Goal: Information Seeking & Learning: Learn about a topic

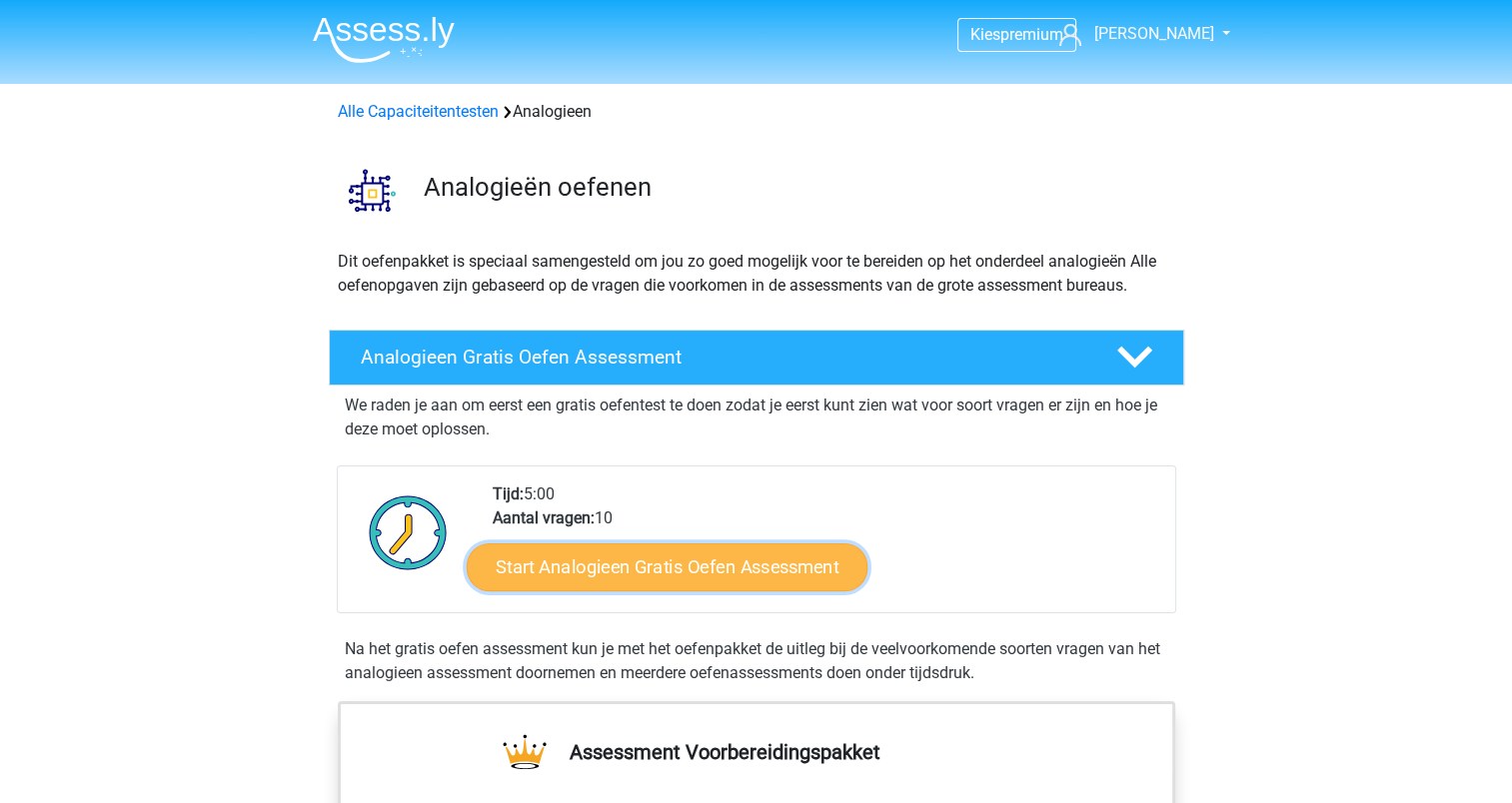
click at [583, 558] on link "Start Analogieen Gratis Oefen Assessment" at bounding box center [667, 566] width 401 height 48
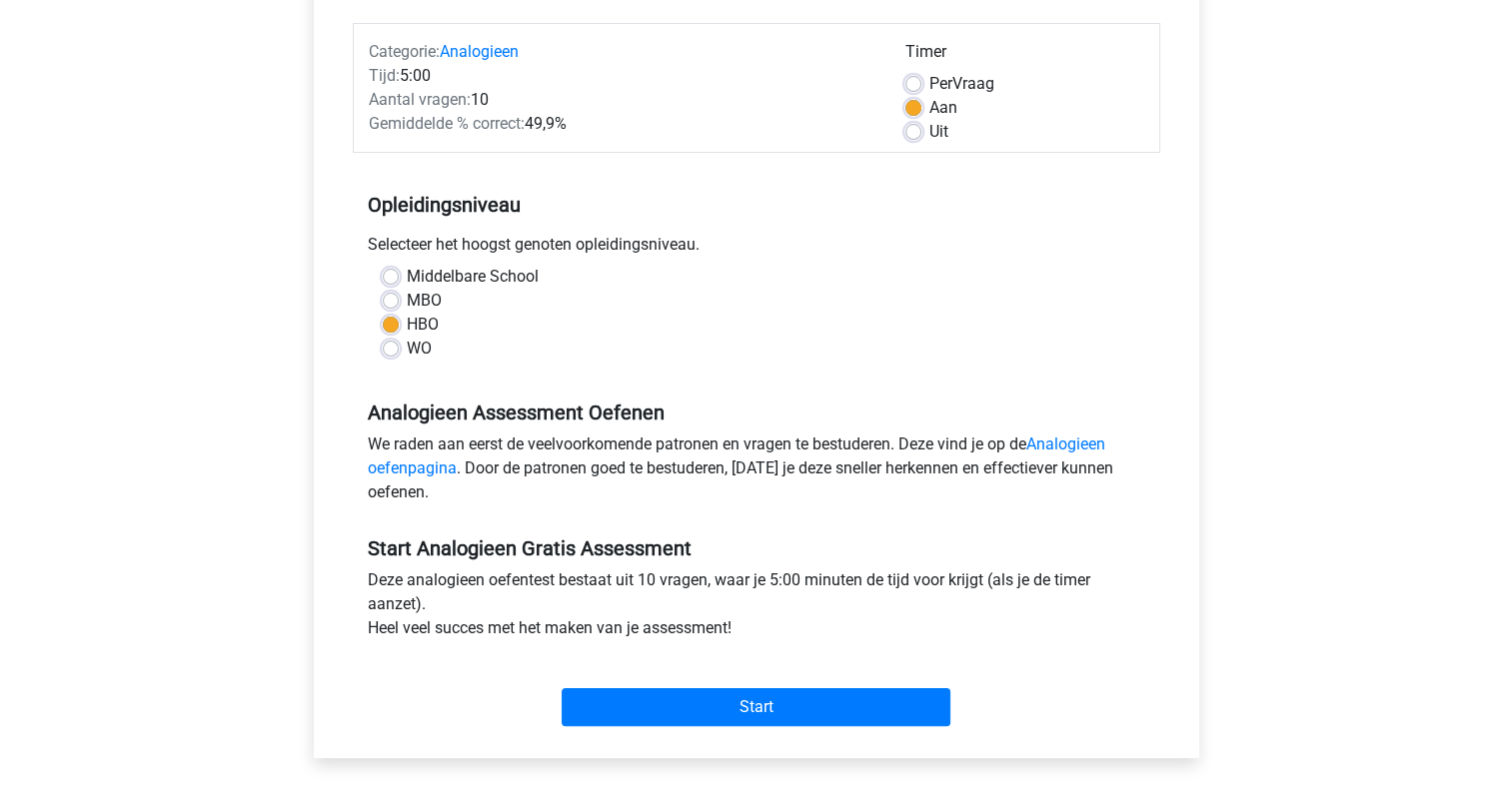
scroll to position [300, 0]
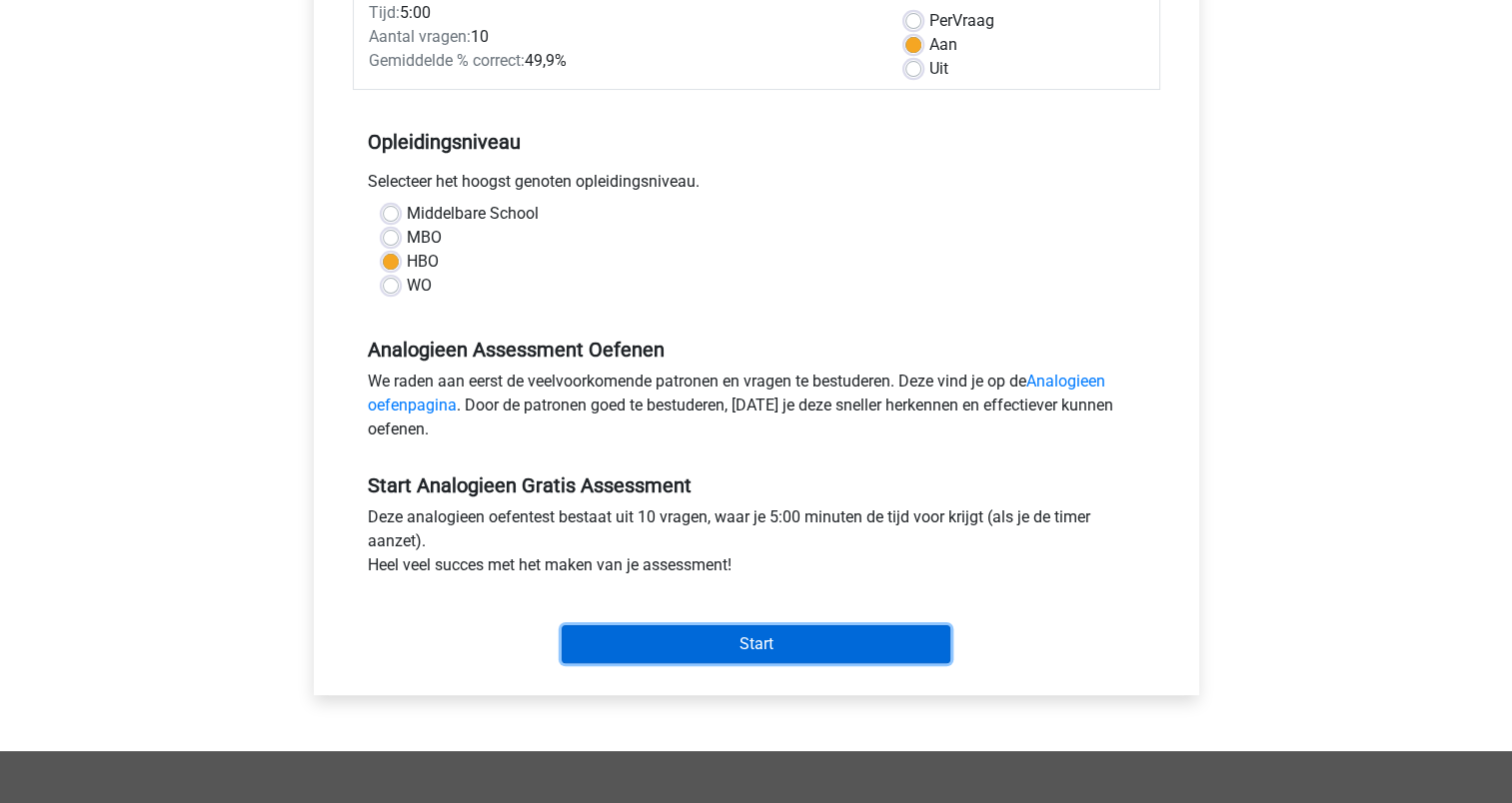
click at [676, 643] on input "Start" at bounding box center [755, 644] width 389 height 38
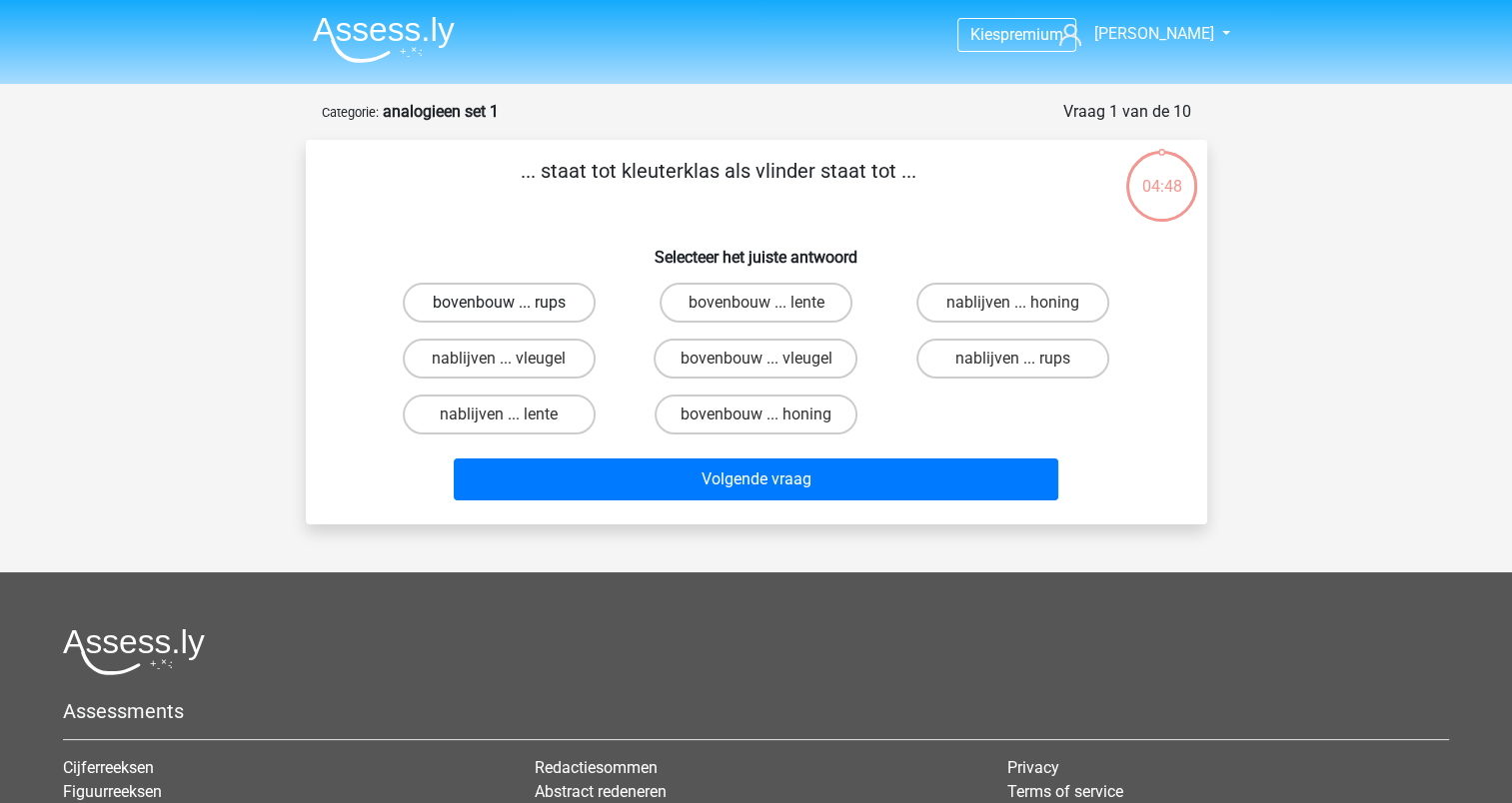
click at [516, 299] on label "bovenbouw ... rups" at bounding box center [499, 303] width 193 height 40
click at [512, 303] on input "bovenbouw ... rups" at bounding box center [505, 309] width 13 height 13
radio input "true"
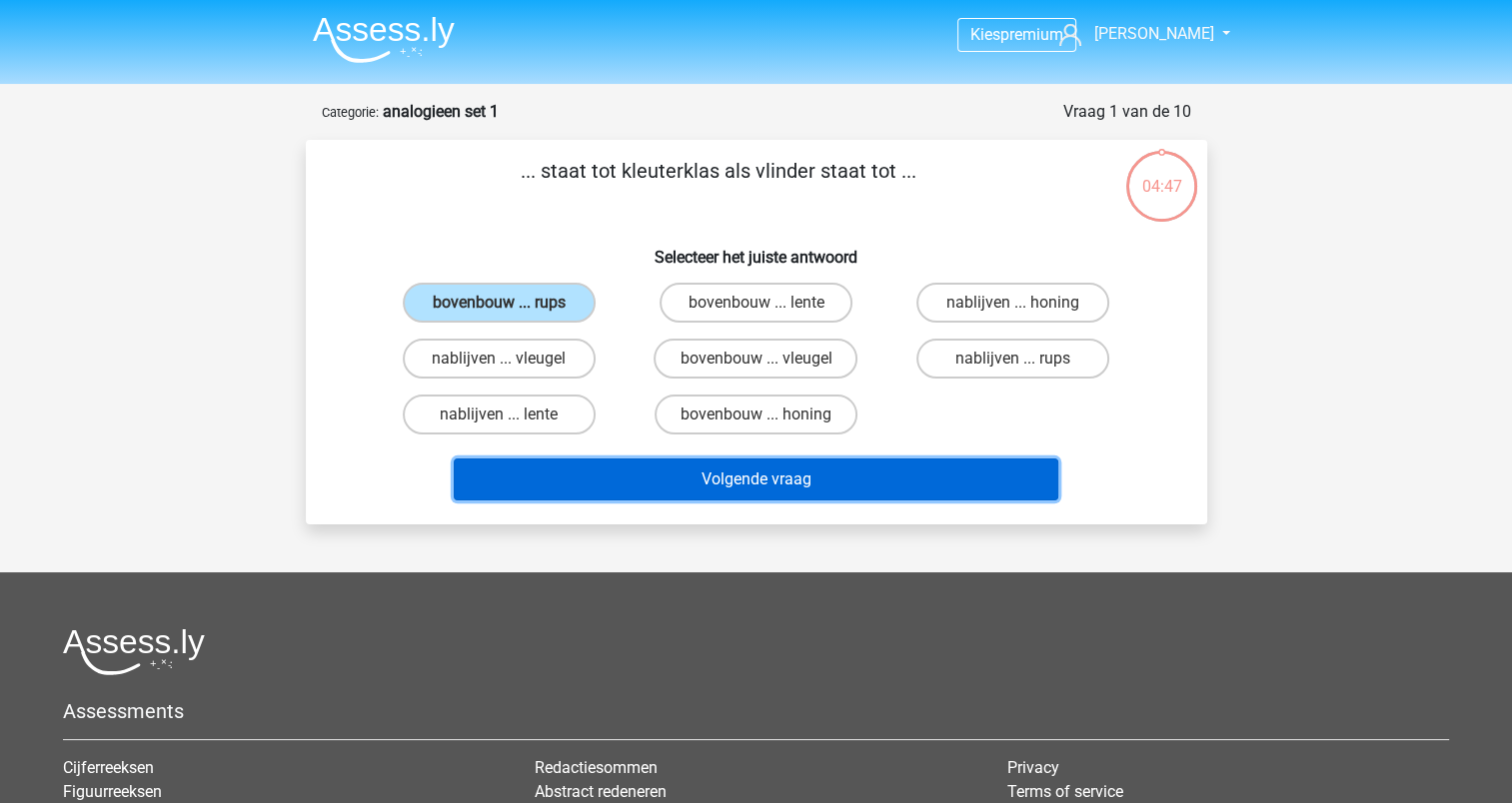
click at [716, 460] on button "Volgende vraag" at bounding box center [756, 480] width 604 height 42
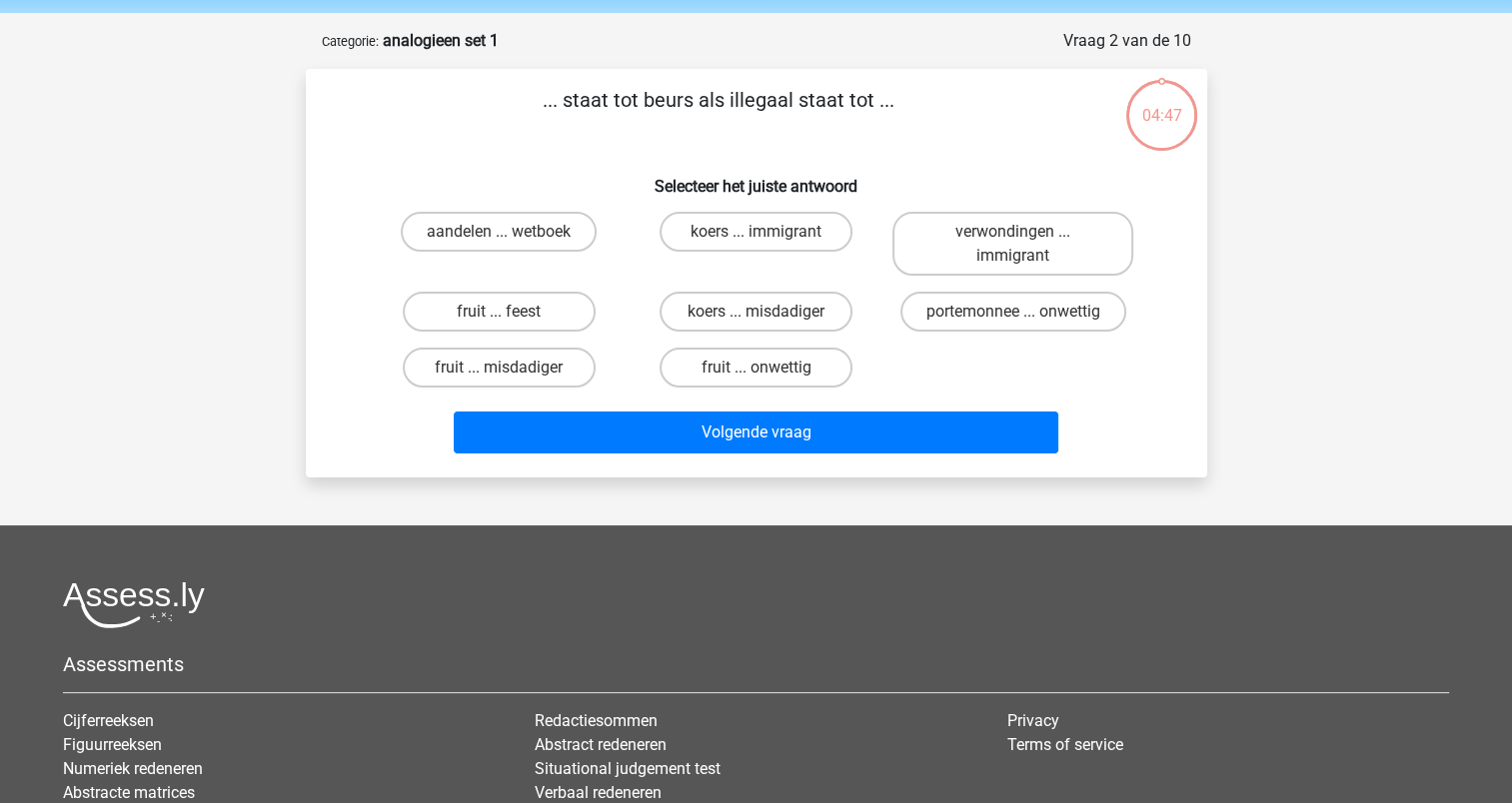
scroll to position [100, 0]
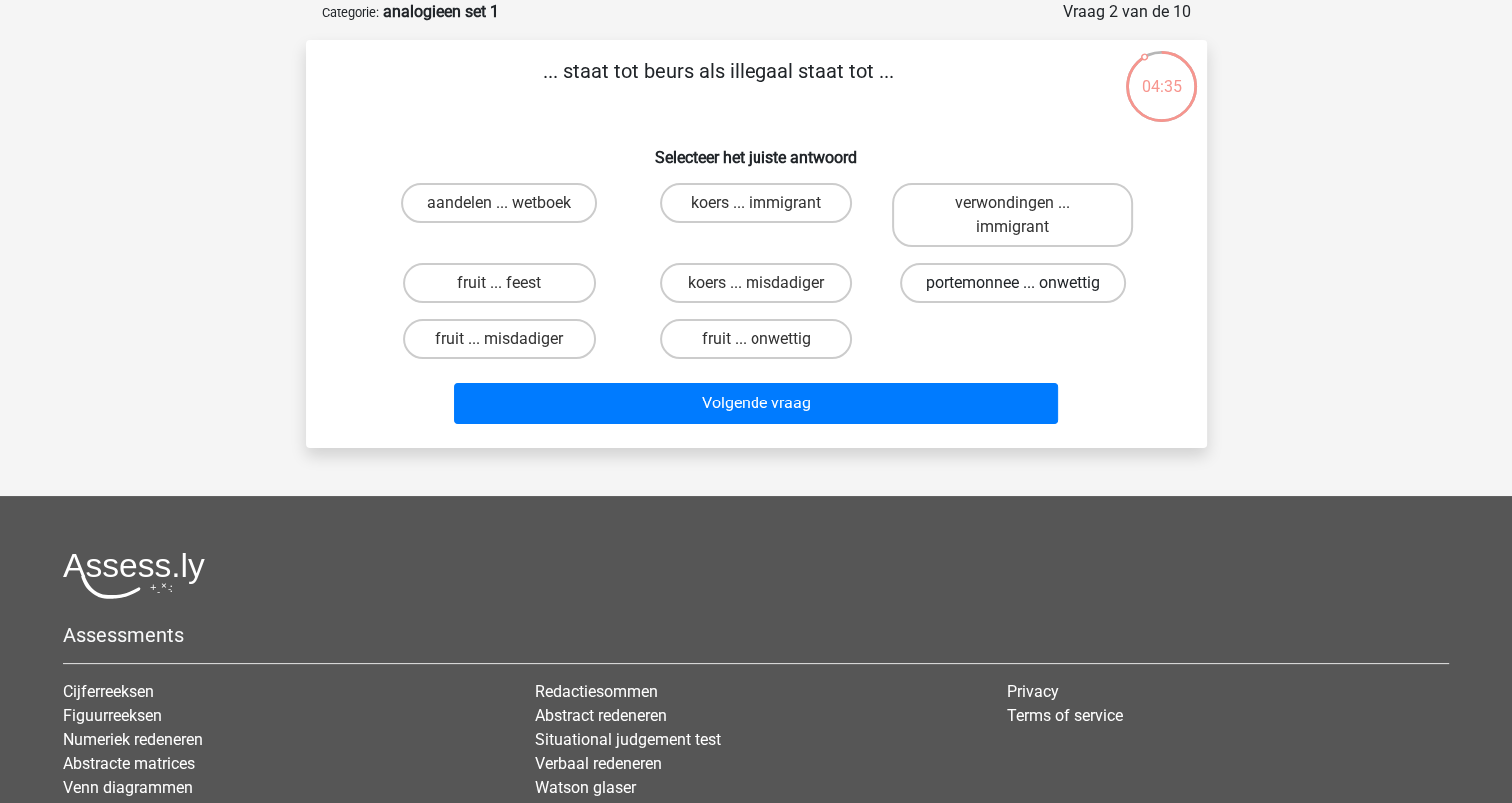
click at [1057, 287] on label "portemonnee ... onwettig" at bounding box center [1013, 283] width 226 height 40
click at [1026, 287] on input "portemonnee ... onwettig" at bounding box center [1019, 289] width 13 height 13
radio input "true"
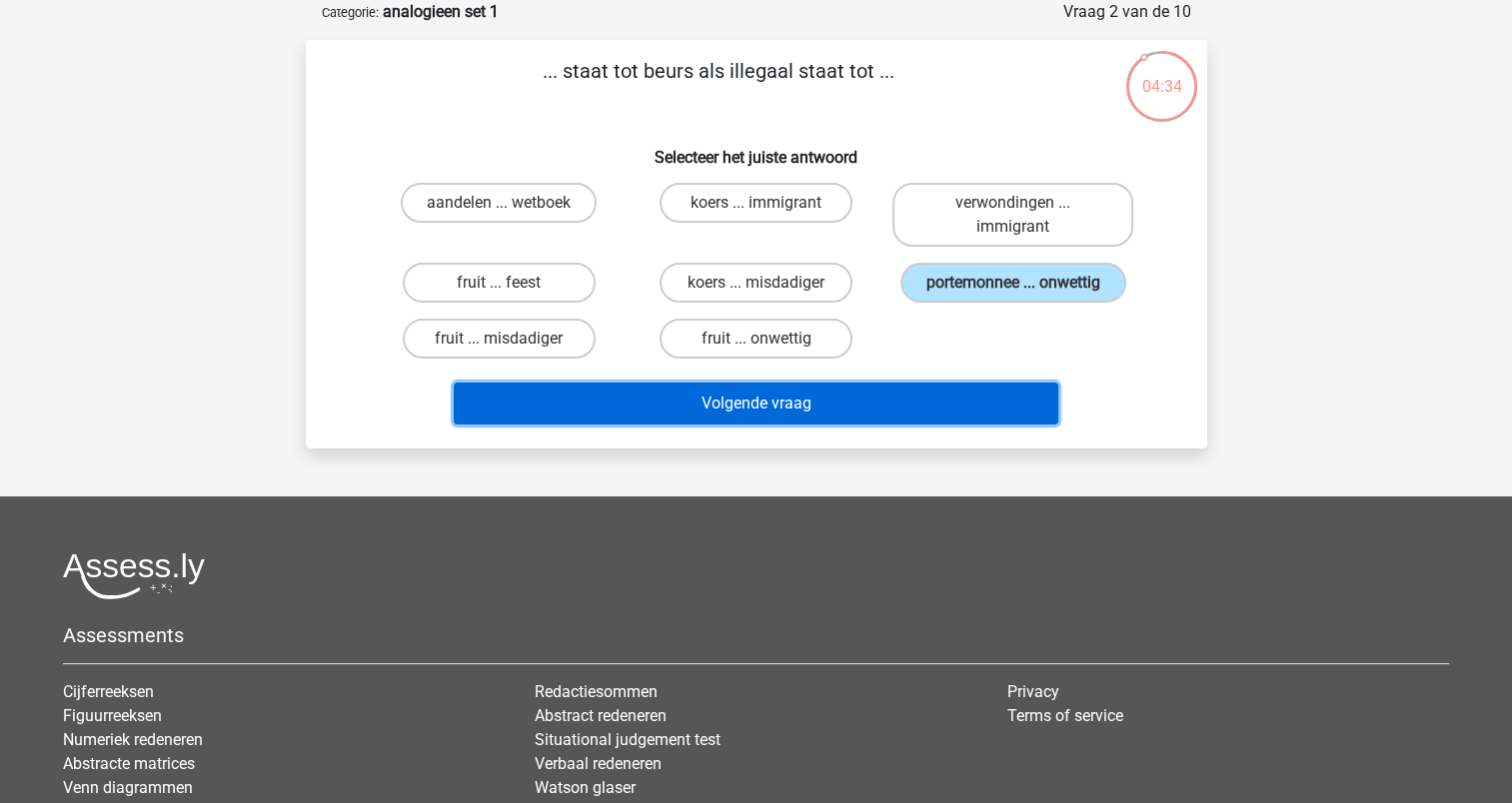
click at [824, 401] on button "Volgende vraag" at bounding box center [756, 404] width 604 height 42
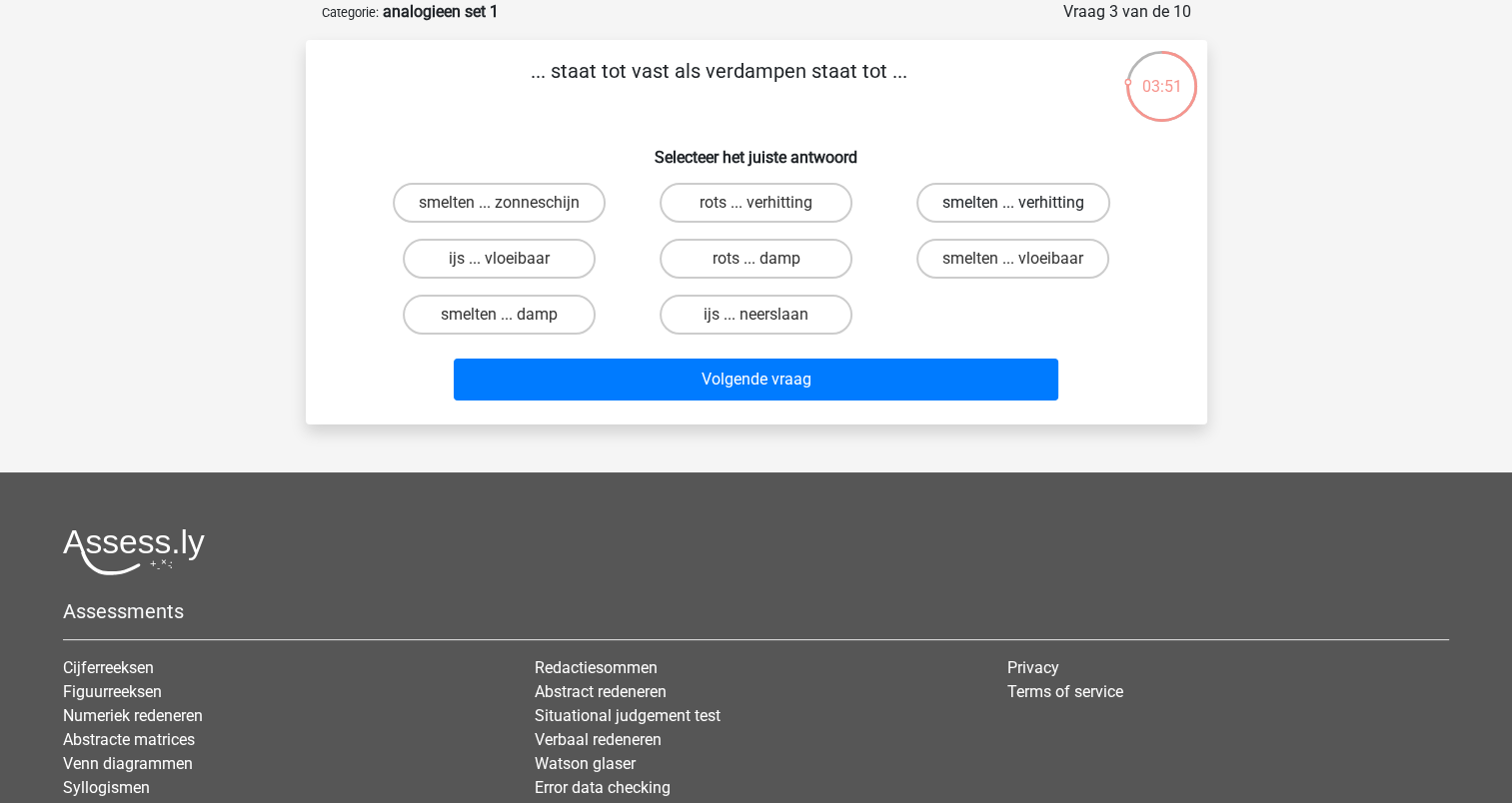
click at [996, 194] on label "smelten ... verhitting" at bounding box center [1013, 203] width 194 height 40
click at [1013, 203] on input "smelten ... verhitting" at bounding box center [1019, 209] width 13 height 13
radio input "true"
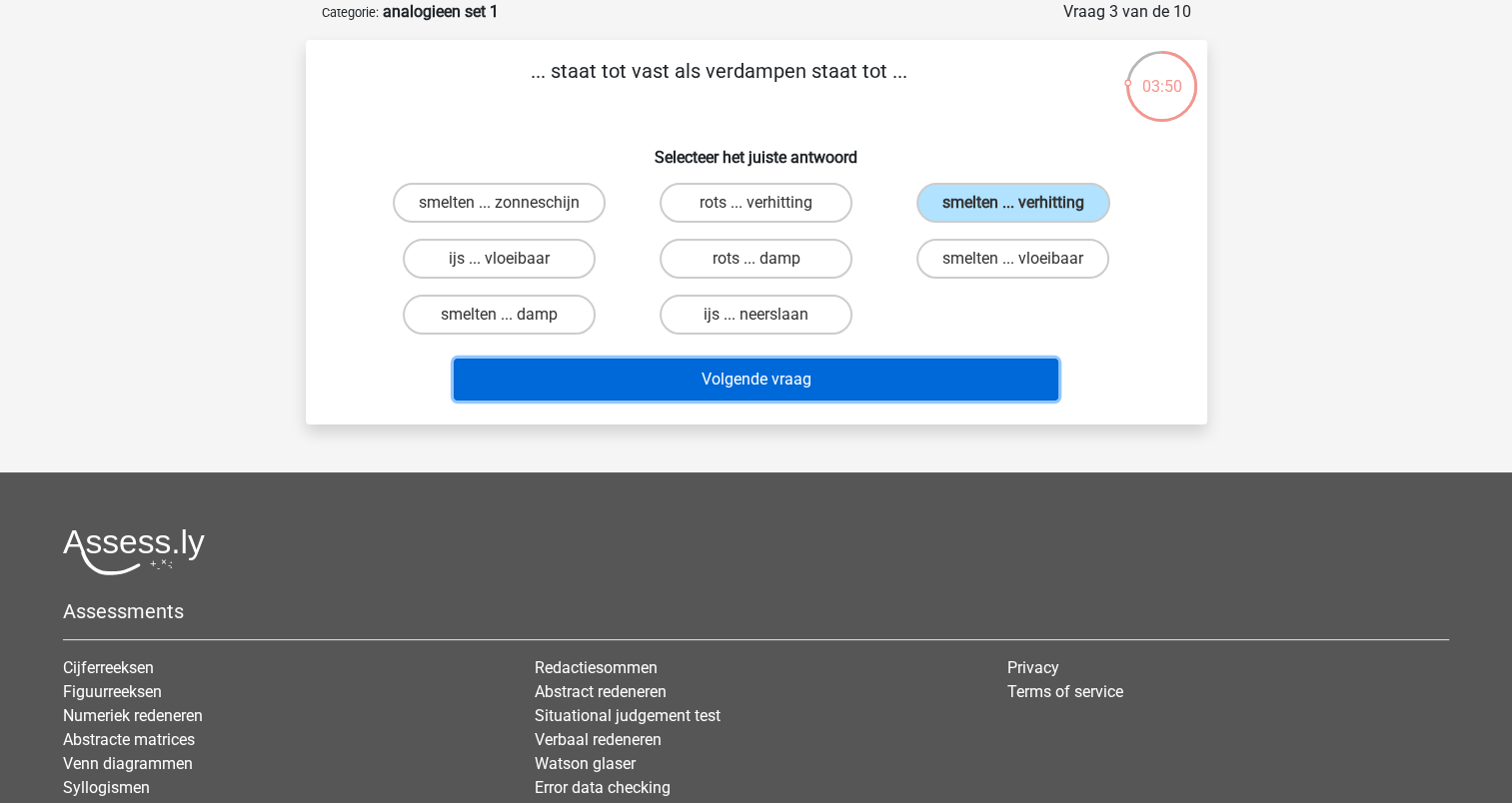
click at [803, 376] on button "Volgende vraag" at bounding box center [756, 380] width 604 height 42
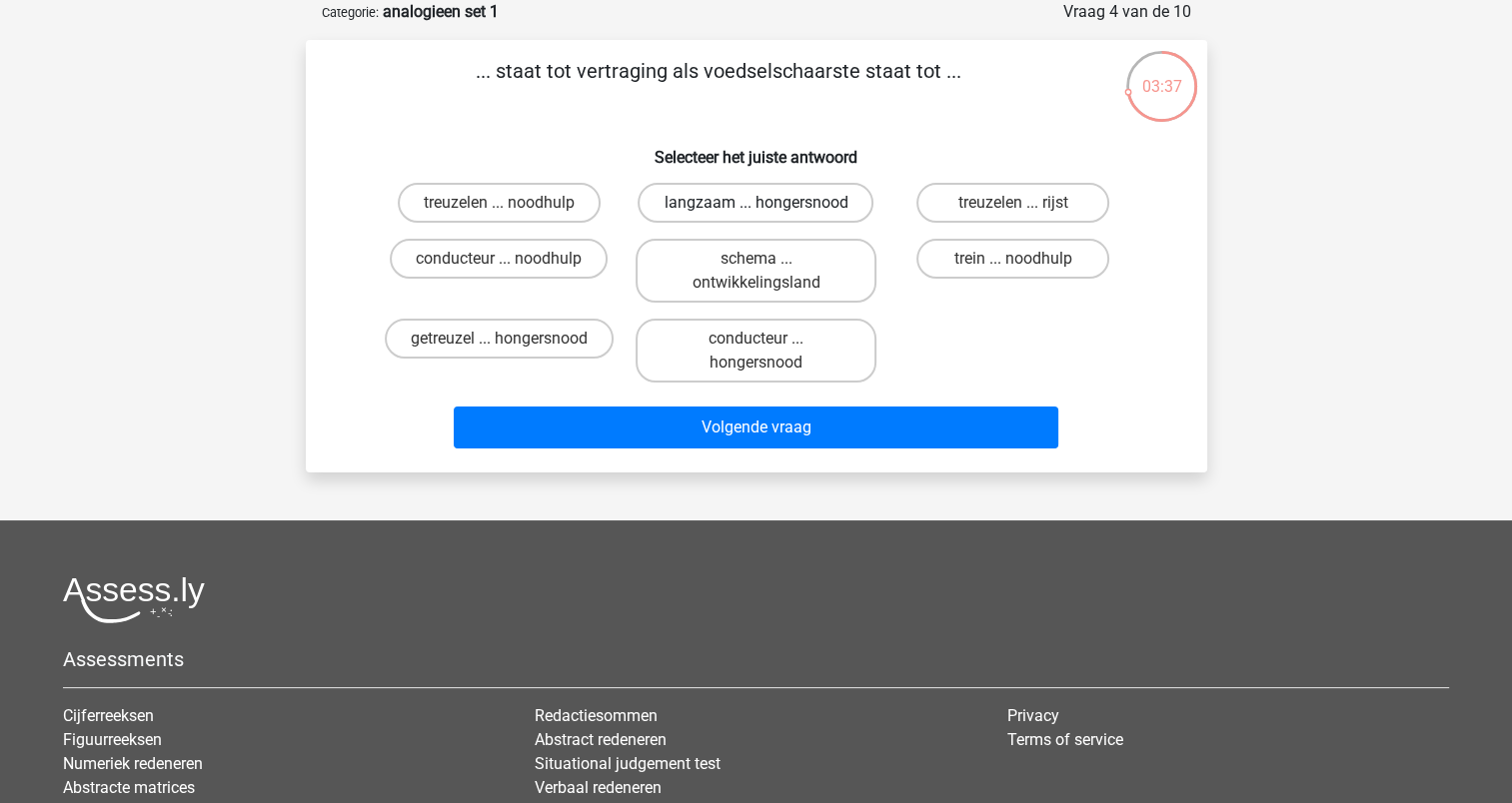
click at [711, 192] on label "langzaam ... hongersnood" at bounding box center [755, 203] width 236 height 40
click at [755, 203] on input "langzaam ... hongersnood" at bounding box center [761, 209] width 13 height 13
radio input "true"
click at [459, 334] on label "getreuzel ... hongersnood" at bounding box center [499, 339] width 229 height 40
click at [499, 339] on input "getreuzel ... hongersnood" at bounding box center [505, 345] width 13 height 13
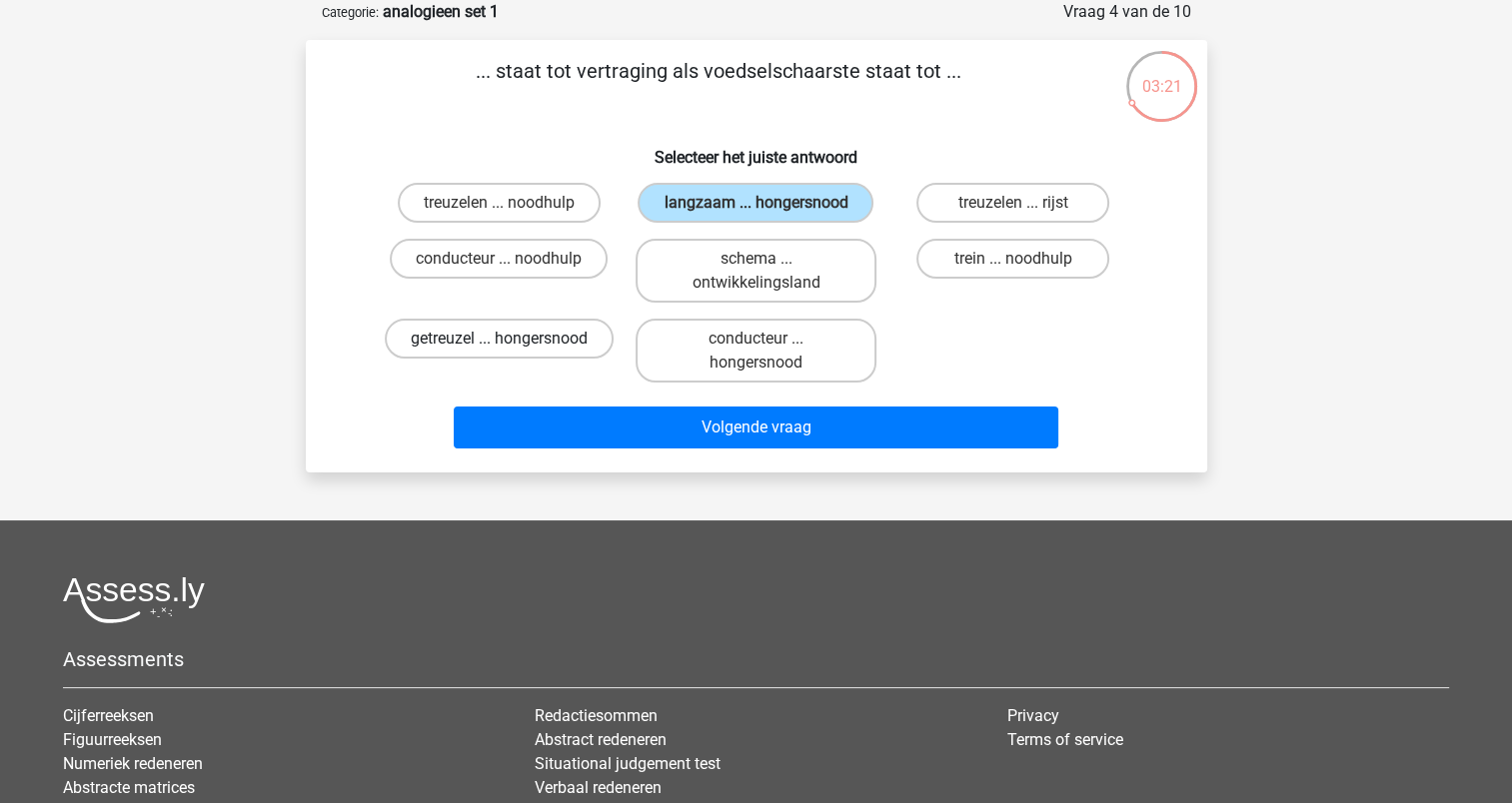
radio input "true"
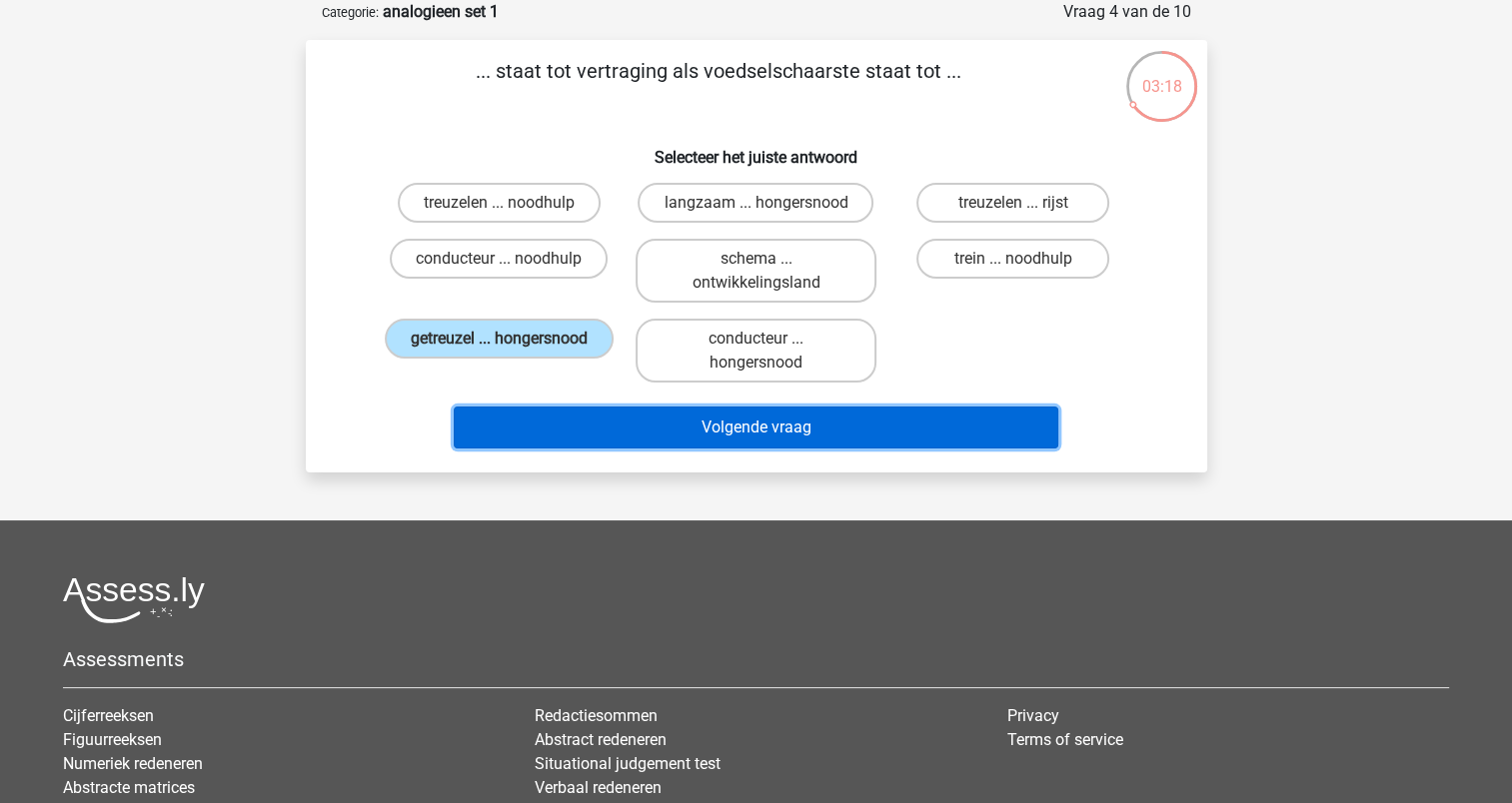
click at [788, 432] on button "Volgende vraag" at bounding box center [756, 428] width 604 height 42
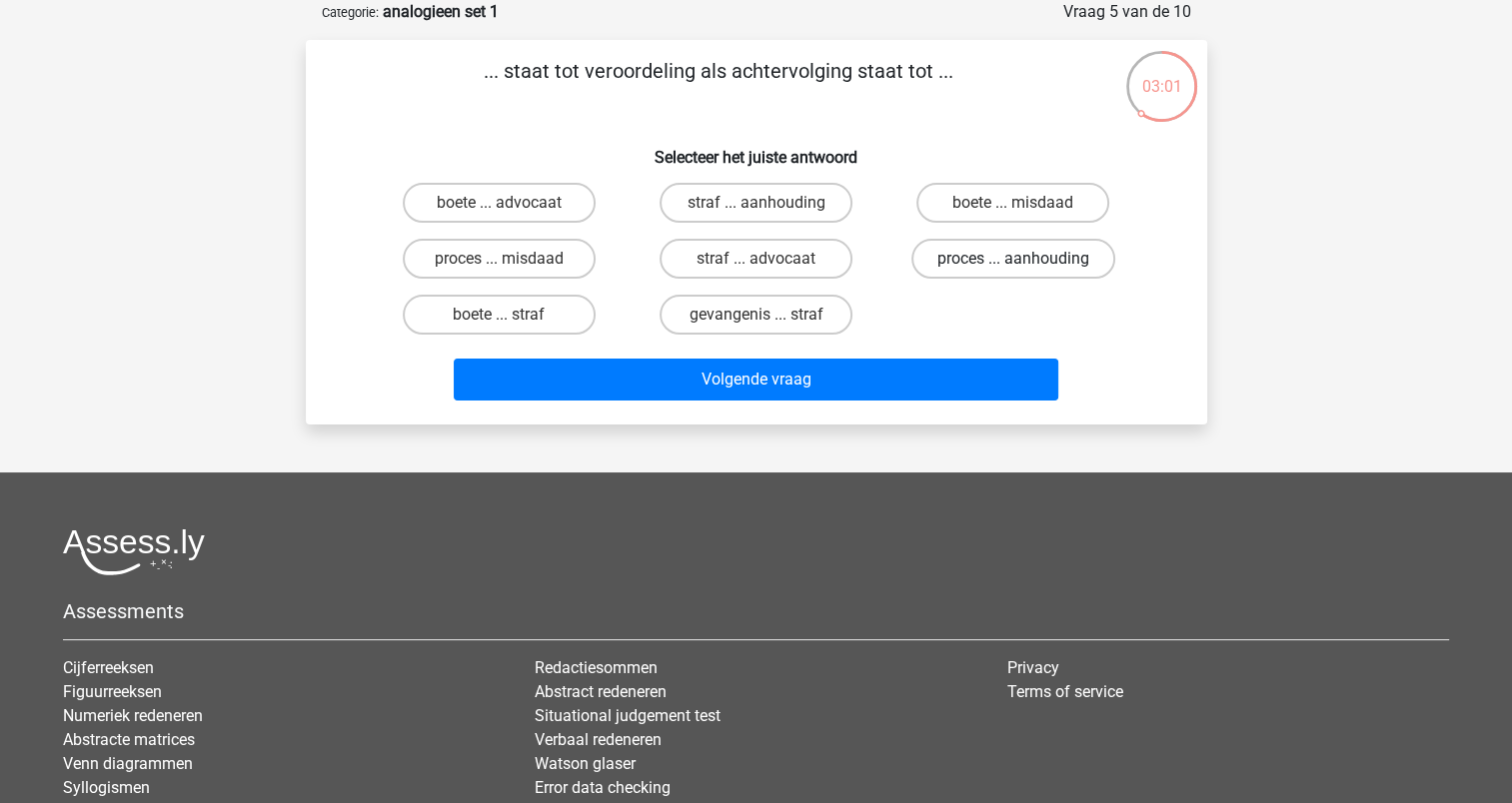
click at [1013, 250] on label "proces ... aanhouding" at bounding box center [1013, 259] width 204 height 40
click at [1013, 259] on input "proces ... aanhouding" at bounding box center [1019, 265] width 13 height 13
radio input "true"
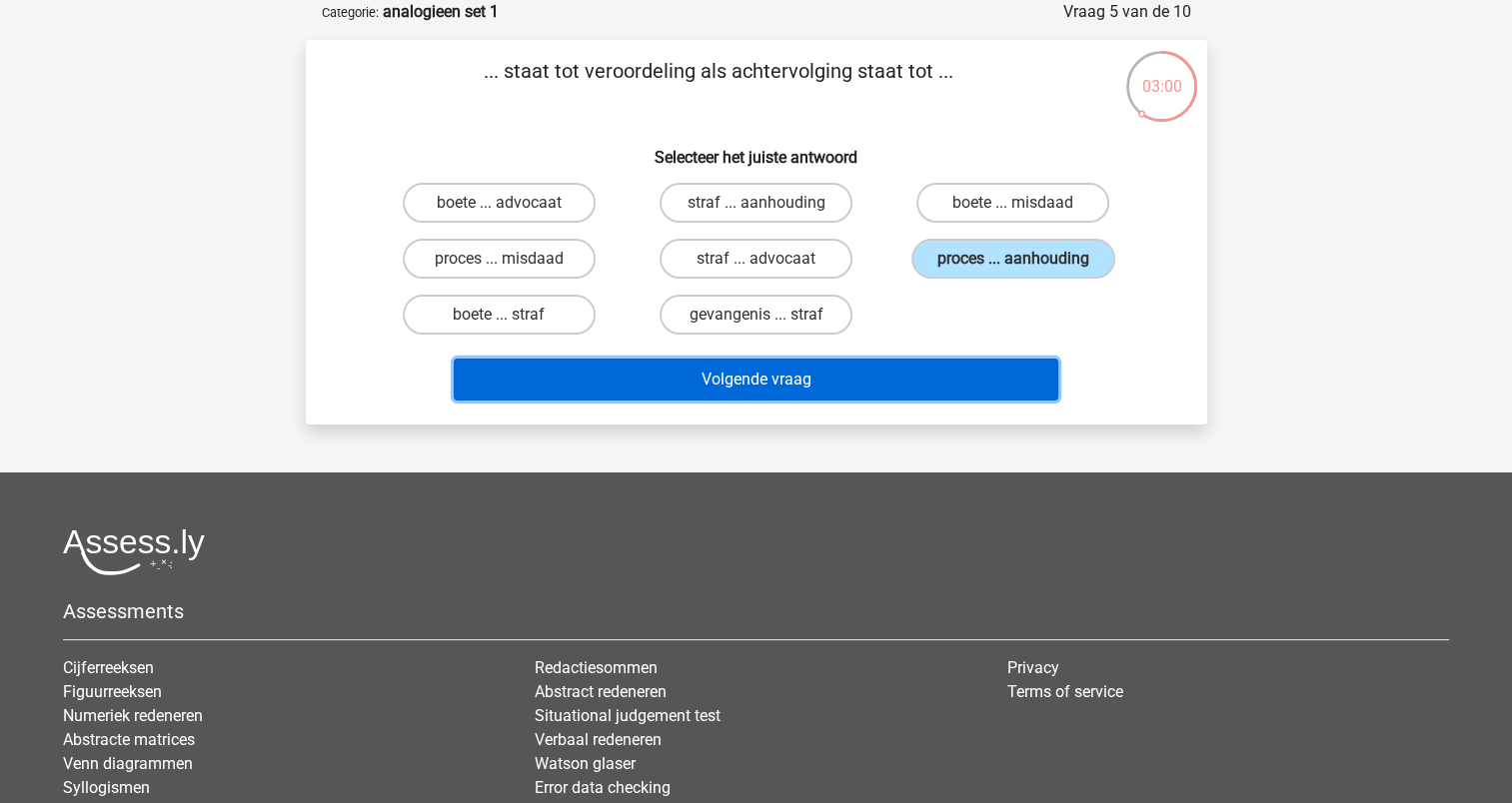
click at [794, 368] on button "Volgende vraag" at bounding box center [756, 380] width 604 height 42
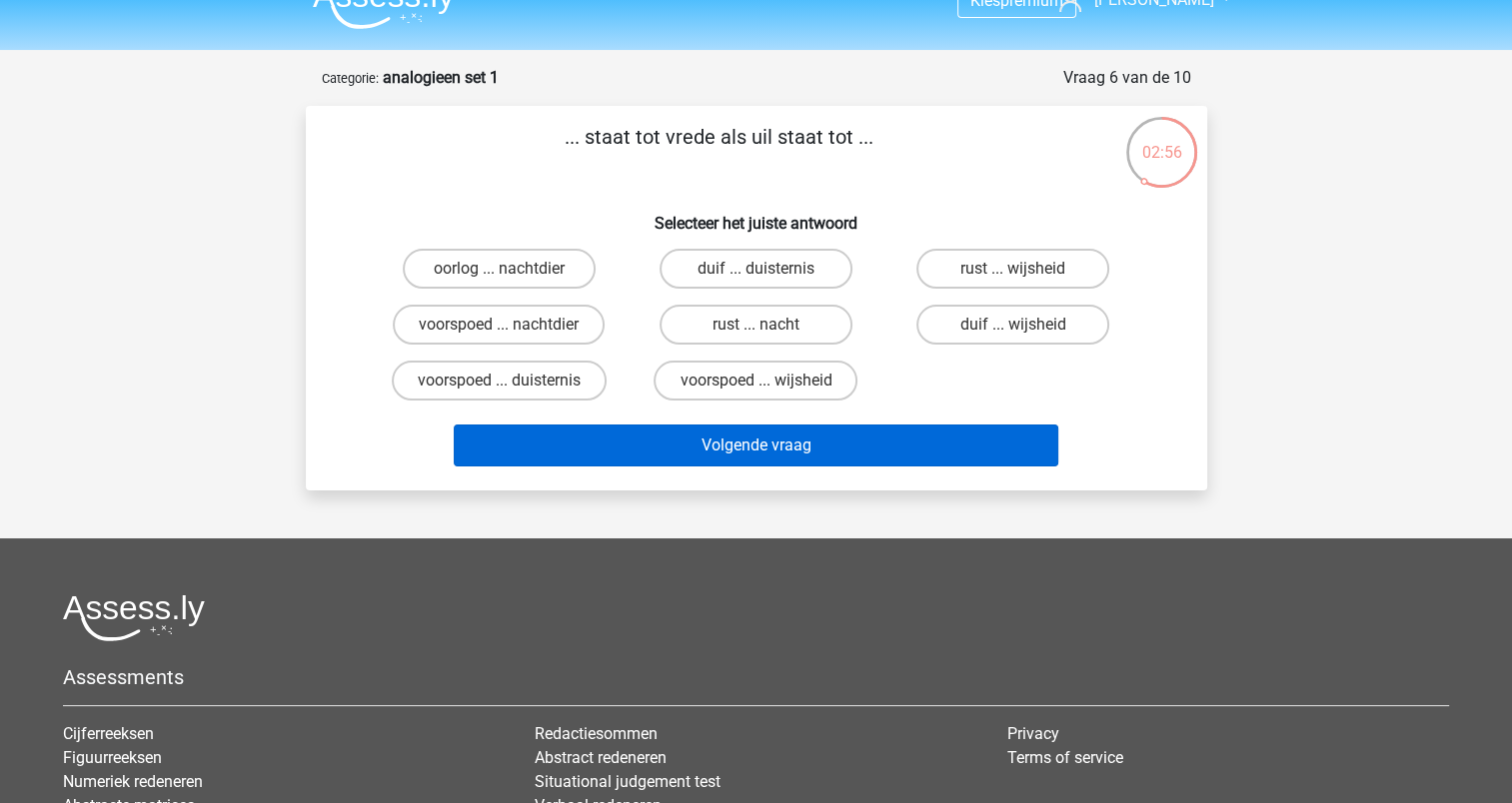
scroll to position [0, 0]
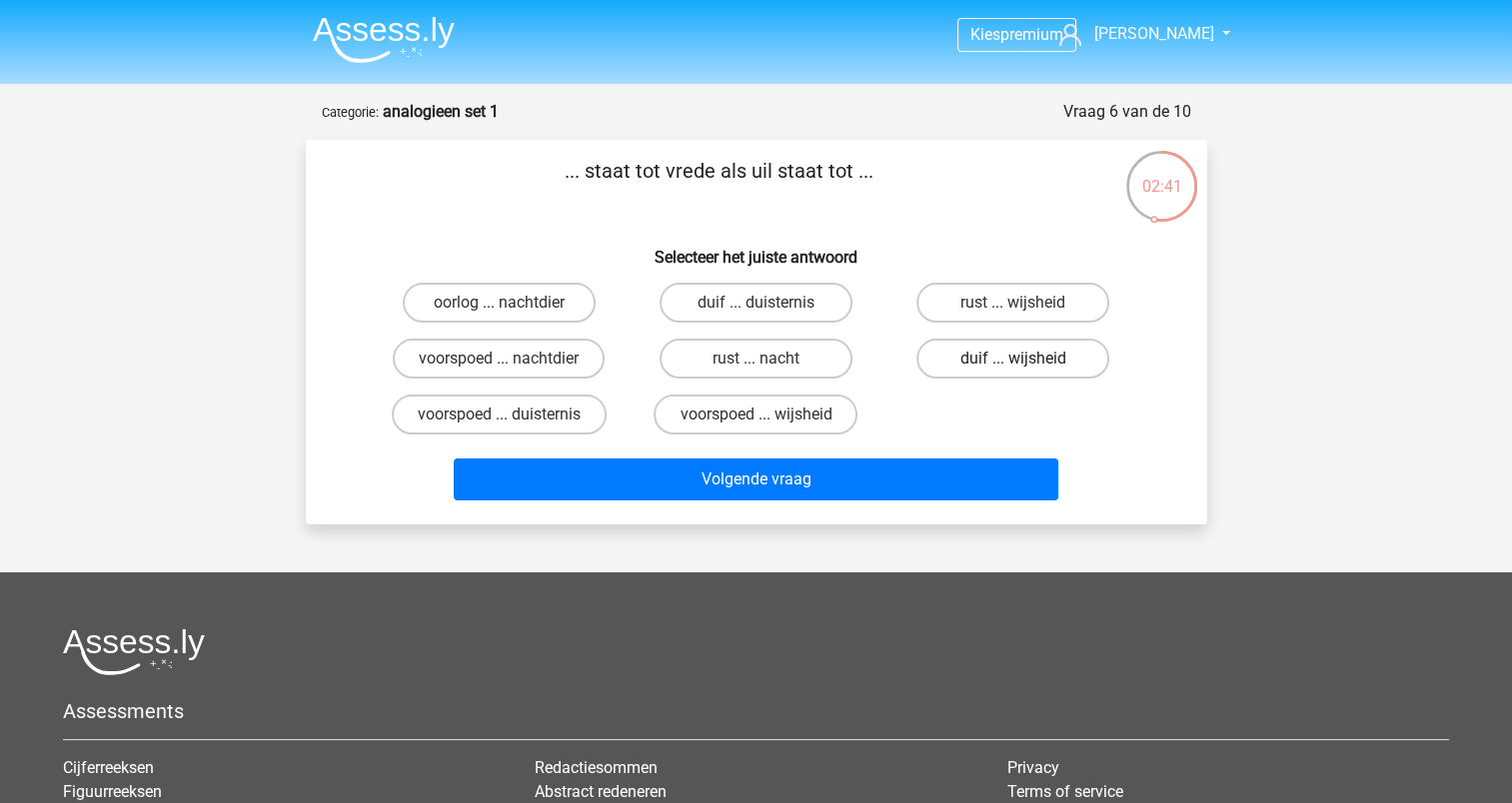
click at [991, 360] on label "duif ... wijsheid" at bounding box center [1012, 359] width 193 height 40
click at [1013, 360] on input "duif ... wijsheid" at bounding box center [1019, 365] width 13 height 13
radio input "true"
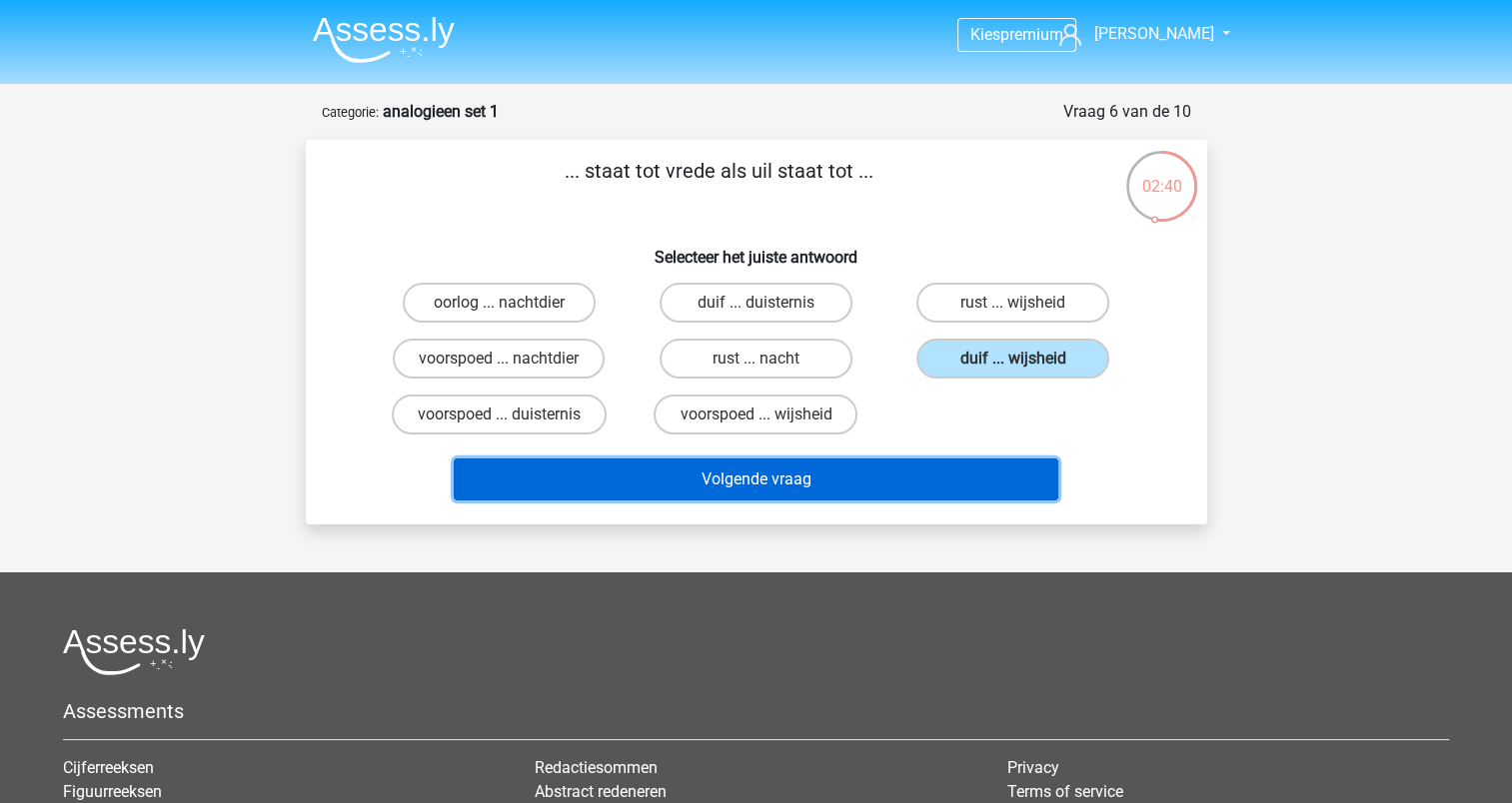
click at [852, 474] on button "Volgende vraag" at bounding box center [756, 480] width 604 height 42
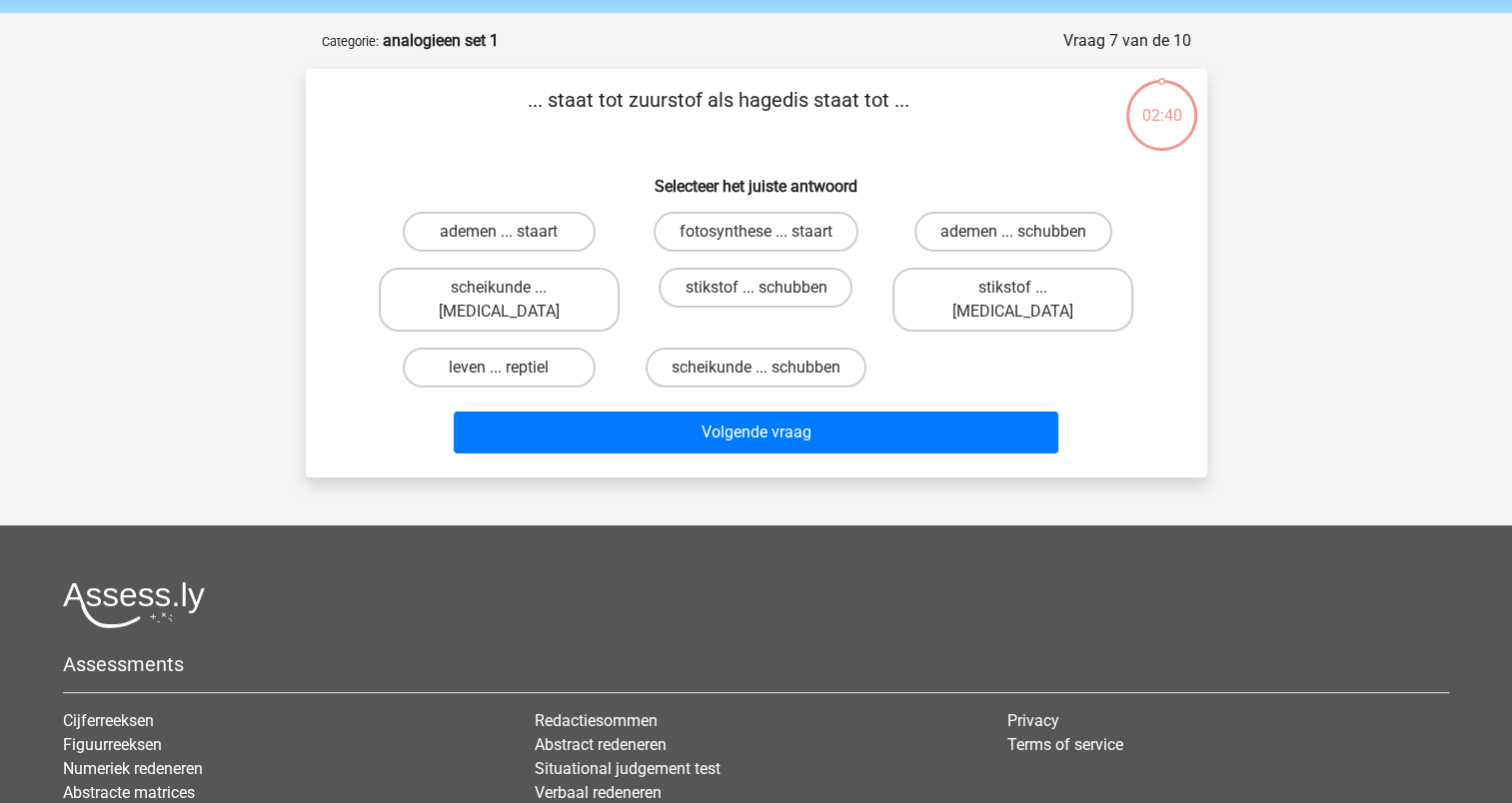
scroll to position [100, 0]
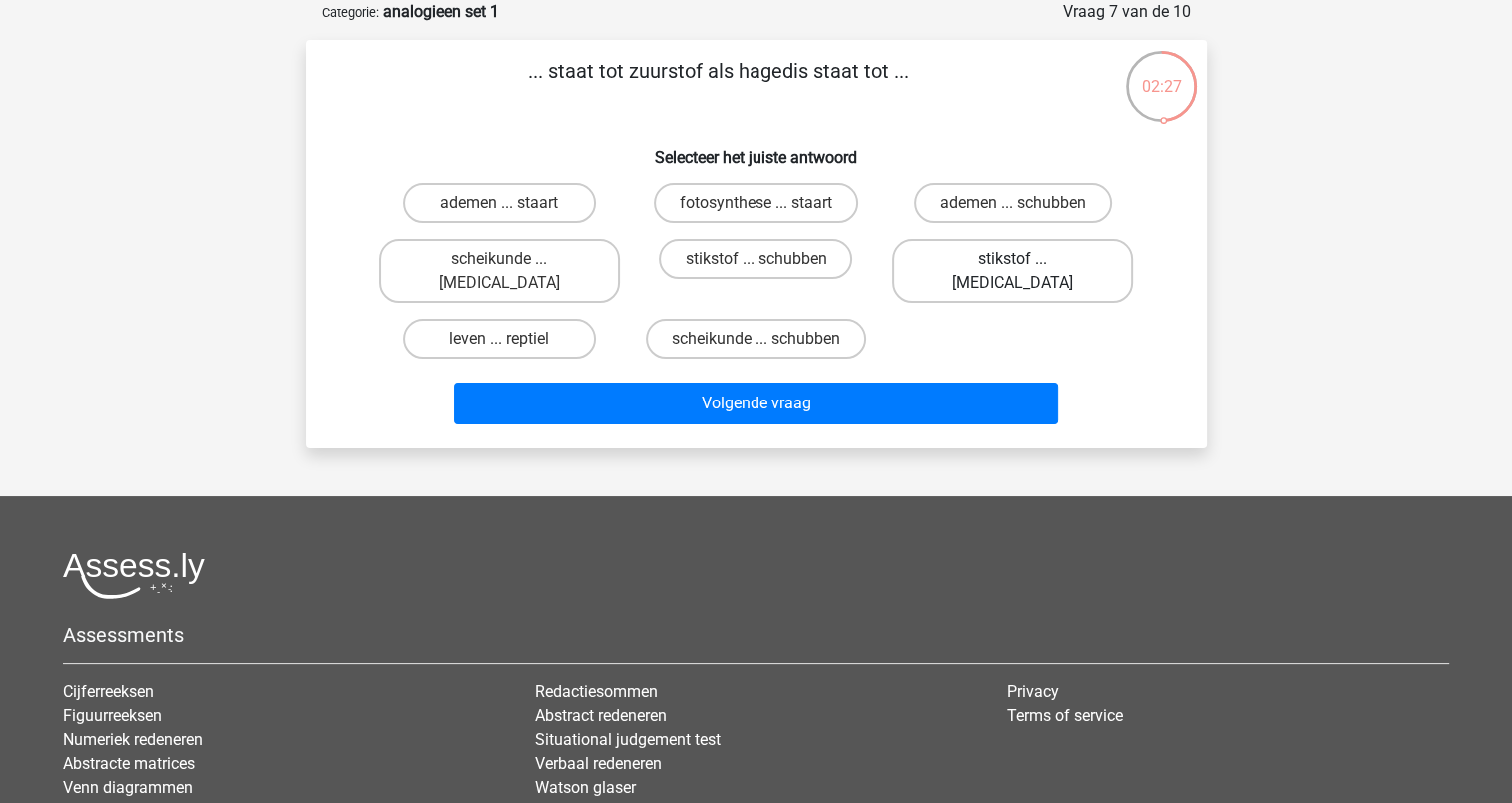
click at [972, 250] on label "stikstof ... krokodil" at bounding box center [1012, 271] width 241 height 64
click at [1013, 259] on input "stikstof ... krokodil" at bounding box center [1019, 265] width 13 height 13
radio input "true"
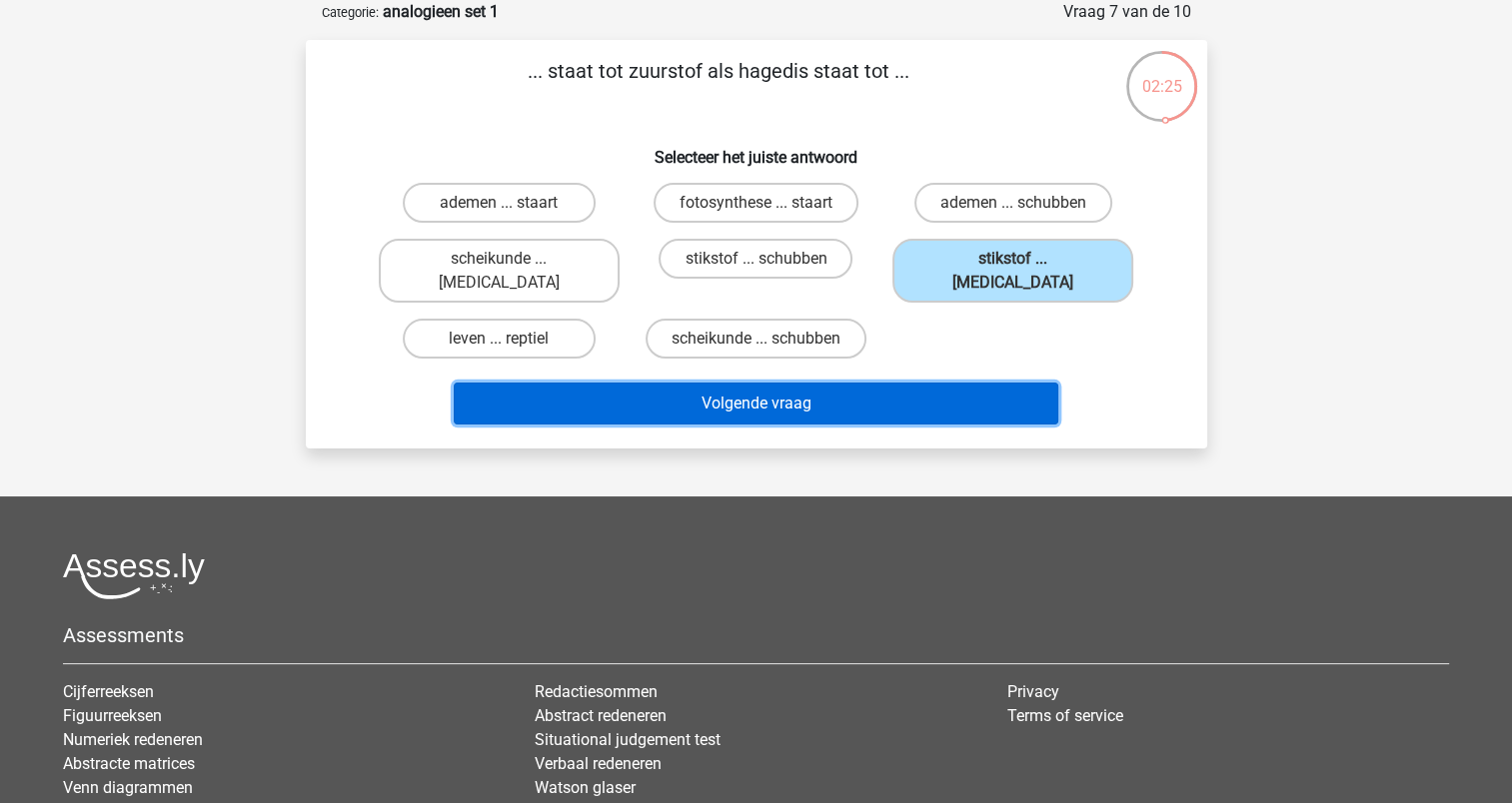
click at [903, 383] on button "Volgende vraag" at bounding box center [756, 404] width 604 height 42
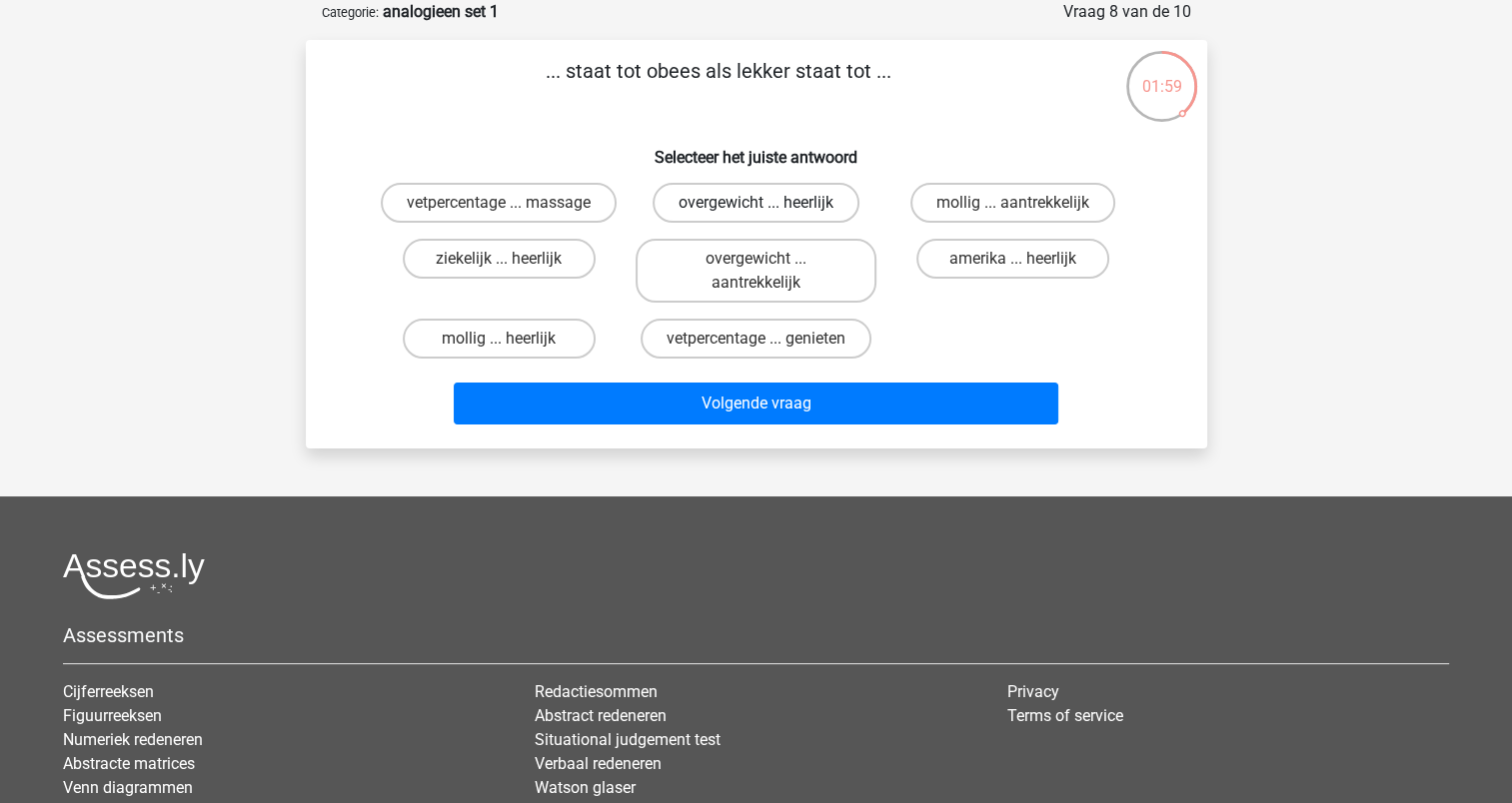
click at [803, 196] on label "overgewicht ... heerlijk" at bounding box center [755, 203] width 207 height 40
click at [768, 203] on input "overgewicht ... heerlijk" at bounding box center [761, 209] width 13 height 13
radio input "true"
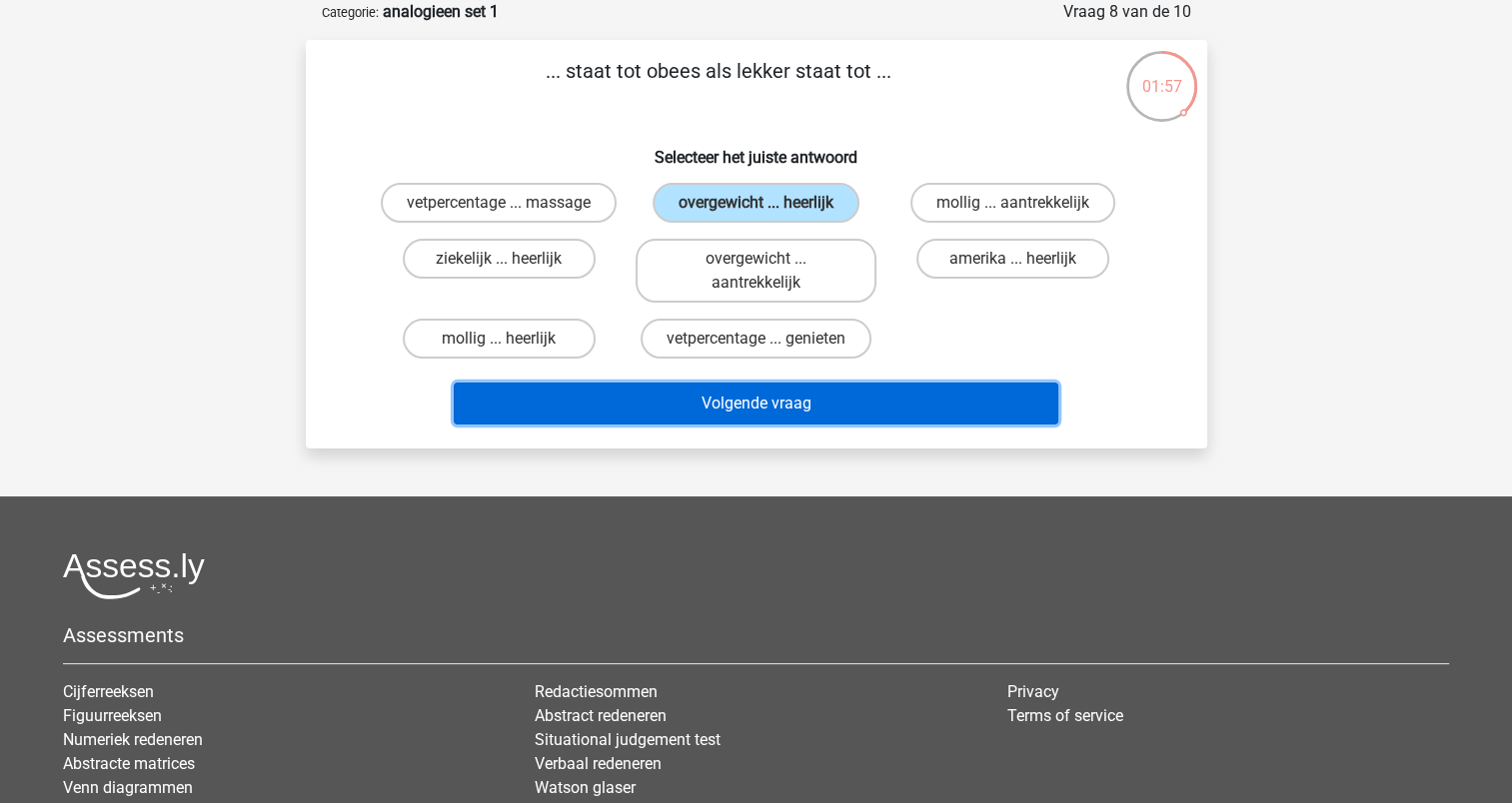
click at [751, 400] on button "Volgende vraag" at bounding box center [756, 404] width 604 height 42
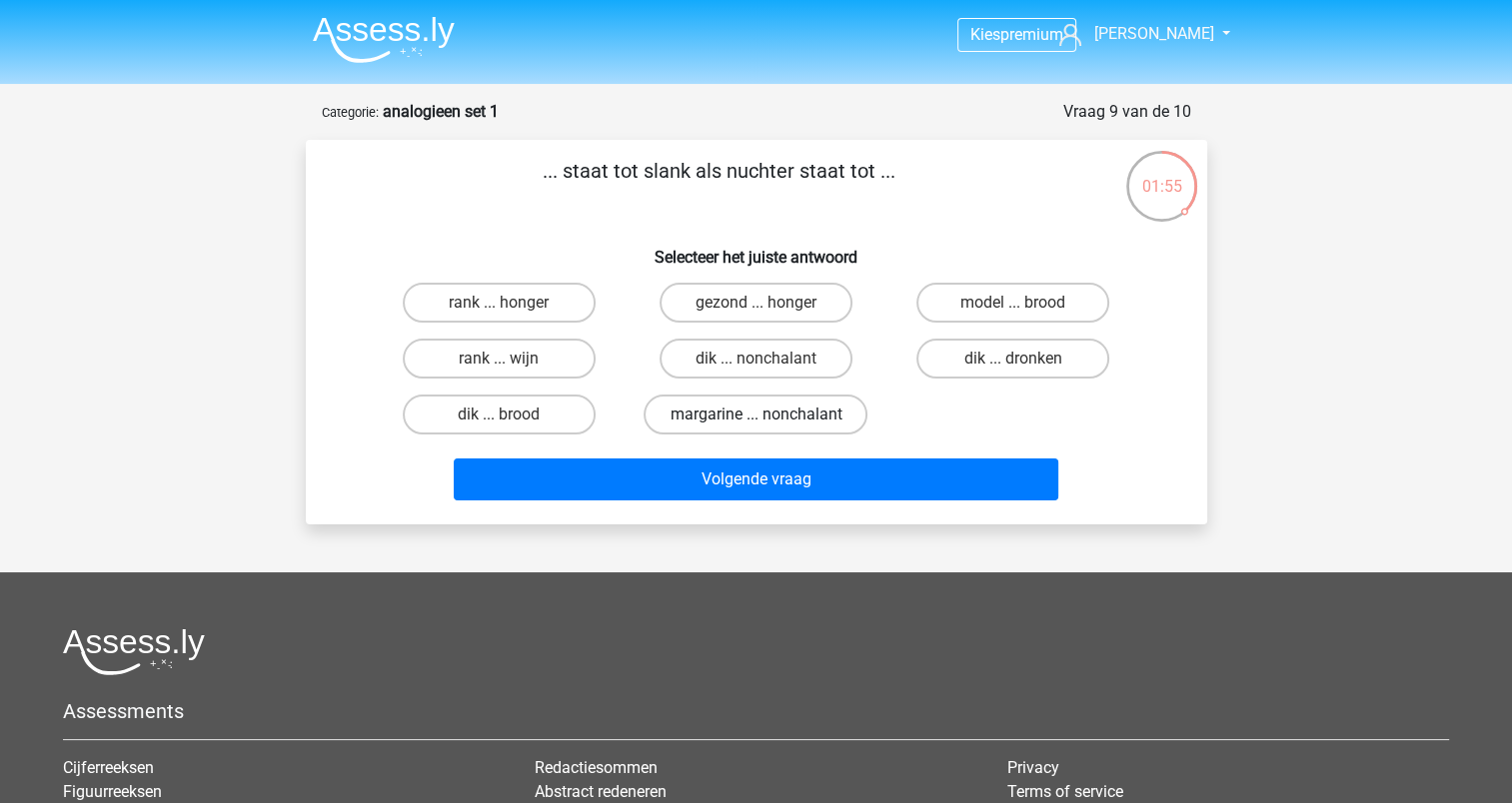
scroll to position [0, 0]
click at [1009, 356] on label "dik ... dronken" at bounding box center [1012, 359] width 193 height 40
click at [1013, 359] on input "dik ... dronken" at bounding box center [1019, 365] width 13 height 13
radio input "true"
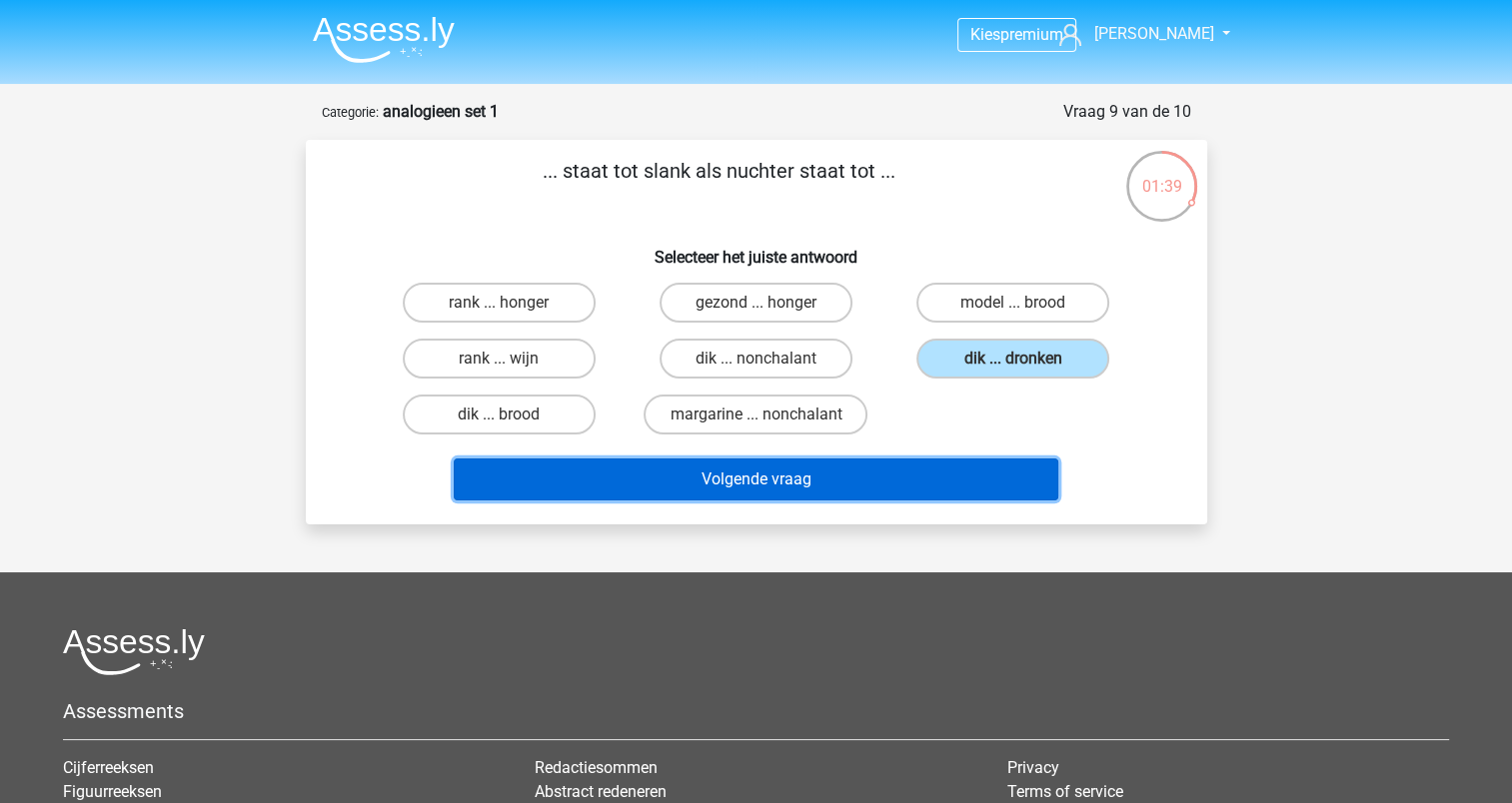
click at [851, 480] on button "Volgende vraag" at bounding box center [756, 480] width 604 height 42
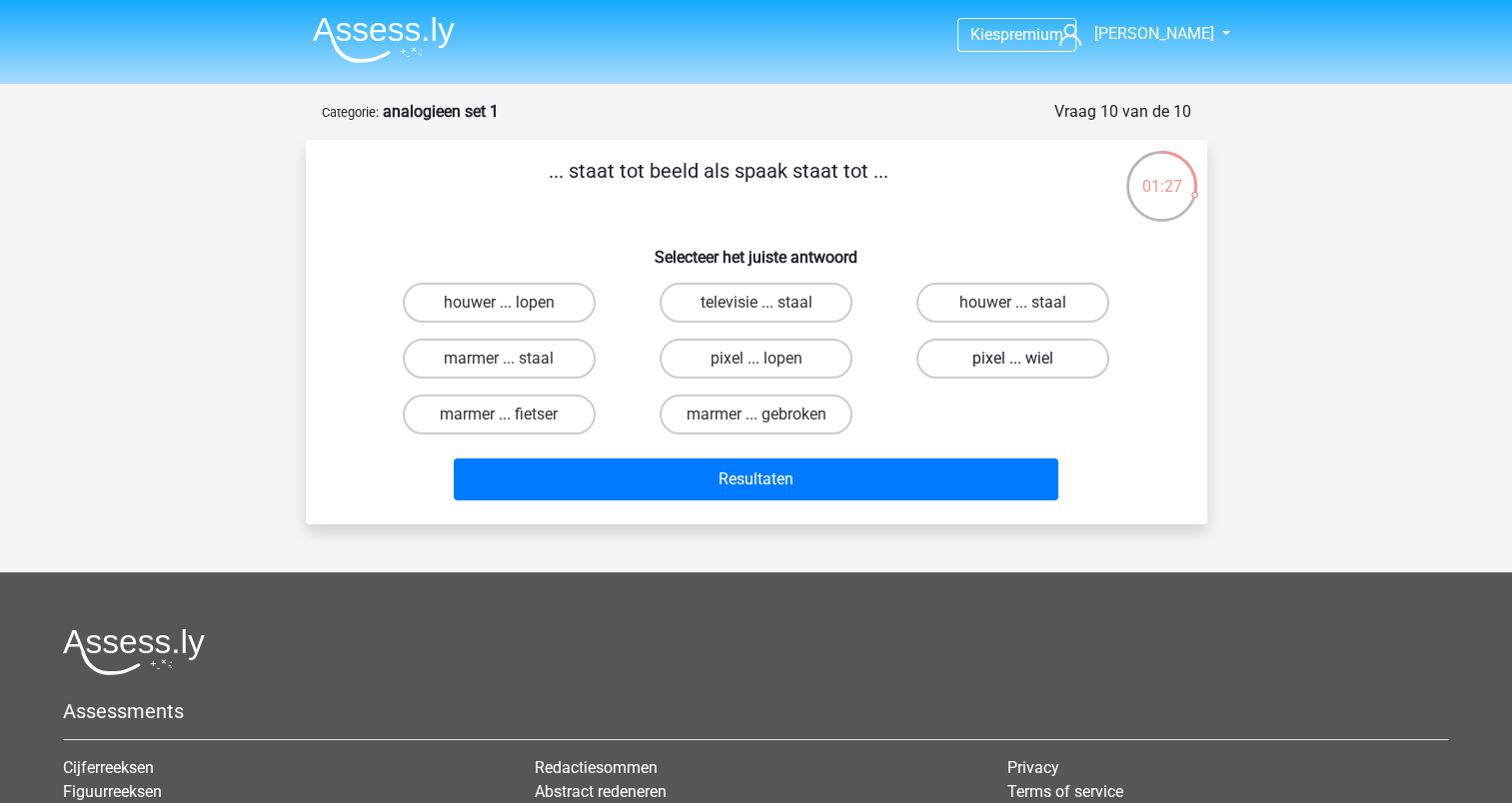
click at [1003, 352] on label "pixel ... wiel" at bounding box center [1012, 359] width 193 height 40
click at [1013, 359] on input "pixel ... wiel" at bounding box center [1019, 365] width 13 height 13
radio input "true"
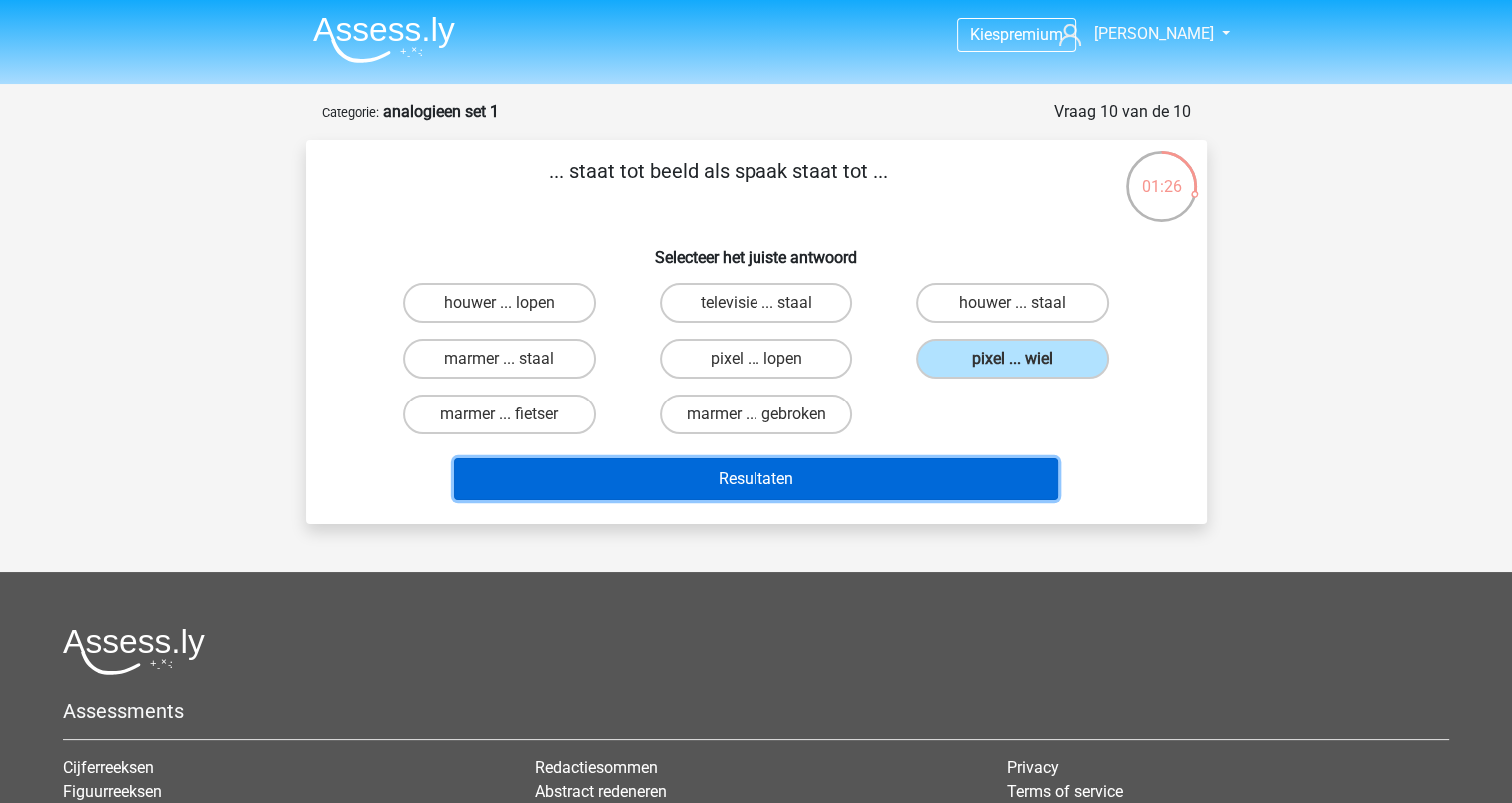
click at [871, 479] on button "Resultaten" at bounding box center [756, 480] width 604 height 42
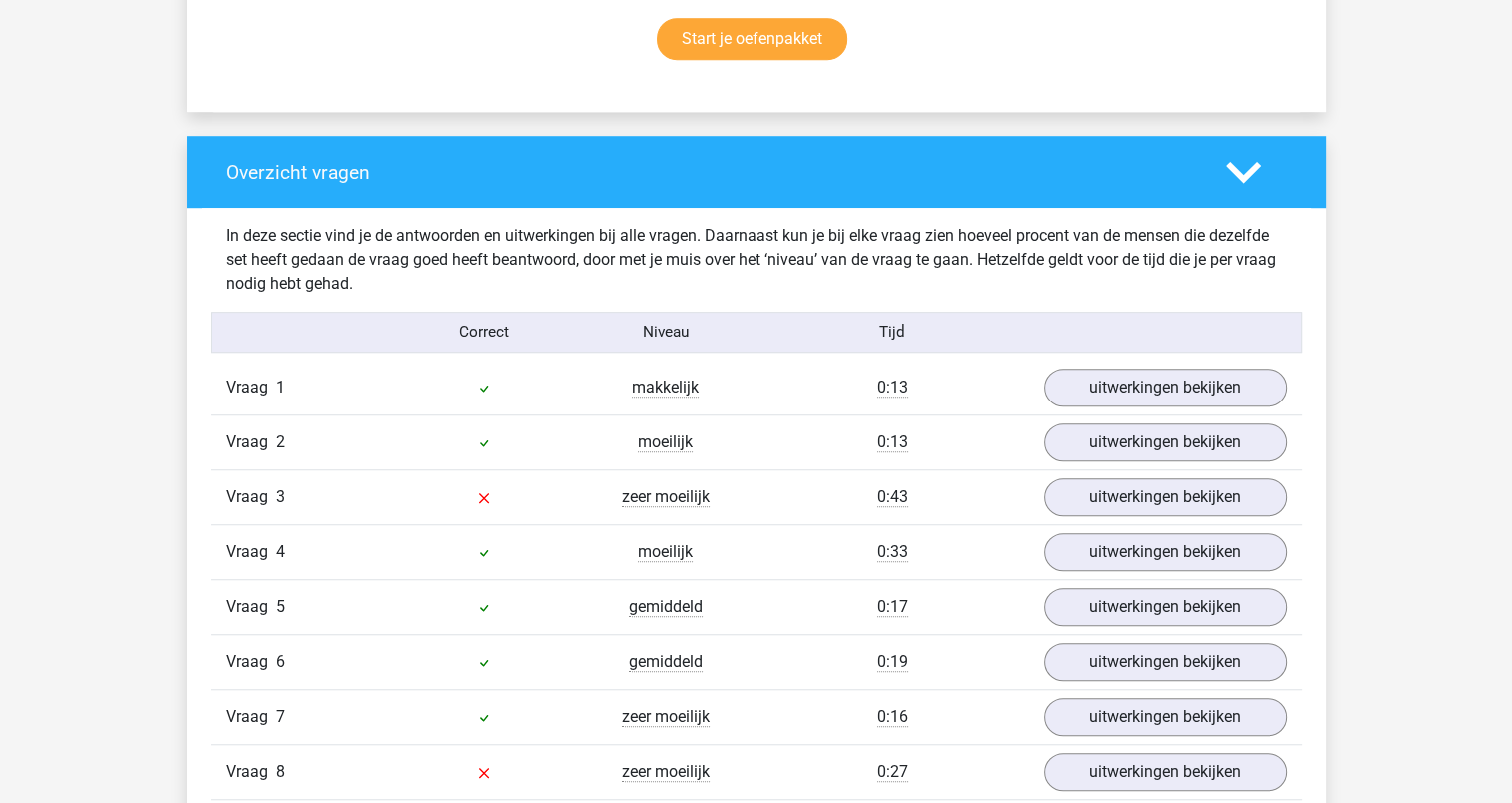
scroll to position [1399, 0]
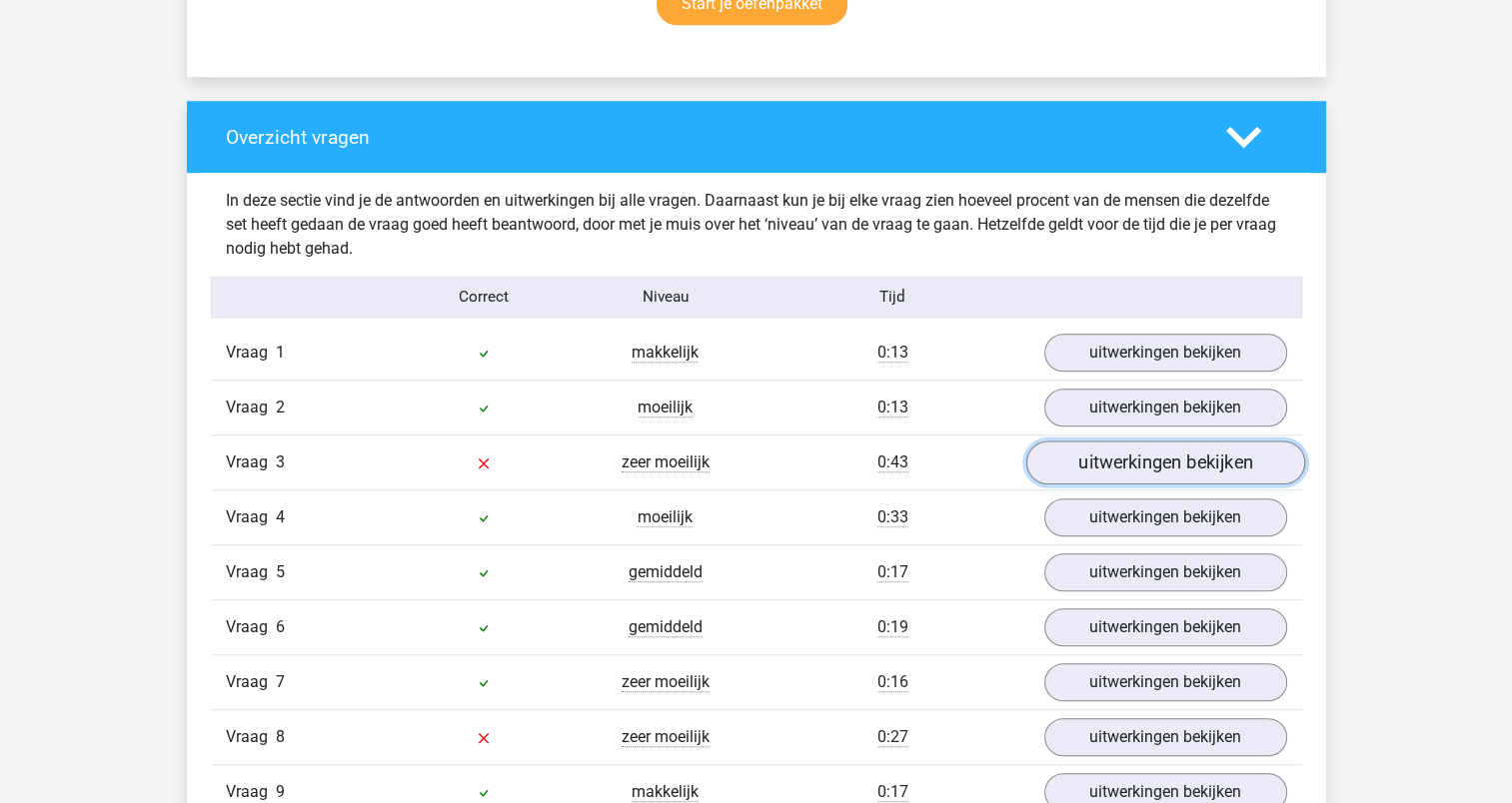
click at [1088, 461] on link "uitwerkingen bekijken" at bounding box center [1164, 463] width 279 height 44
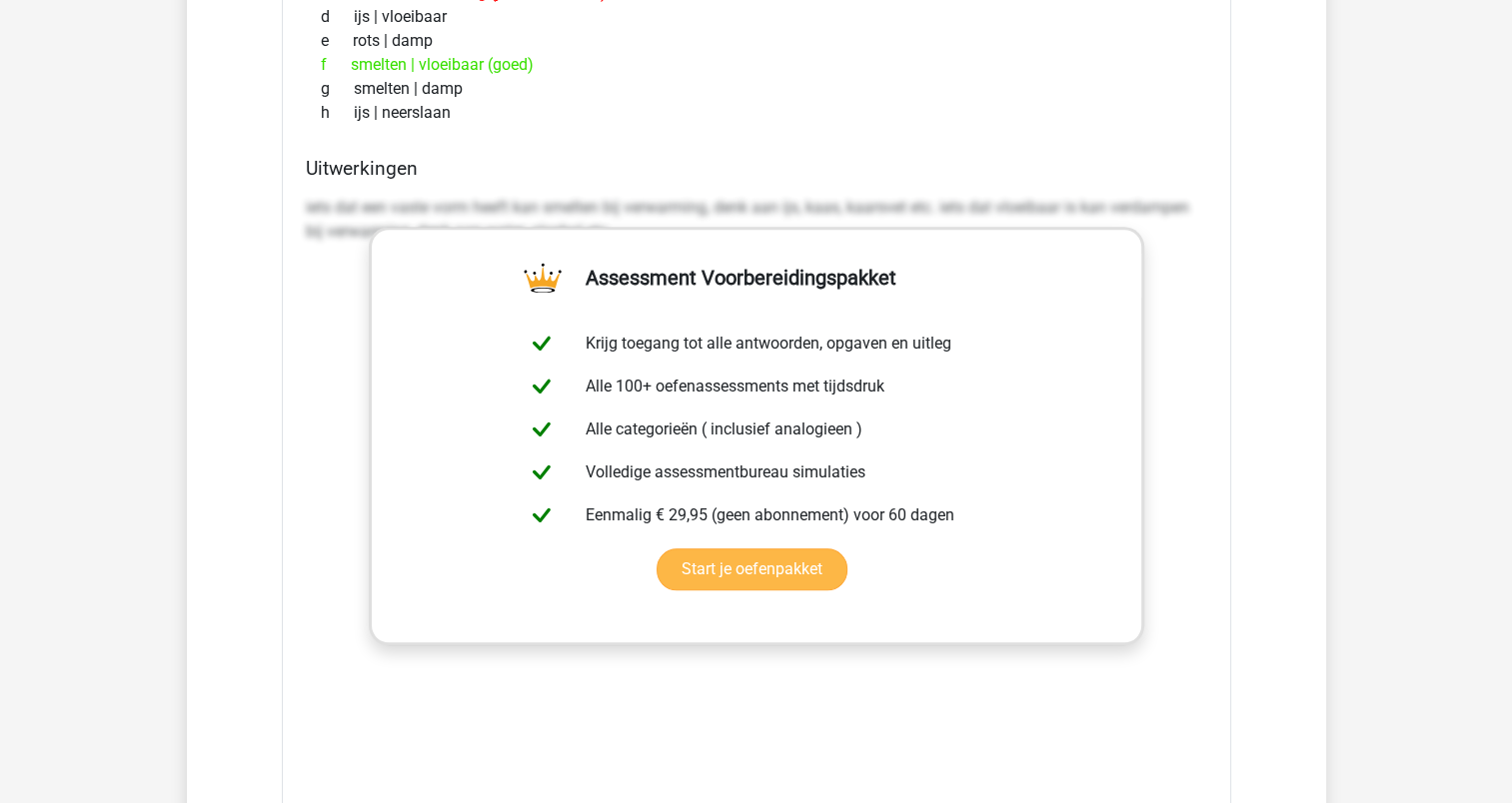
scroll to position [2098, 0]
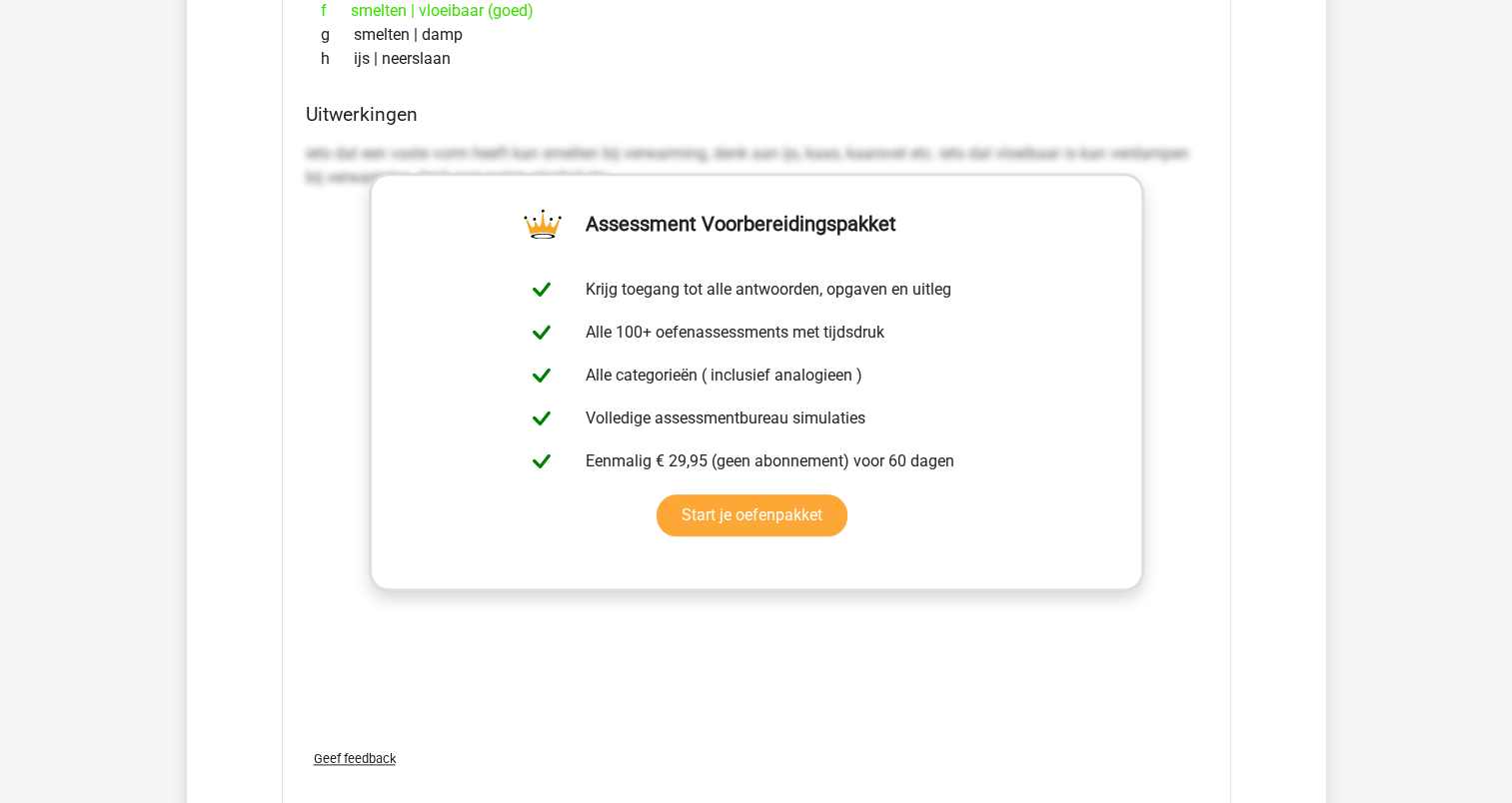
click at [1242, 277] on div "Vraag 1 makkelijk 0:13 uitwerkingen bekijken ... staat tot kleuterklas als vlin…" at bounding box center [756, 430] width 1061 height 1608
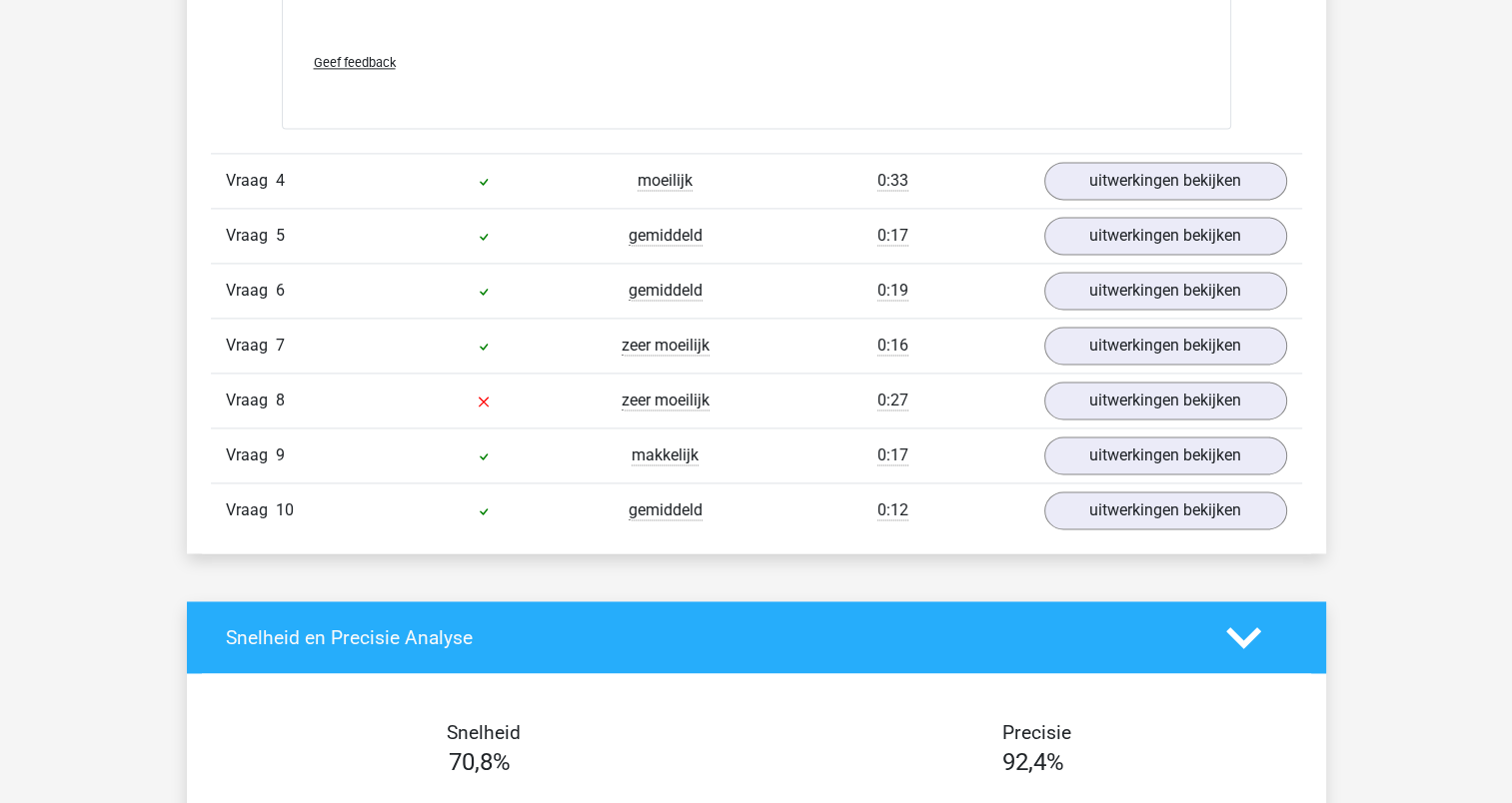
scroll to position [2797, 0]
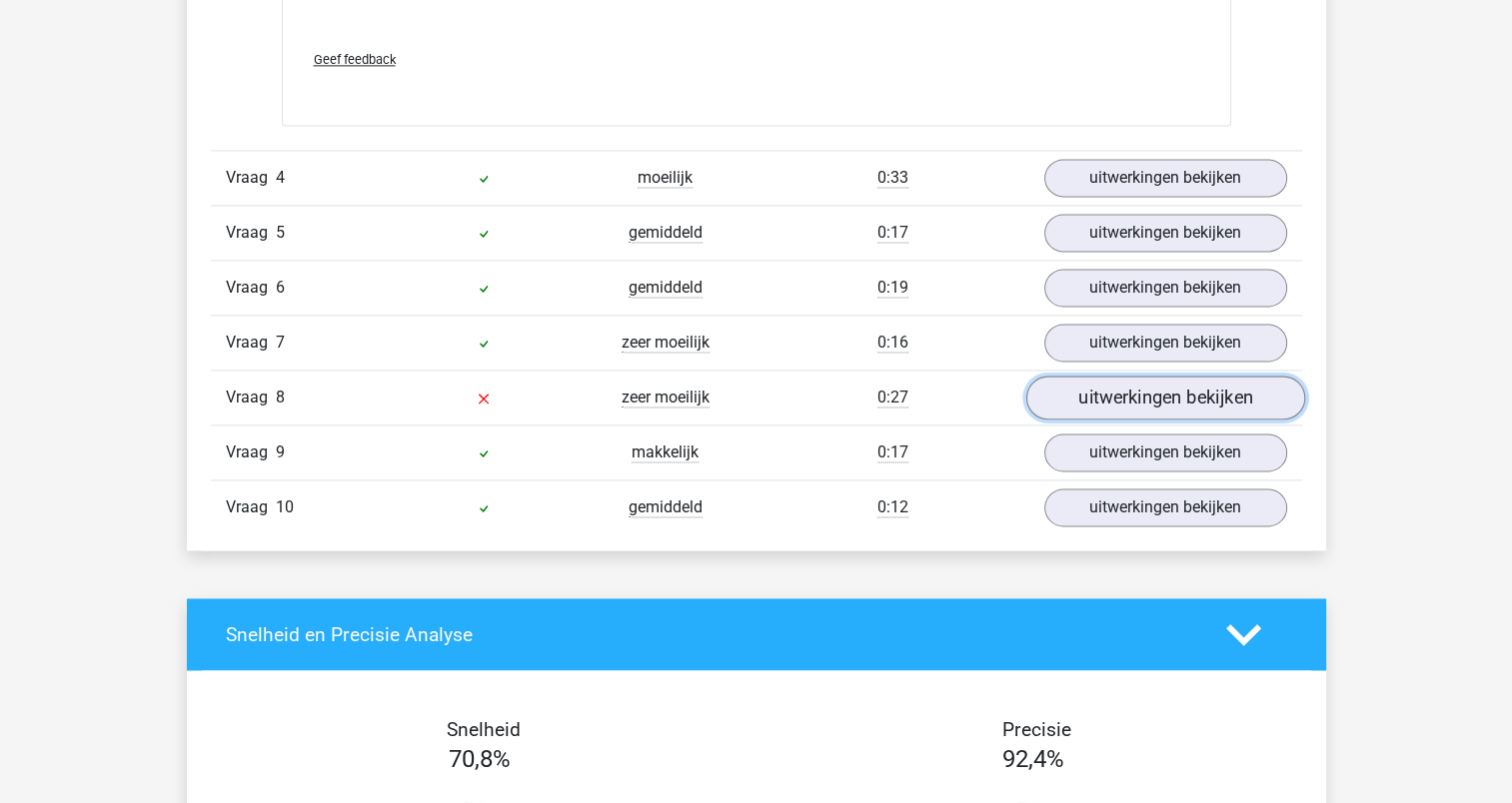
click at [1131, 399] on link "uitwerkingen bekijken" at bounding box center [1164, 399] width 279 height 44
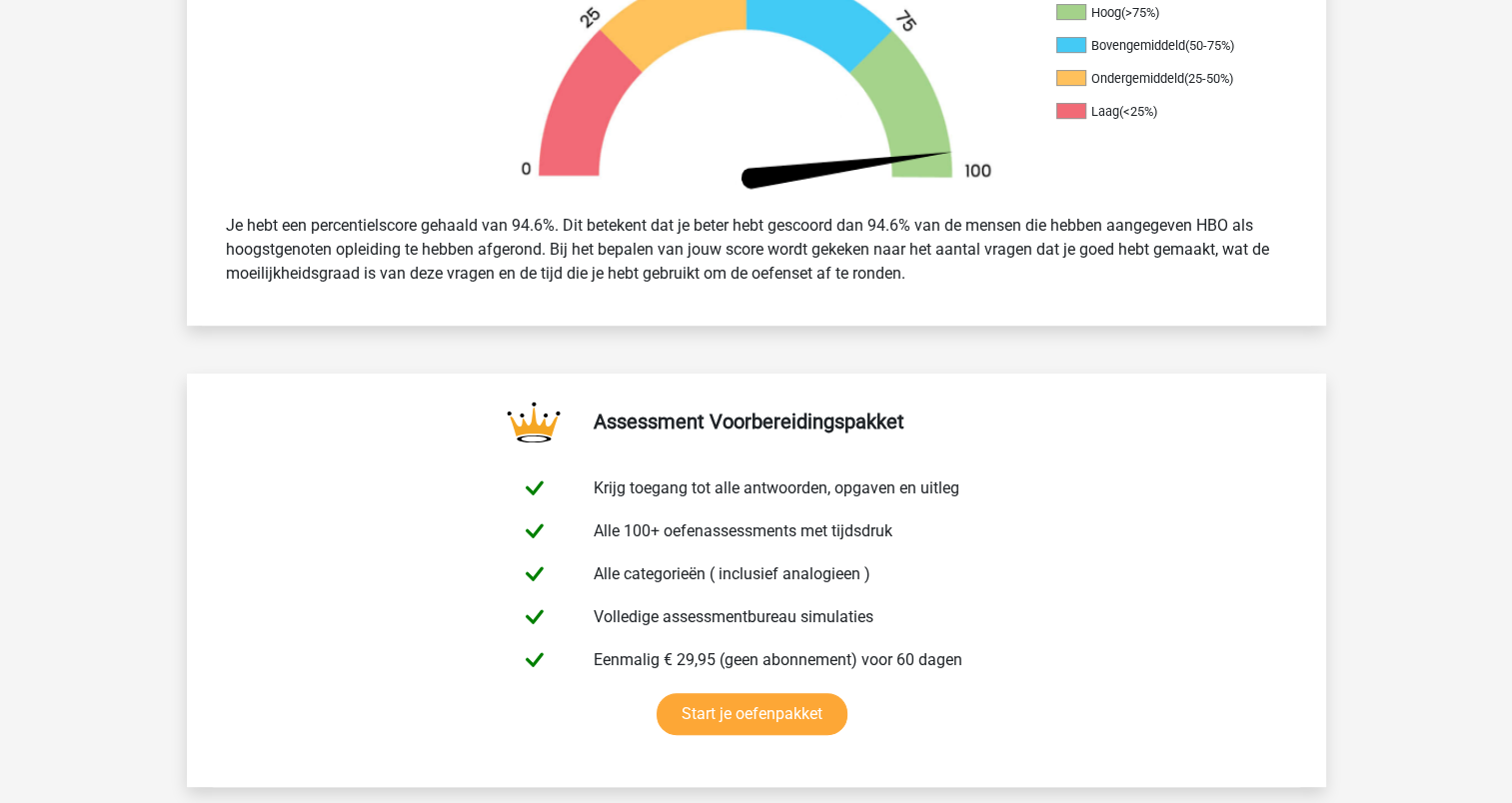
scroll to position [0, 0]
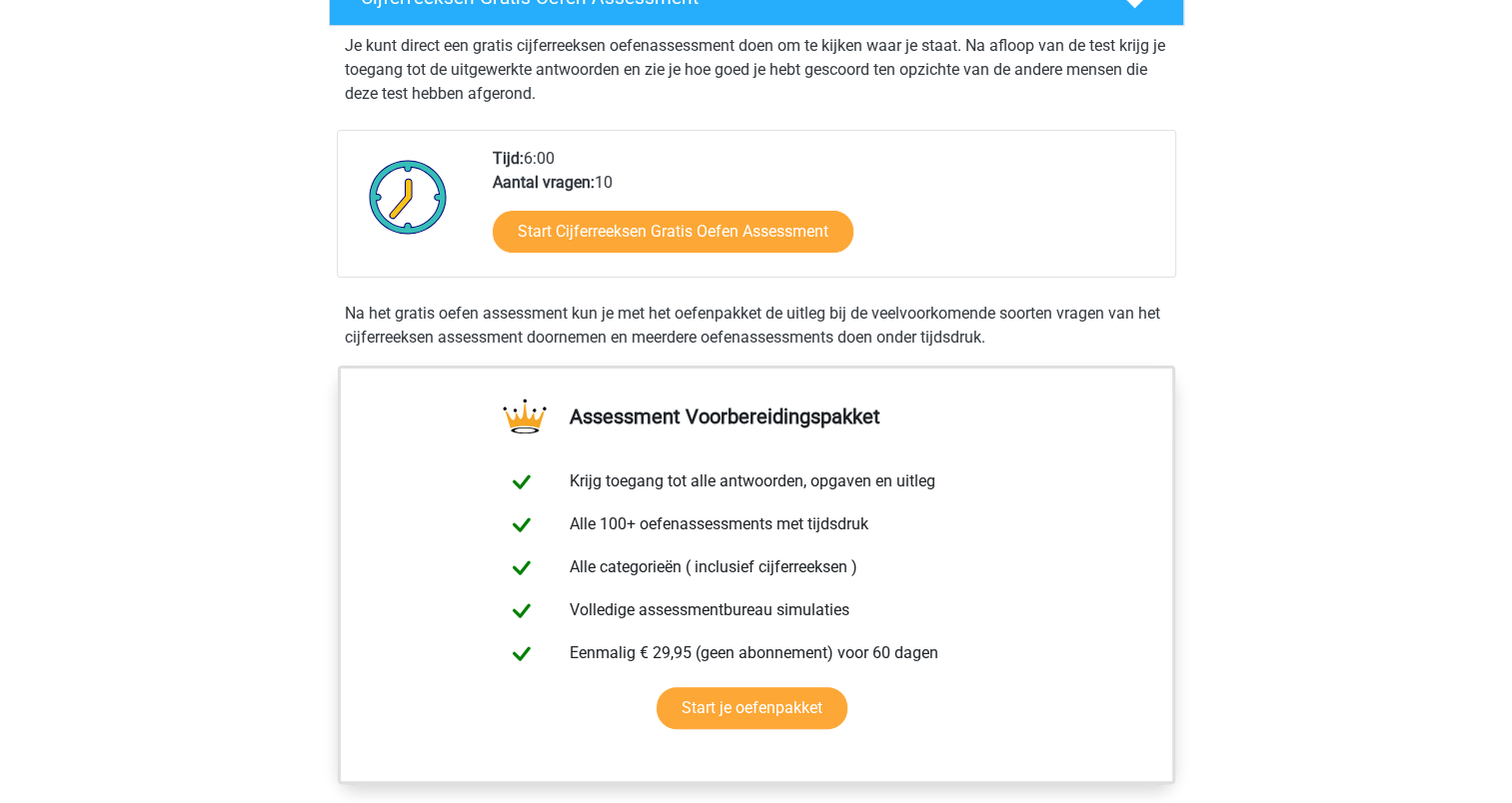
scroll to position [441, 0]
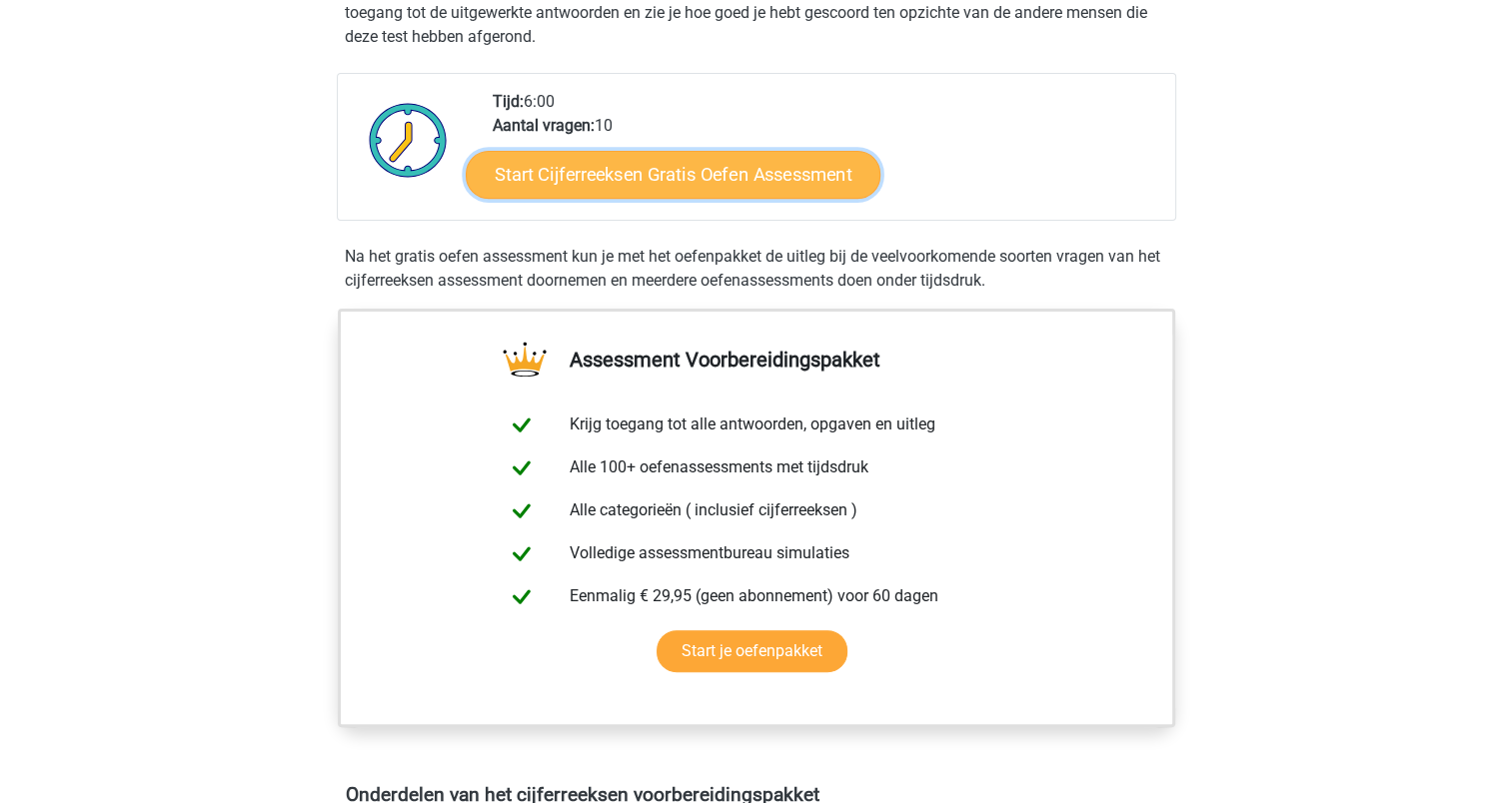
click at [560, 198] on link "Start Cijferreeksen Gratis Oefen Assessment" at bounding box center [673, 174] width 415 height 48
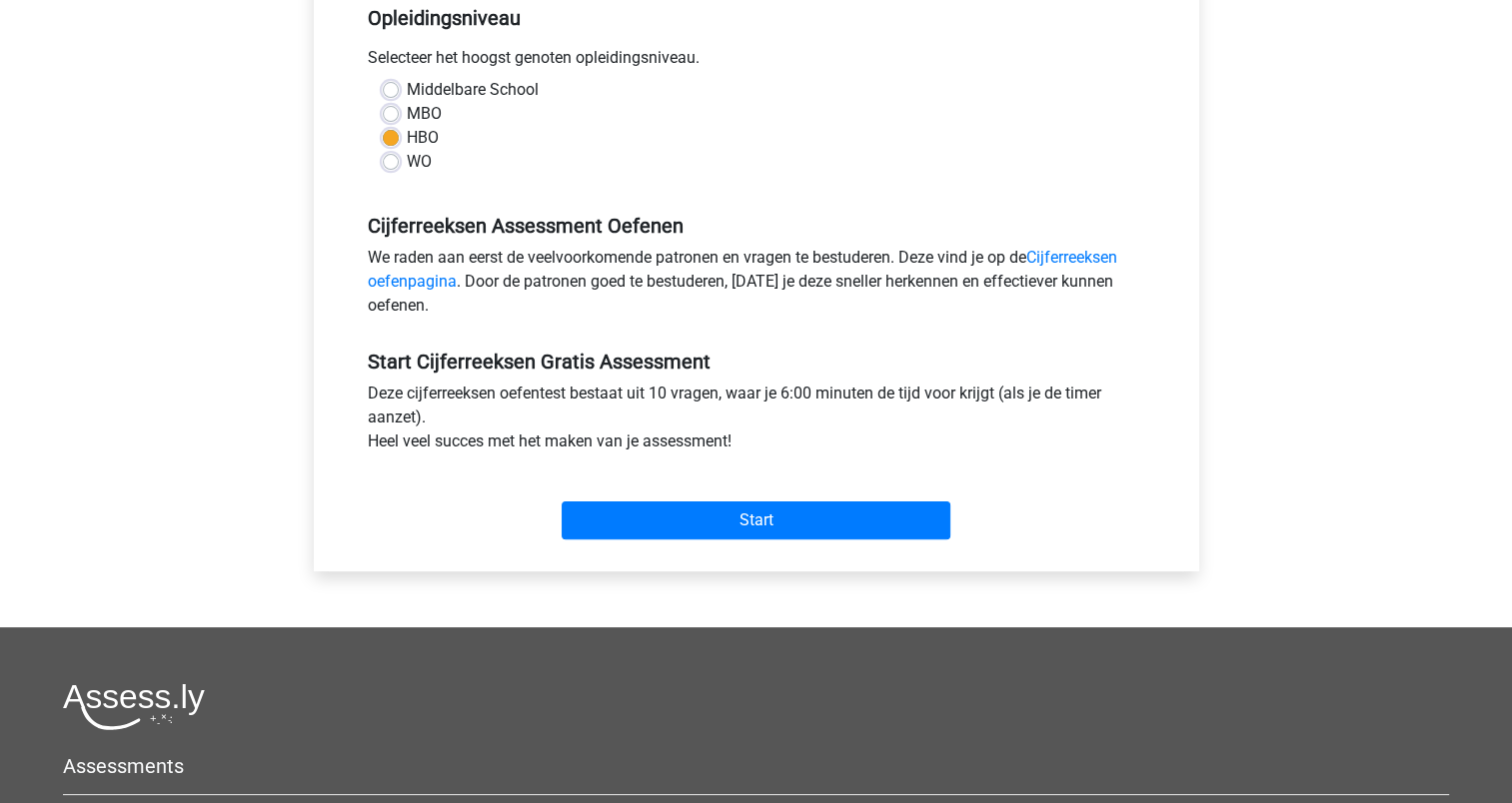
scroll to position [599, 0]
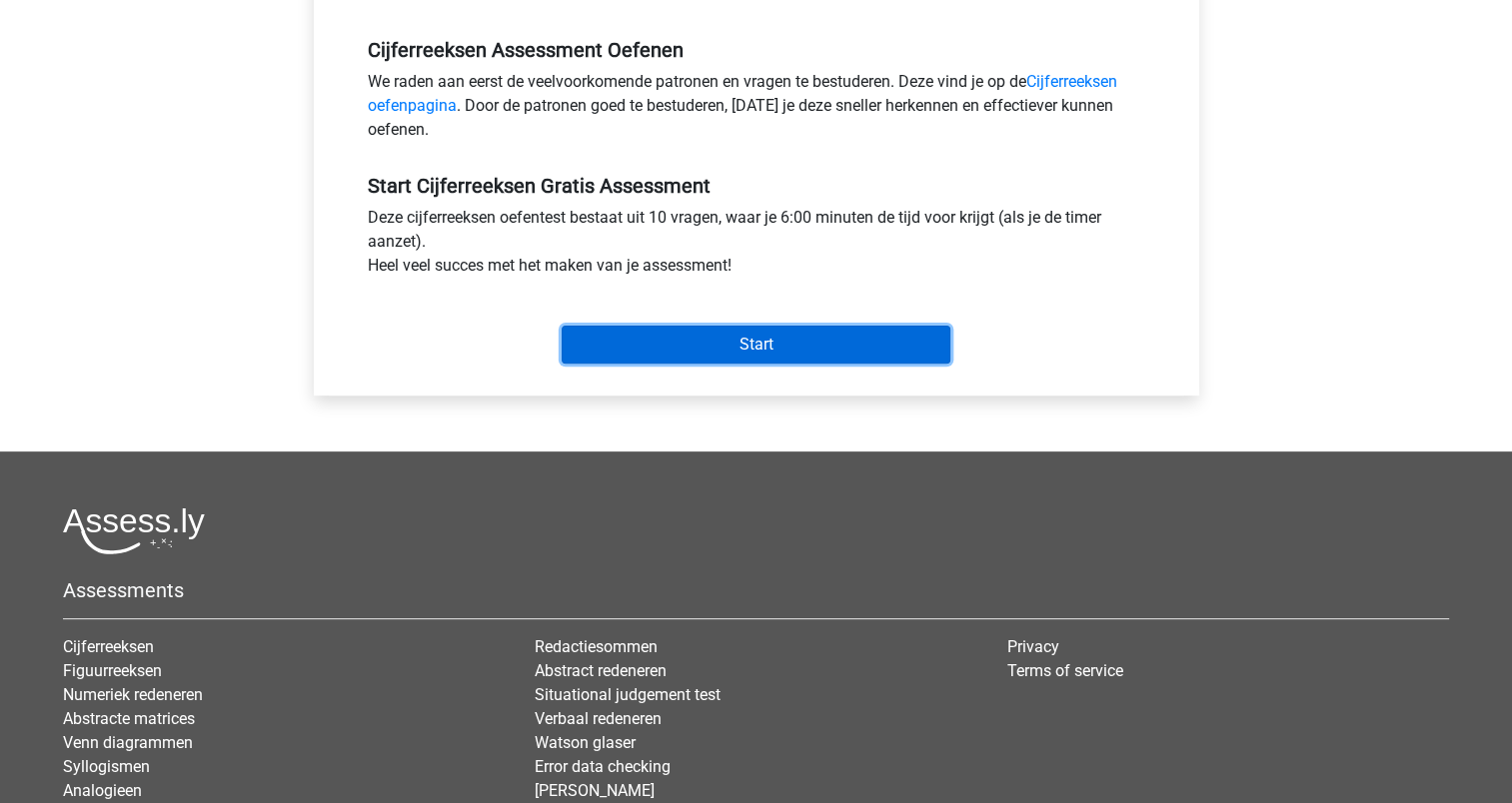
click at [659, 330] on input "Start" at bounding box center [755, 345] width 389 height 38
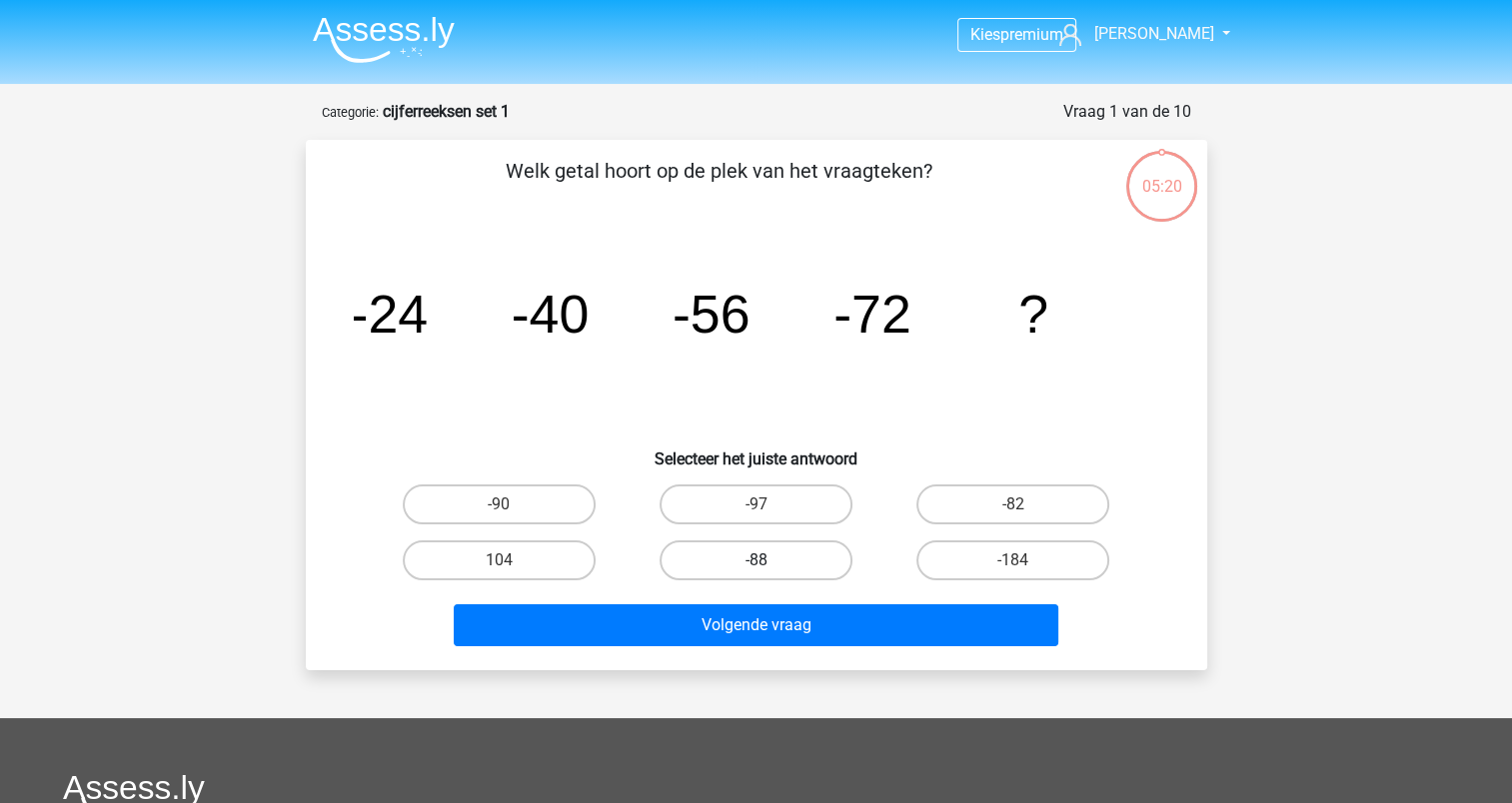
click at [753, 551] on label "-88" at bounding box center [755, 560] width 193 height 40
click at [755, 560] on input "-88" at bounding box center [761, 566] width 13 height 13
radio input "true"
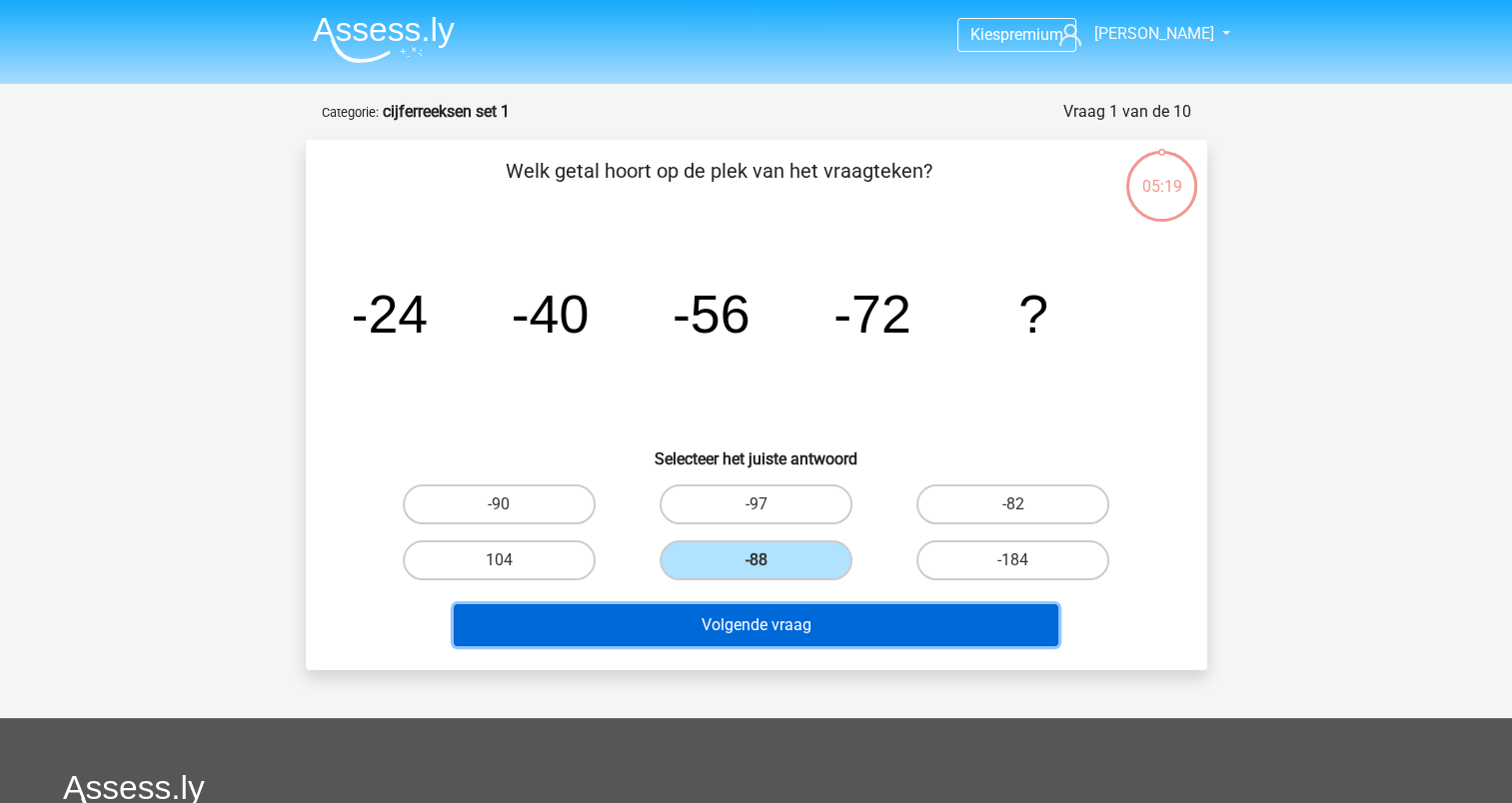
click at [751, 639] on button "Volgende vraag" at bounding box center [756, 625] width 604 height 42
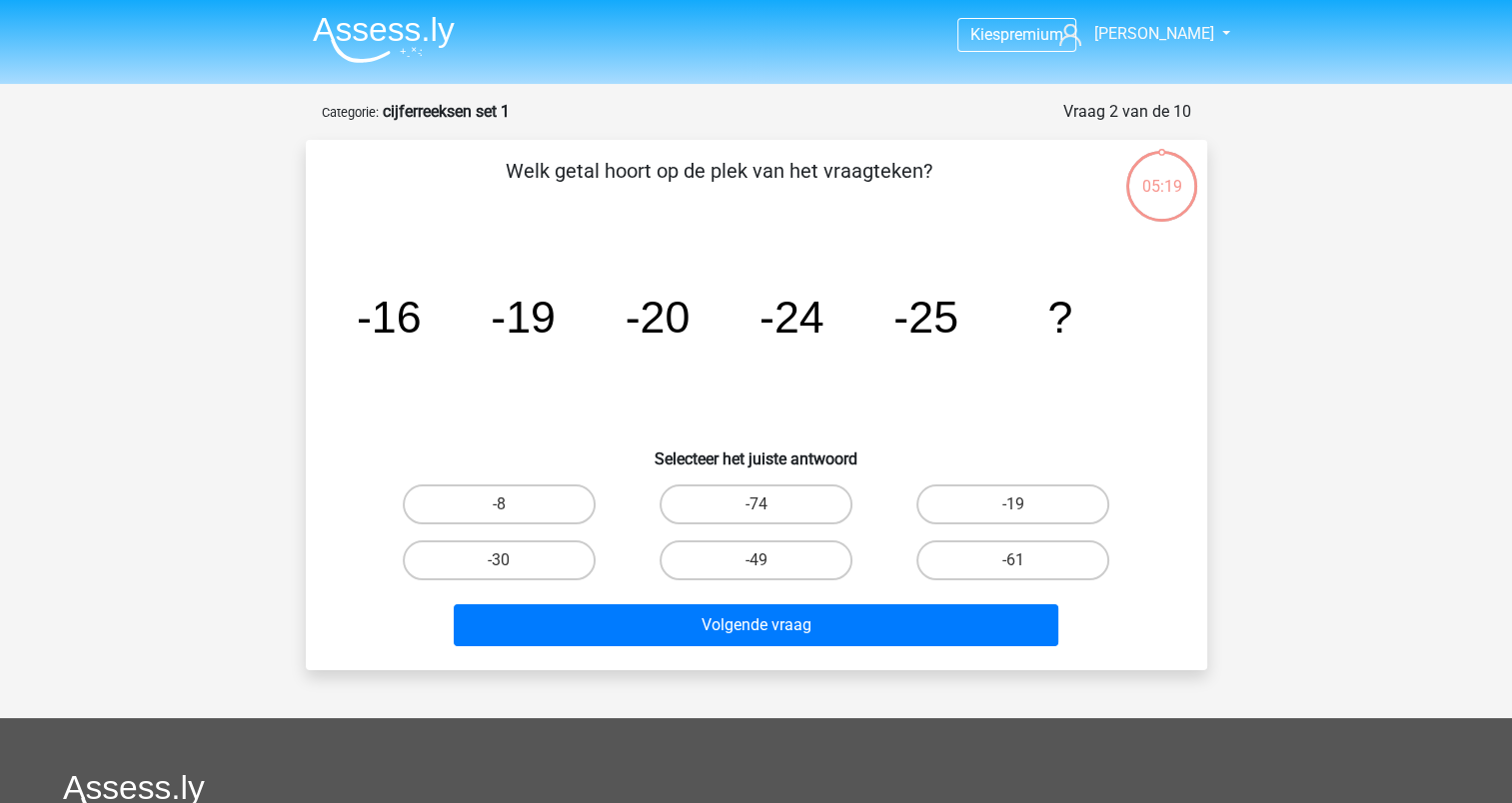
scroll to position [100, 0]
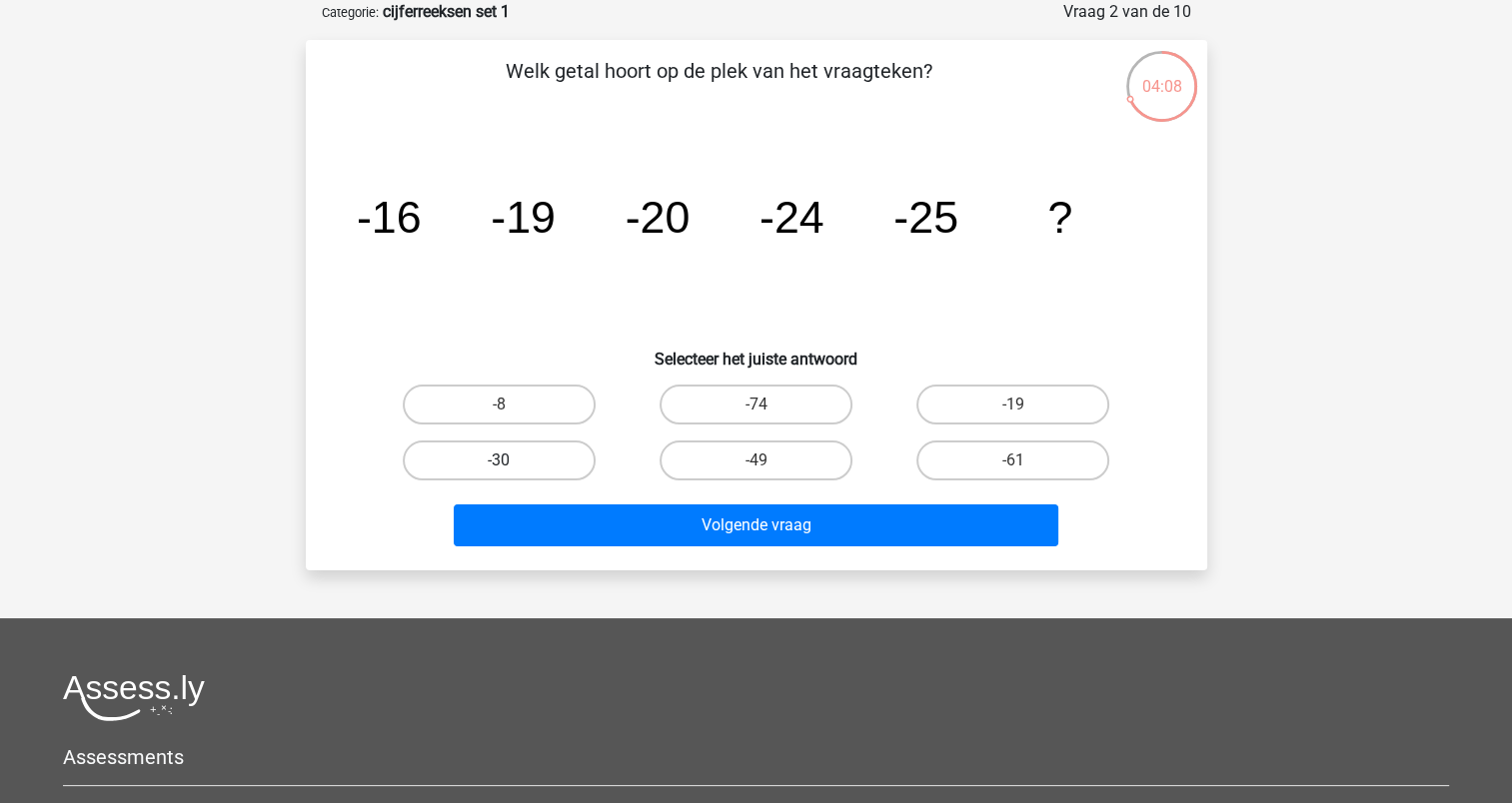
click at [546, 468] on label "-30" at bounding box center [499, 461] width 193 height 40
click at [512, 468] on input "-30" at bounding box center [505, 467] width 13 height 13
radio input "true"
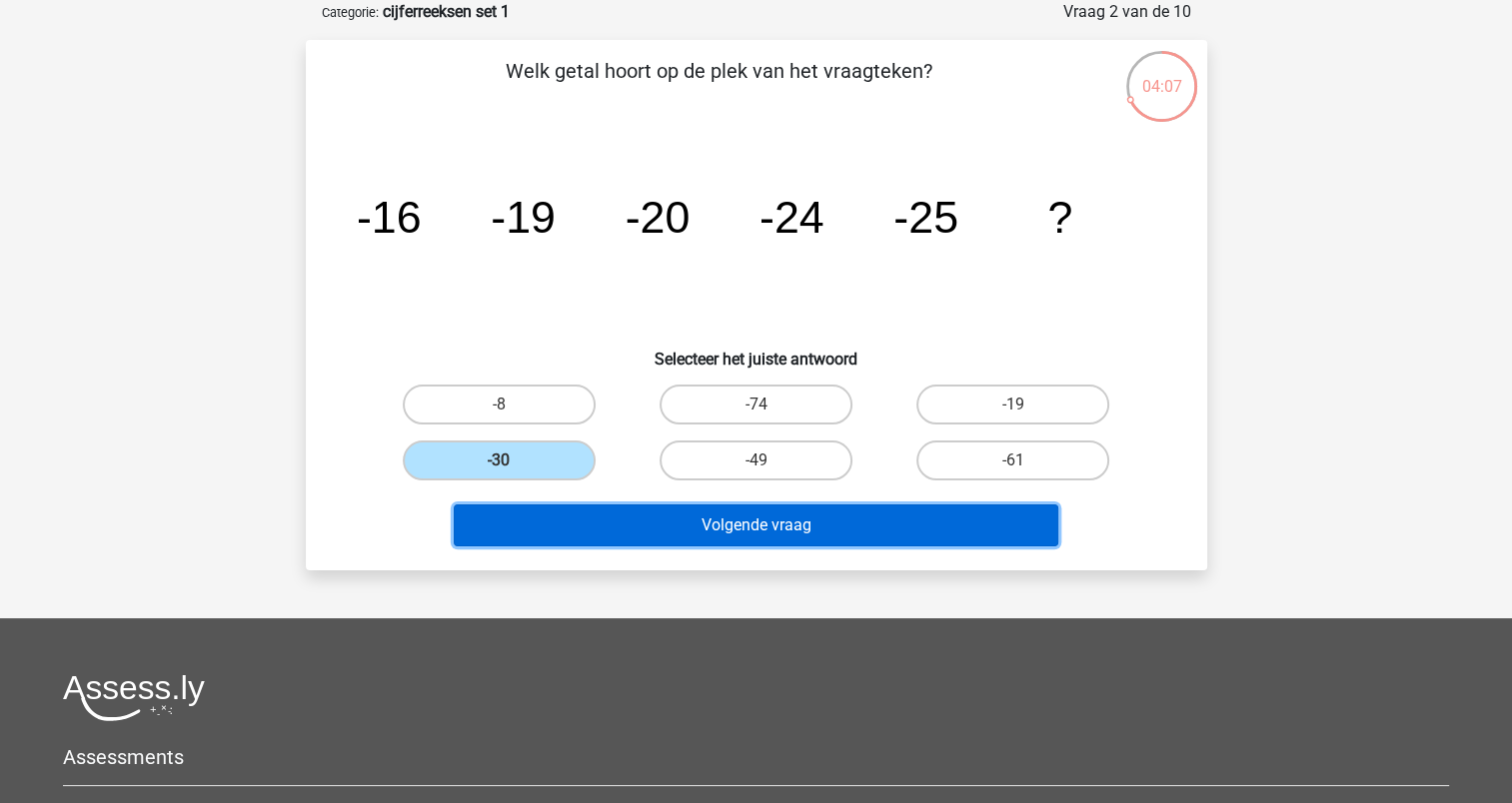
click at [722, 523] on button "Volgende vraag" at bounding box center [756, 526] width 604 height 42
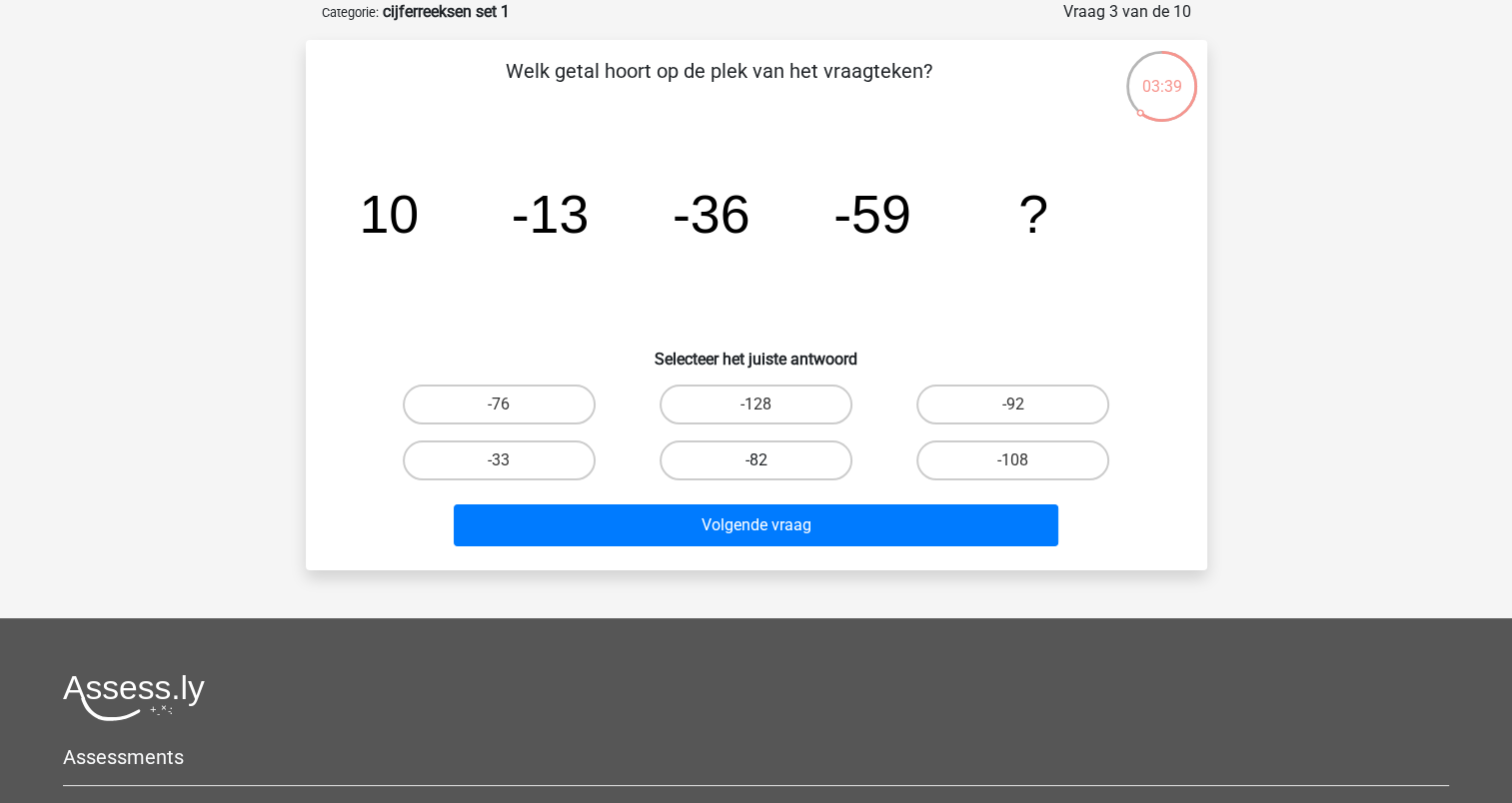
click at [761, 442] on label "-82" at bounding box center [755, 461] width 193 height 40
click at [761, 461] on input "-82" at bounding box center [761, 467] width 13 height 13
radio input "true"
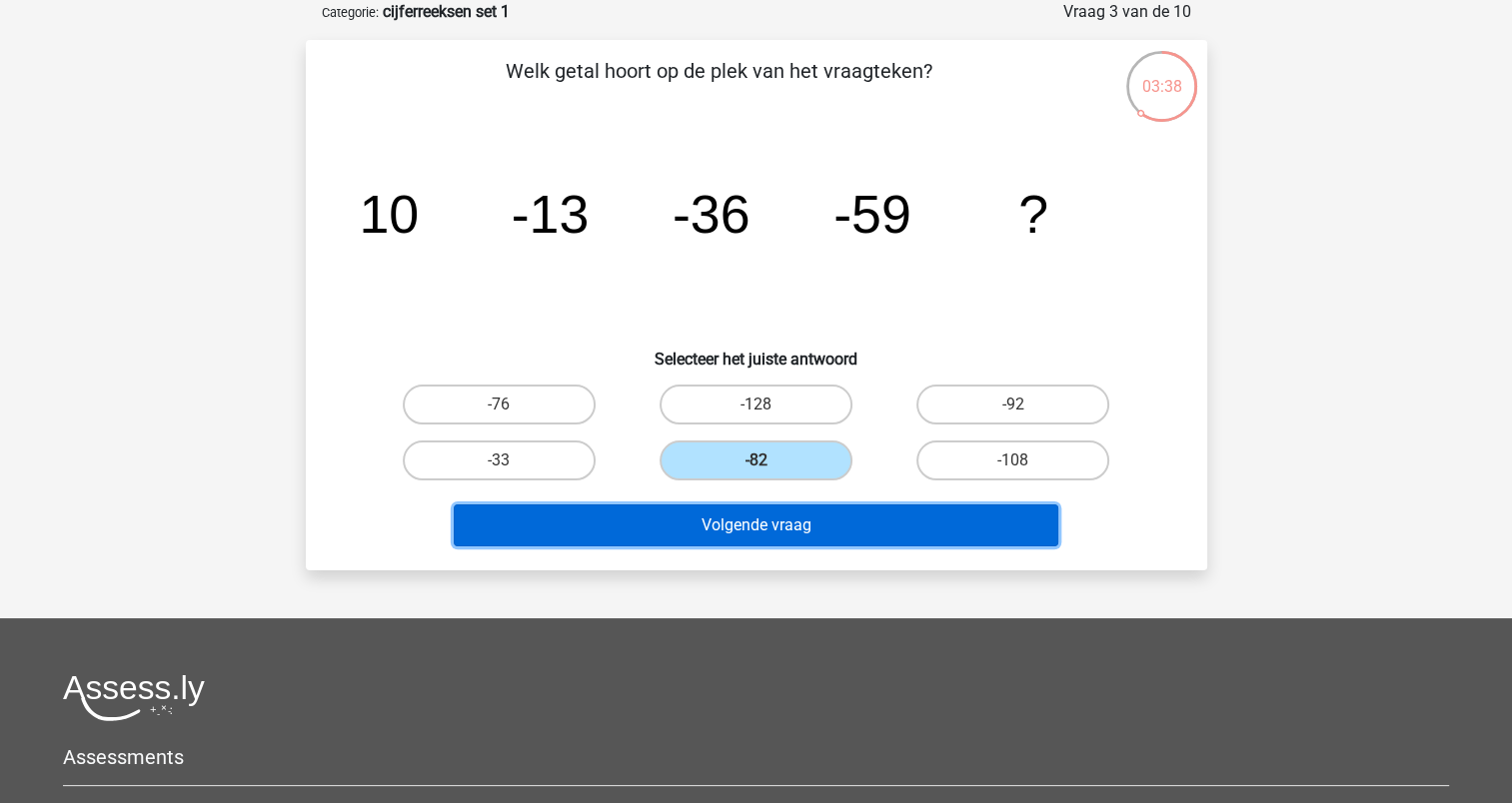
click at [773, 528] on button "Volgende vraag" at bounding box center [756, 526] width 604 height 42
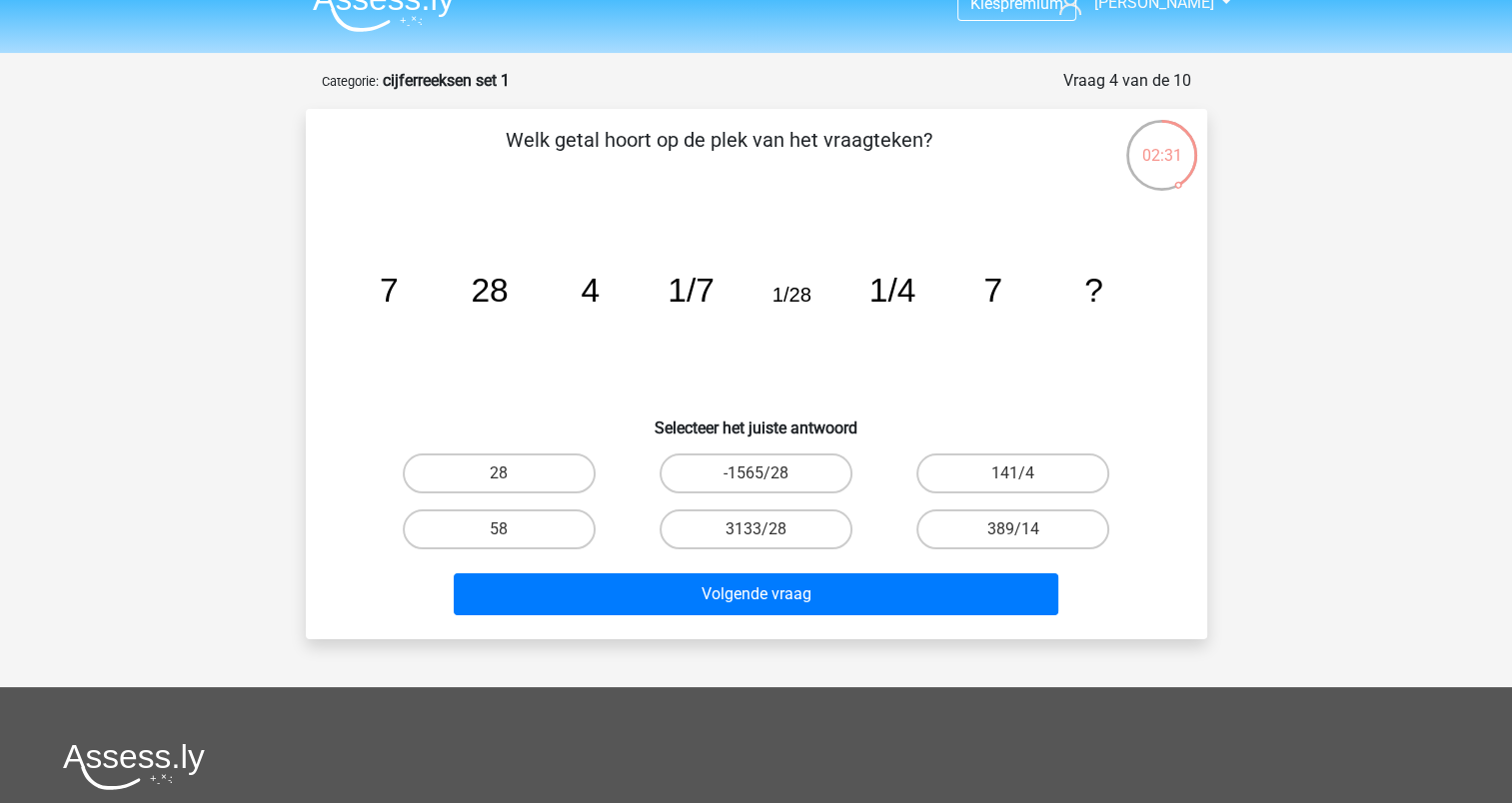
scroll to position [0, 0]
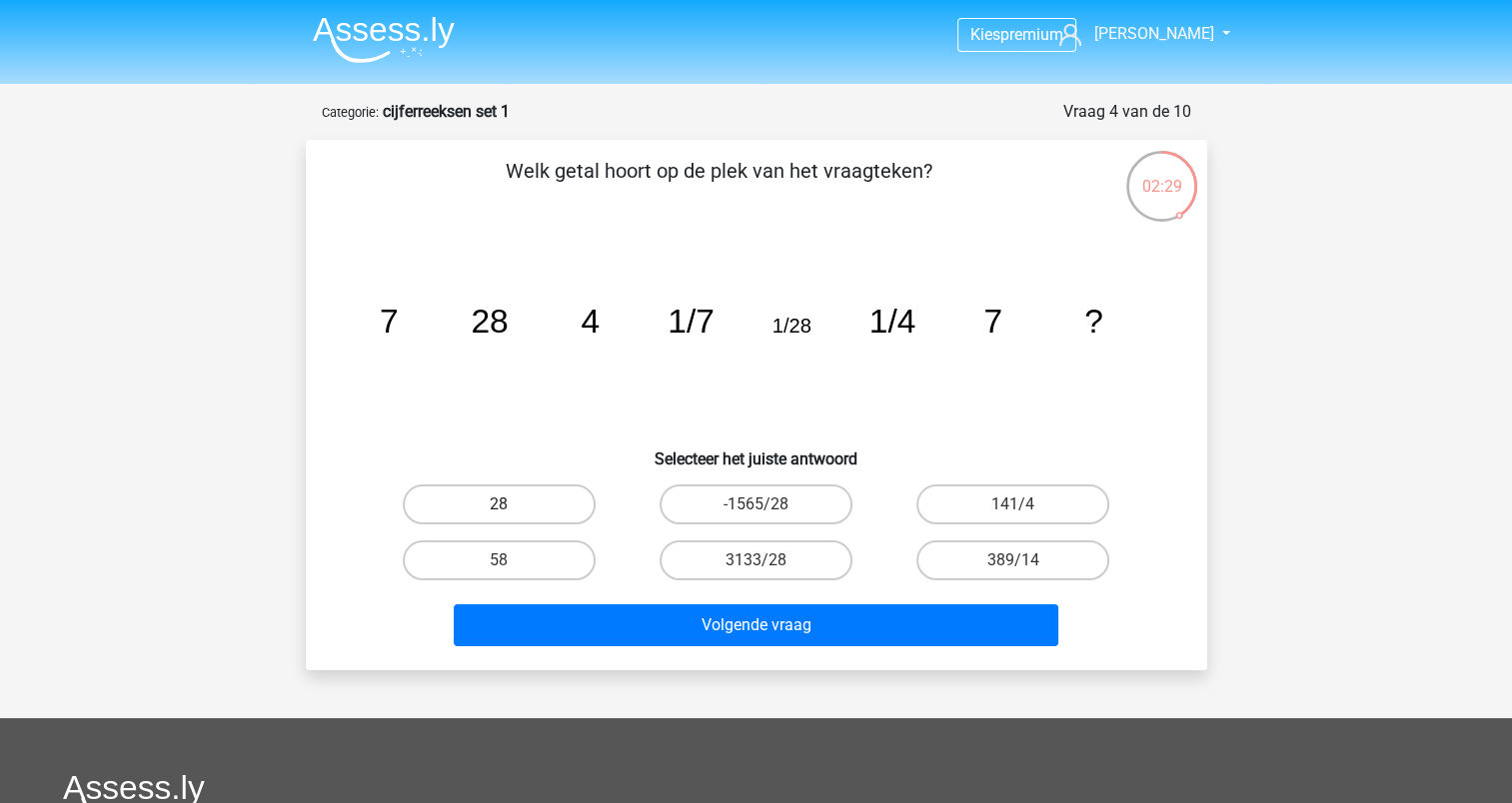
click at [537, 497] on label "28" at bounding box center [499, 505] width 193 height 40
click at [512, 505] on input "28" at bounding box center [505, 511] width 13 height 13
radio input "true"
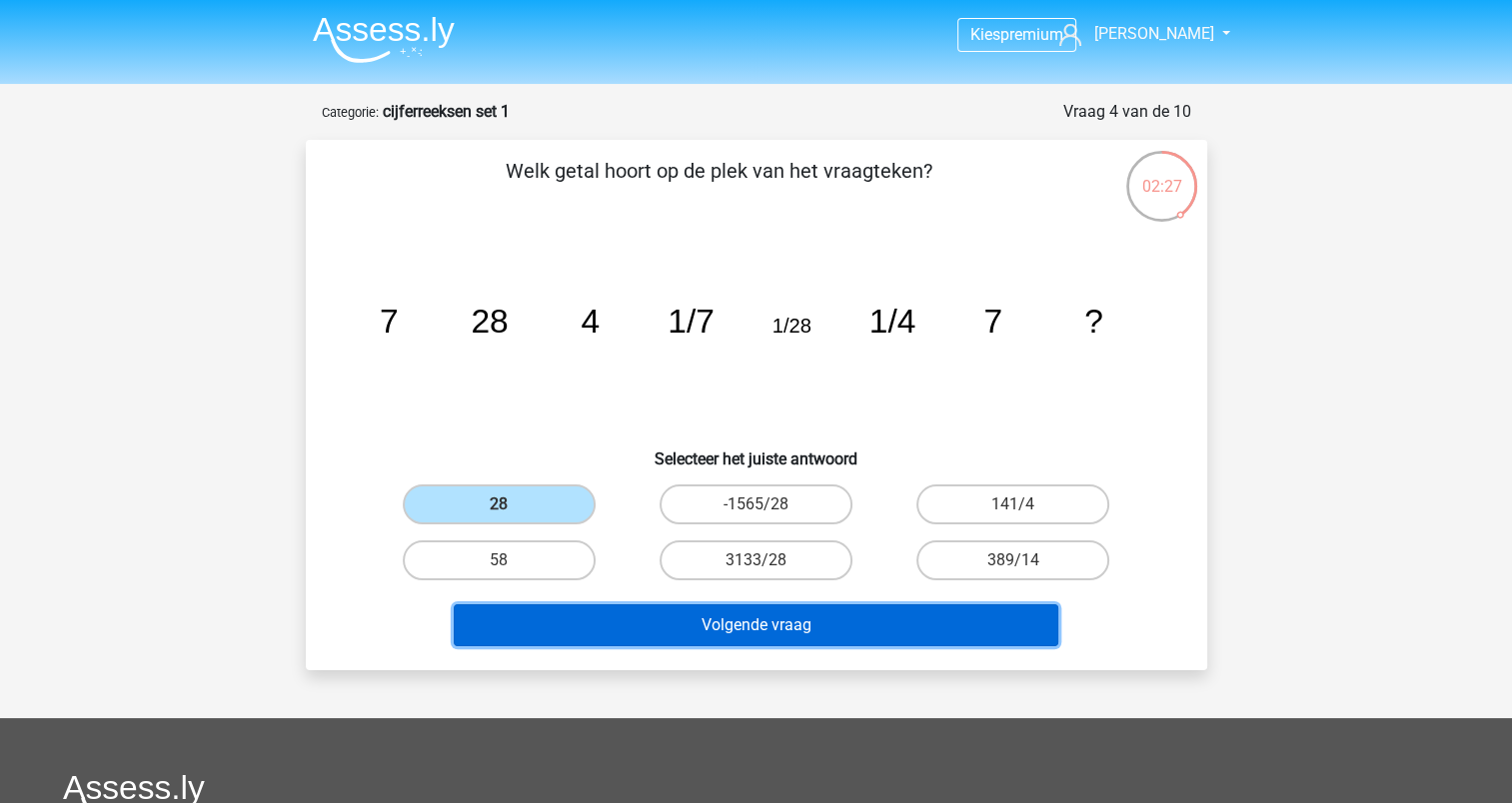
click at [735, 625] on button "Volgende vraag" at bounding box center [756, 625] width 604 height 42
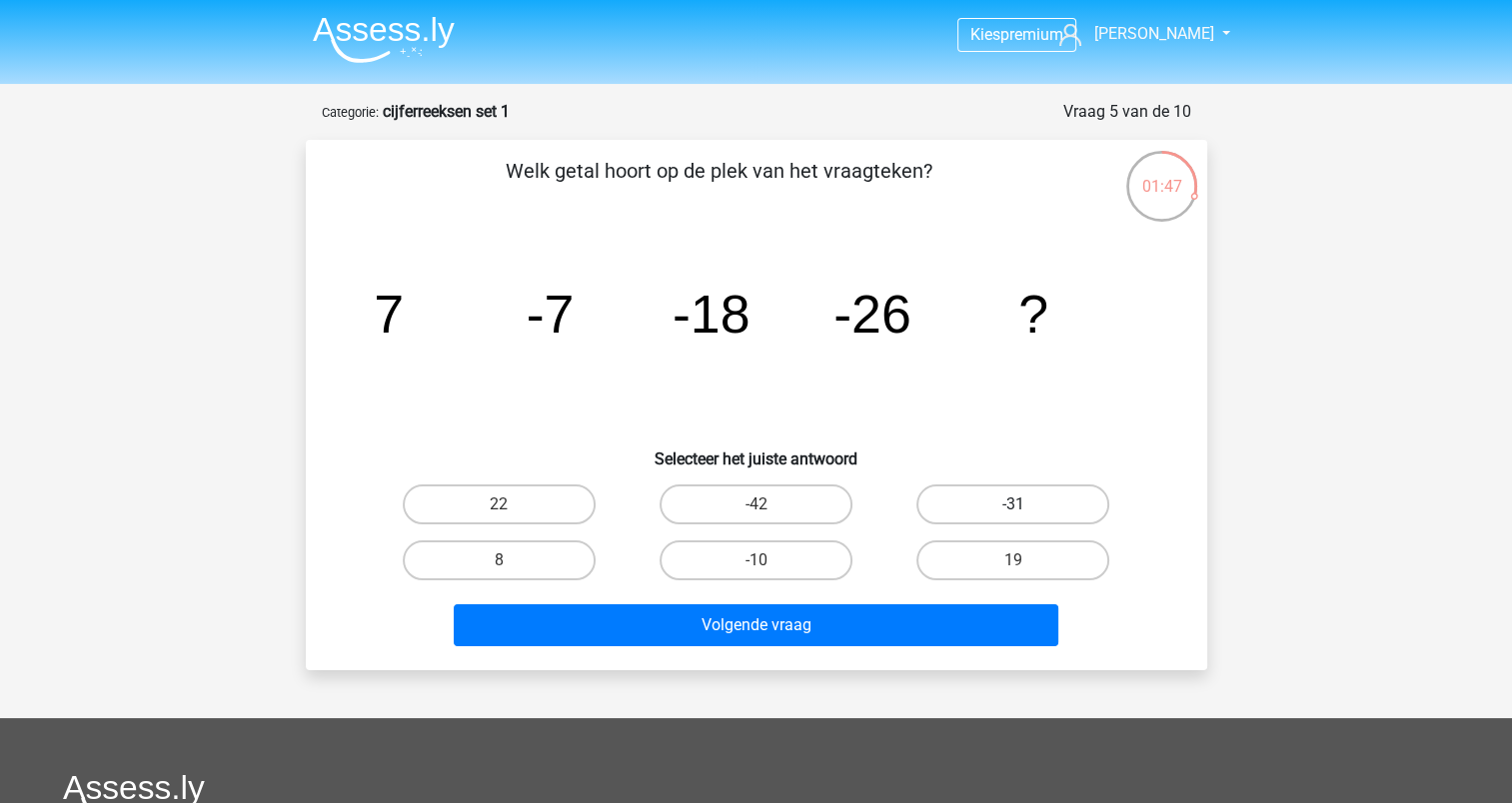
click at [1056, 503] on label "-31" at bounding box center [1012, 505] width 193 height 40
click at [1026, 505] on input "-31" at bounding box center [1019, 511] width 13 height 13
radio input "true"
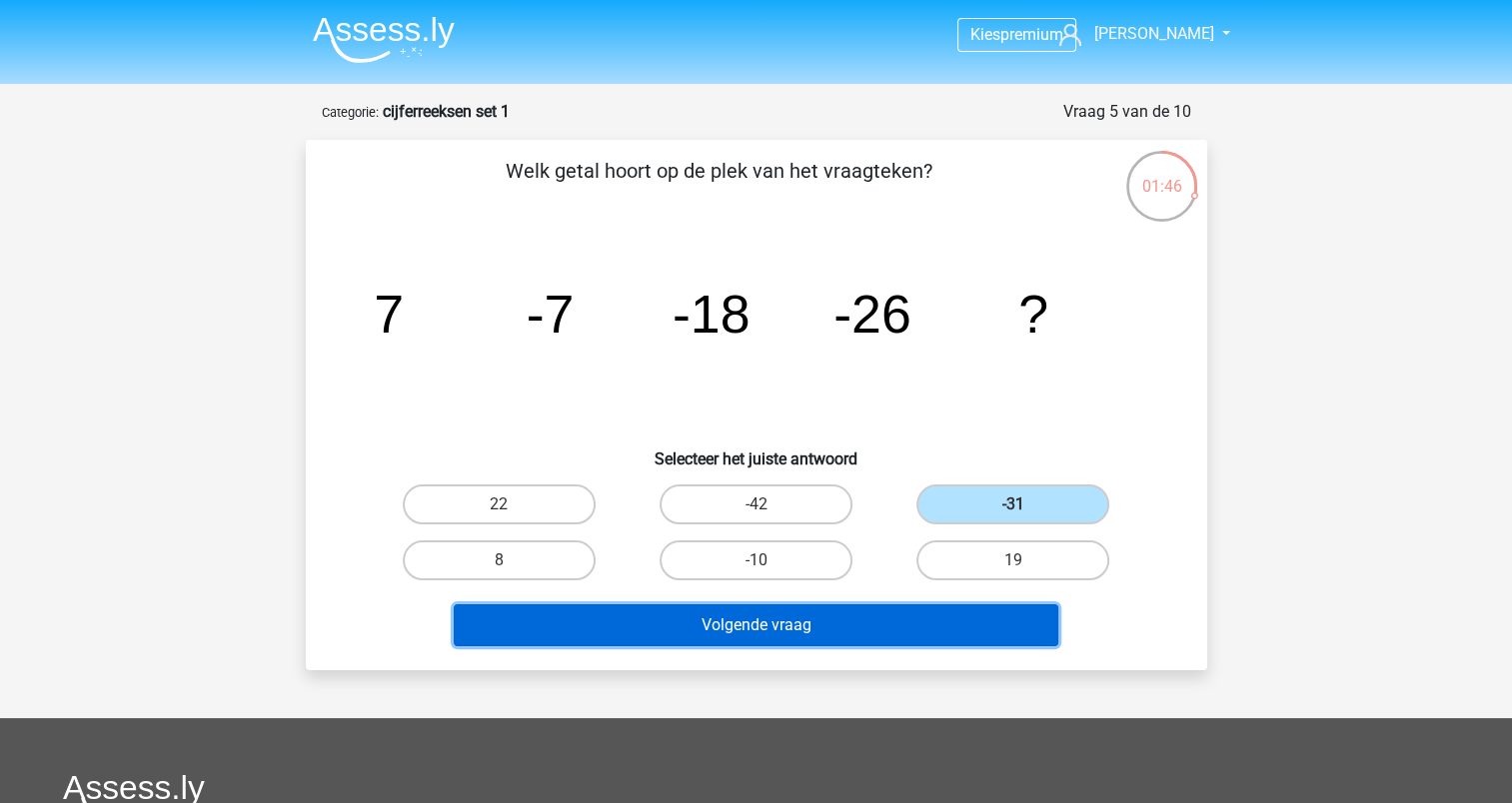
click at [919, 615] on button "Volgende vraag" at bounding box center [756, 625] width 604 height 42
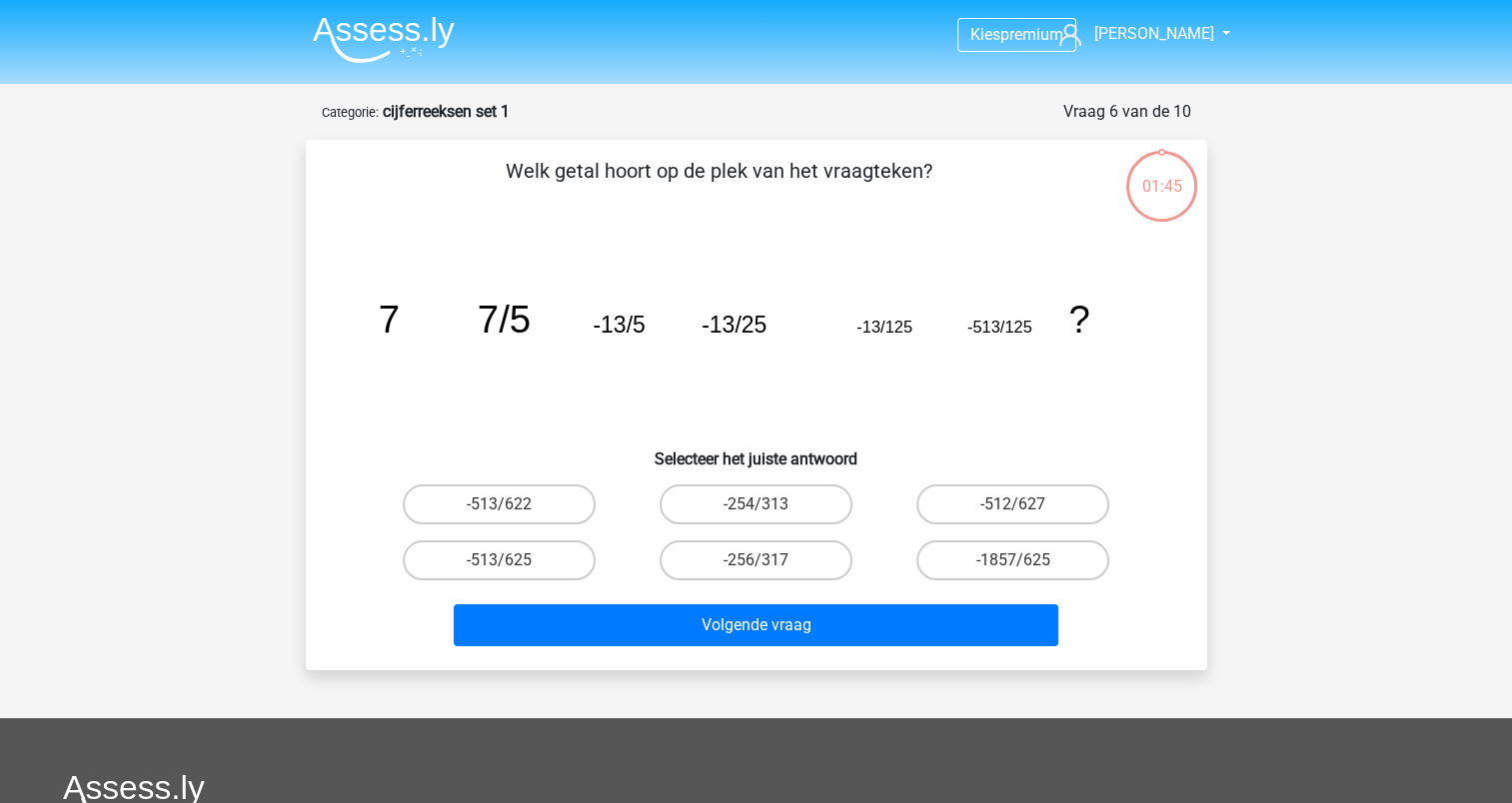
scroll to position [100, 0]
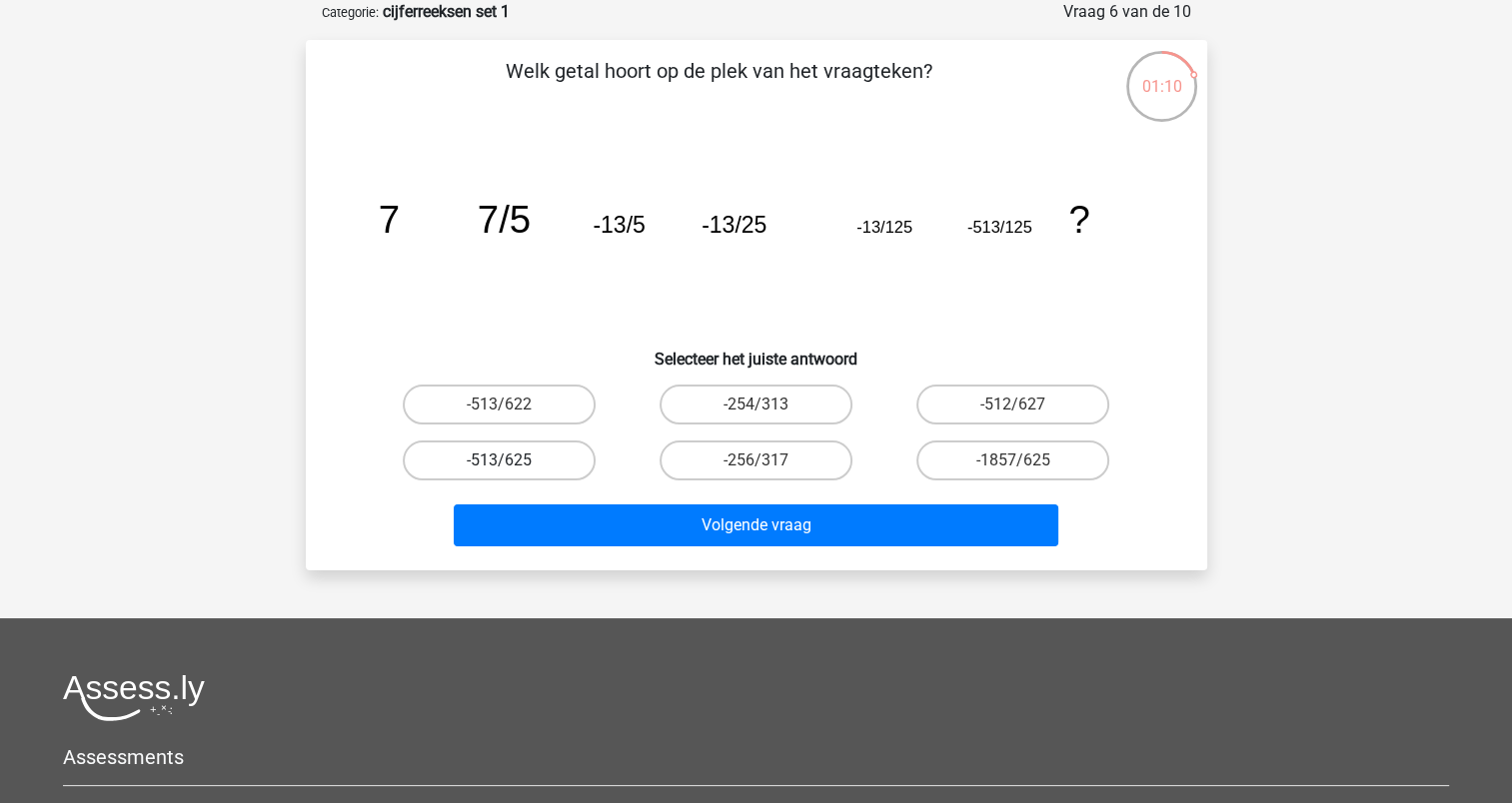
click at [485, 455] on label "-513/625" at bounding box center [499, 461] width 193 height 40
click at [499, 461] on input "-513/625" at bounding box center [505, 467] width 13 height 13
radio input "true"
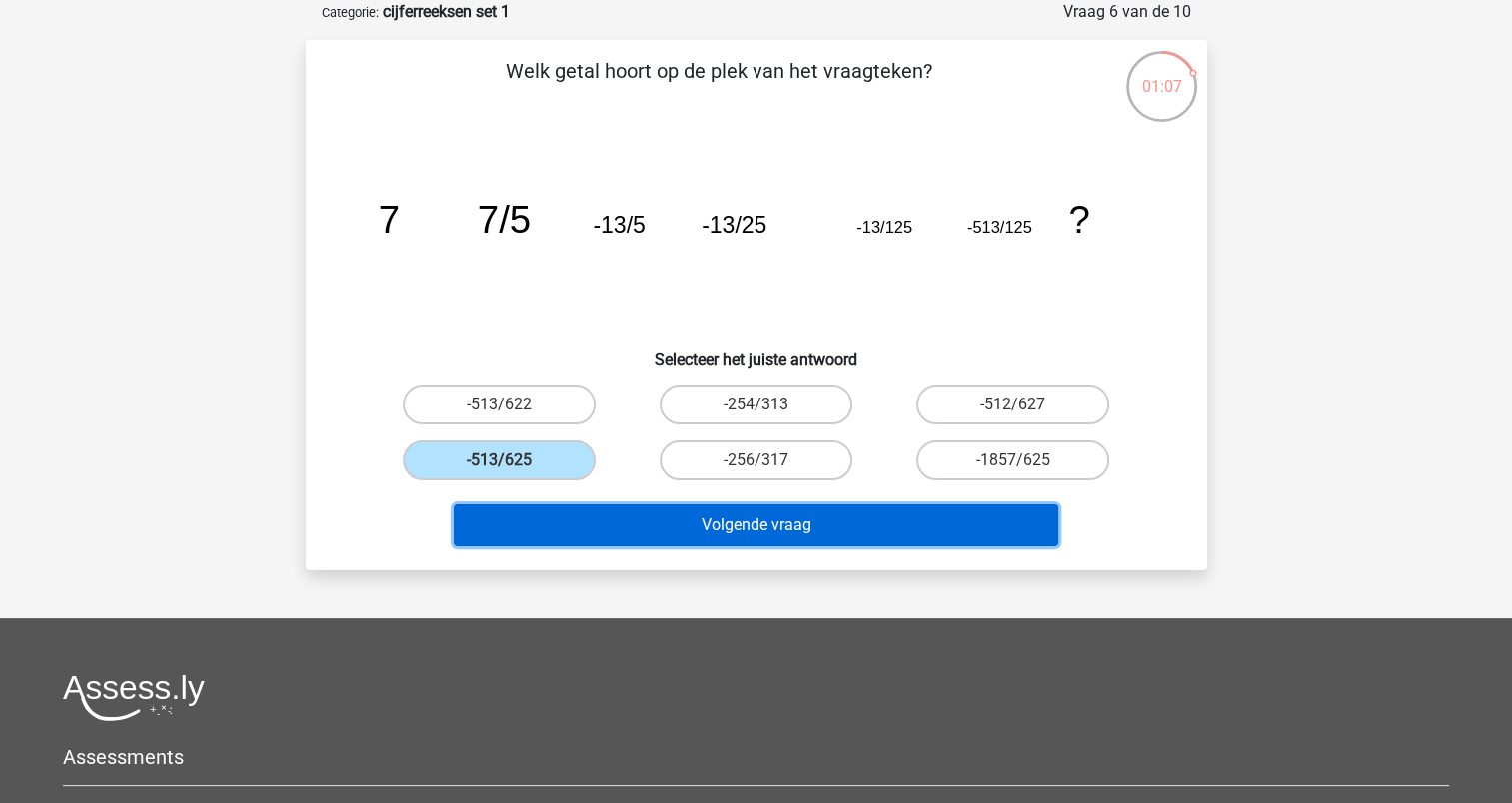
click at [711, 507] on button "Volgende vraag" at bounding box center [756, 526] width 604 height 42
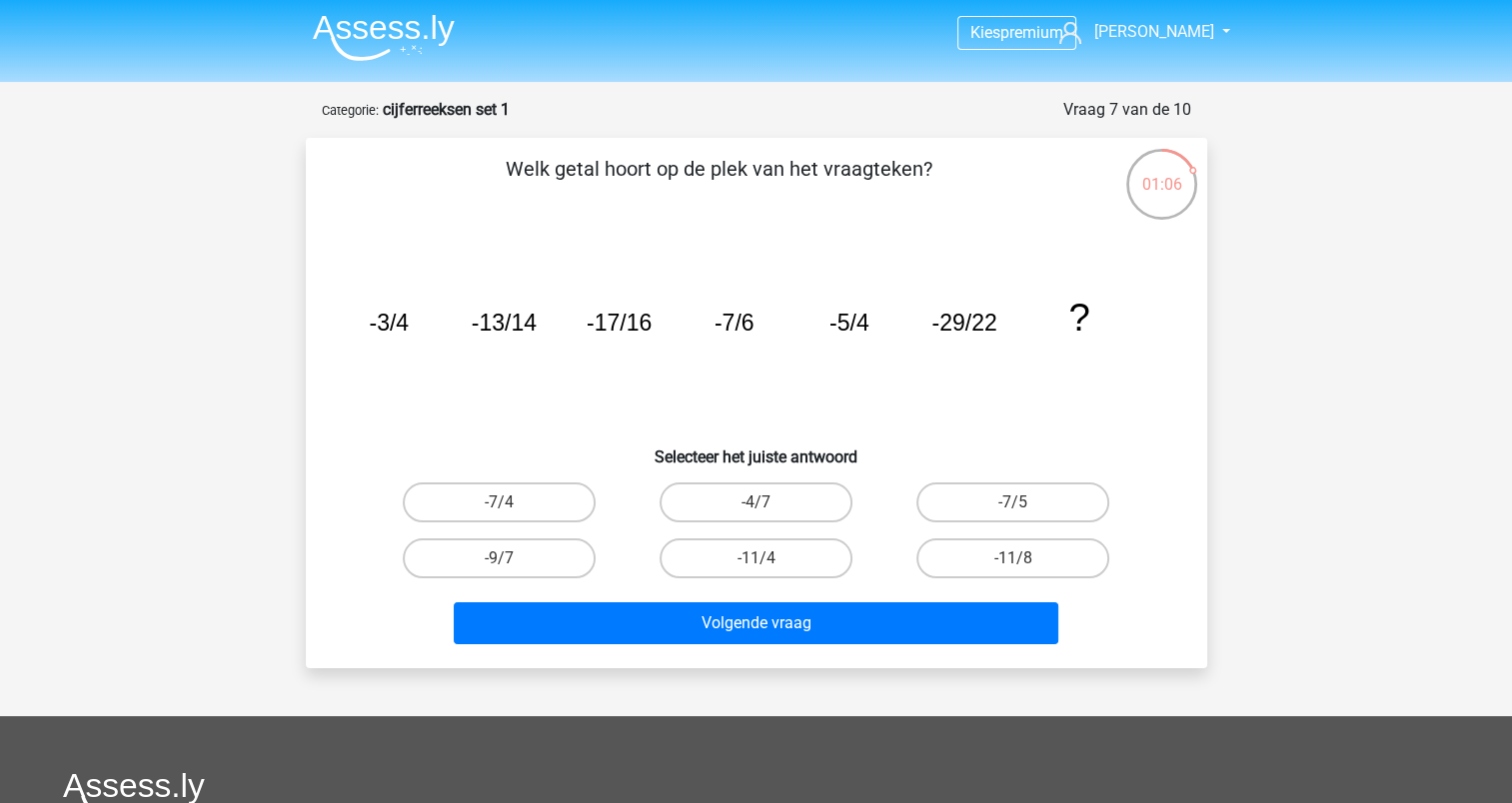
scroll to position [0, 0]
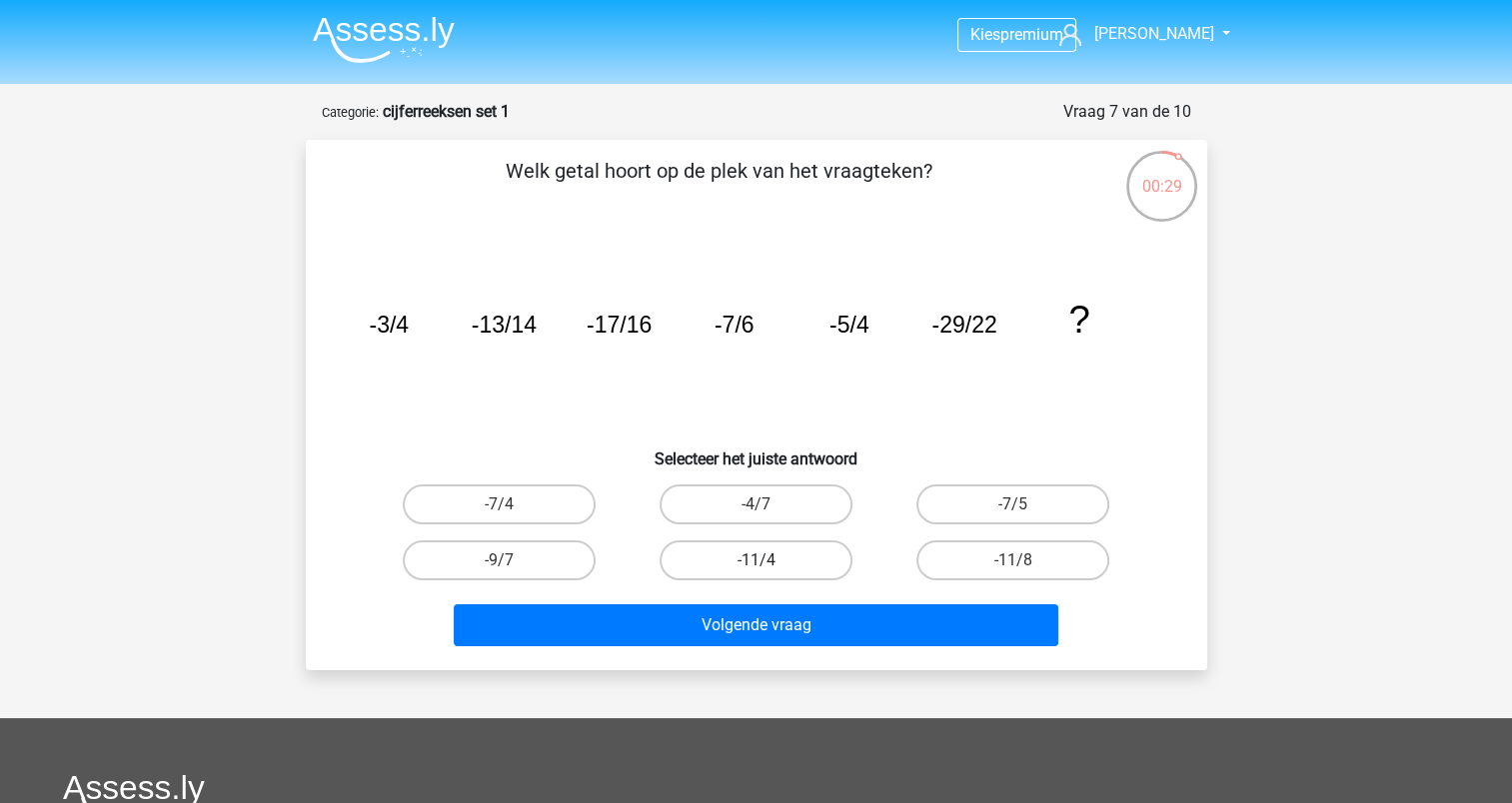
click at [800, 555] on label "-11/4" at bounding box center [755, 560] width 193 height 40
click at [768, 560] on input "-11/4" at bounding box center [761, 566] width 13 height 13
radio input "true"
click at [985, 560] on label "-11/8" at bounding box center [1012, 560] width 193 height 40
click at [1013, 560] on input "-11/8" at bounding box center [1019, 566] width 13 height 13
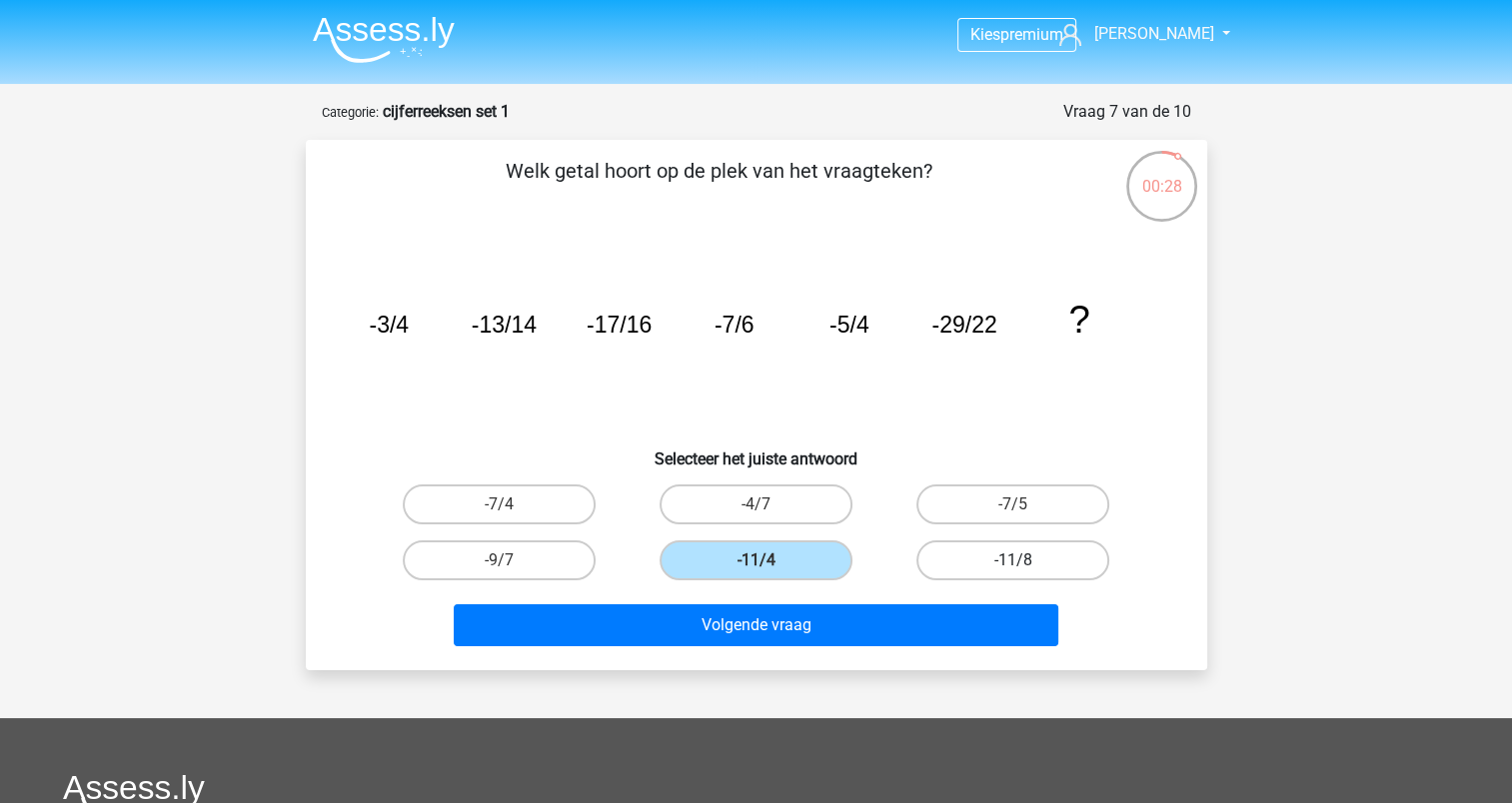
radio input "true"
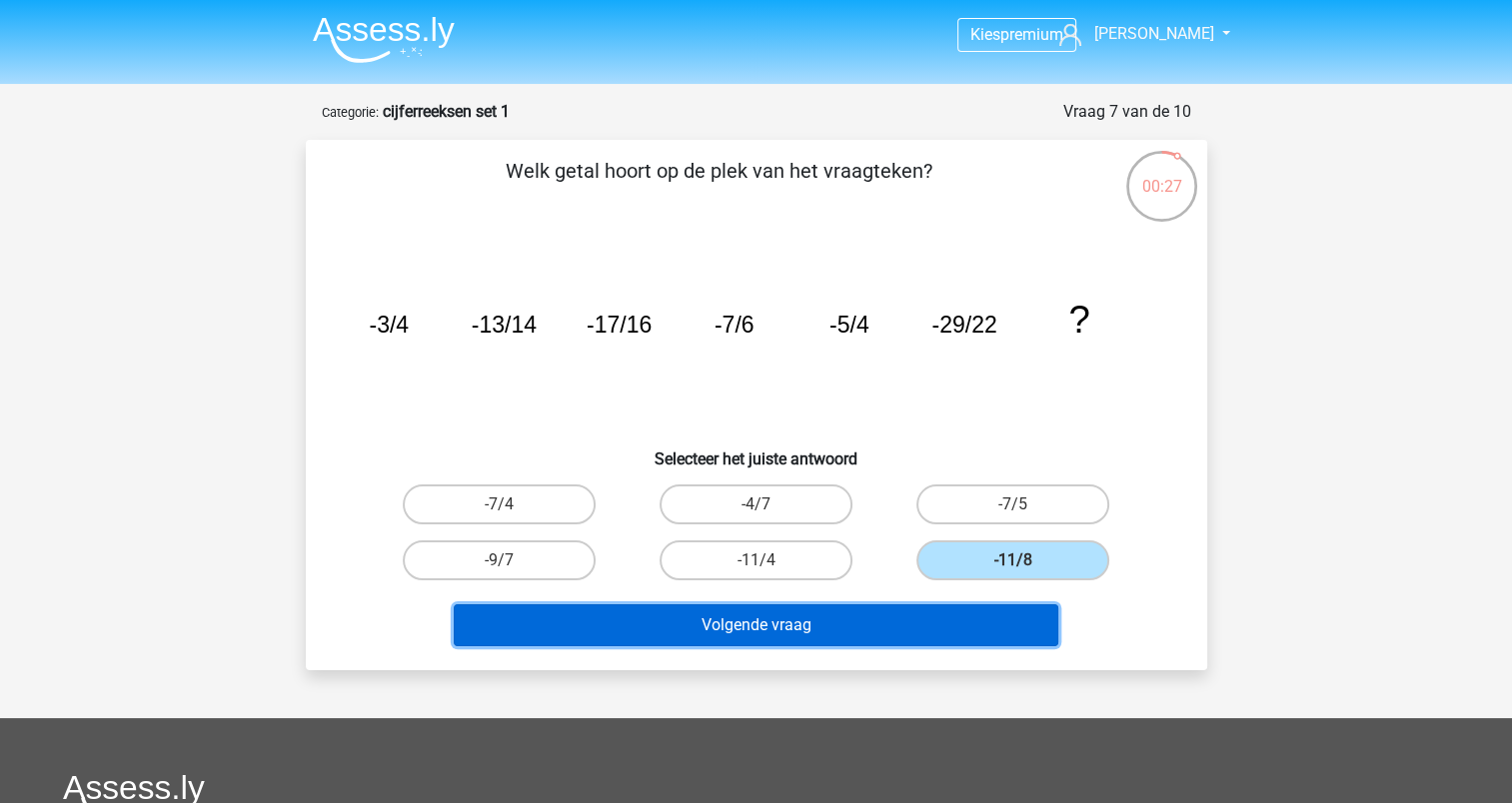
click at [873, 606] on button "Volgende vraag" at bounding box center [756, 625] width 604 height 42
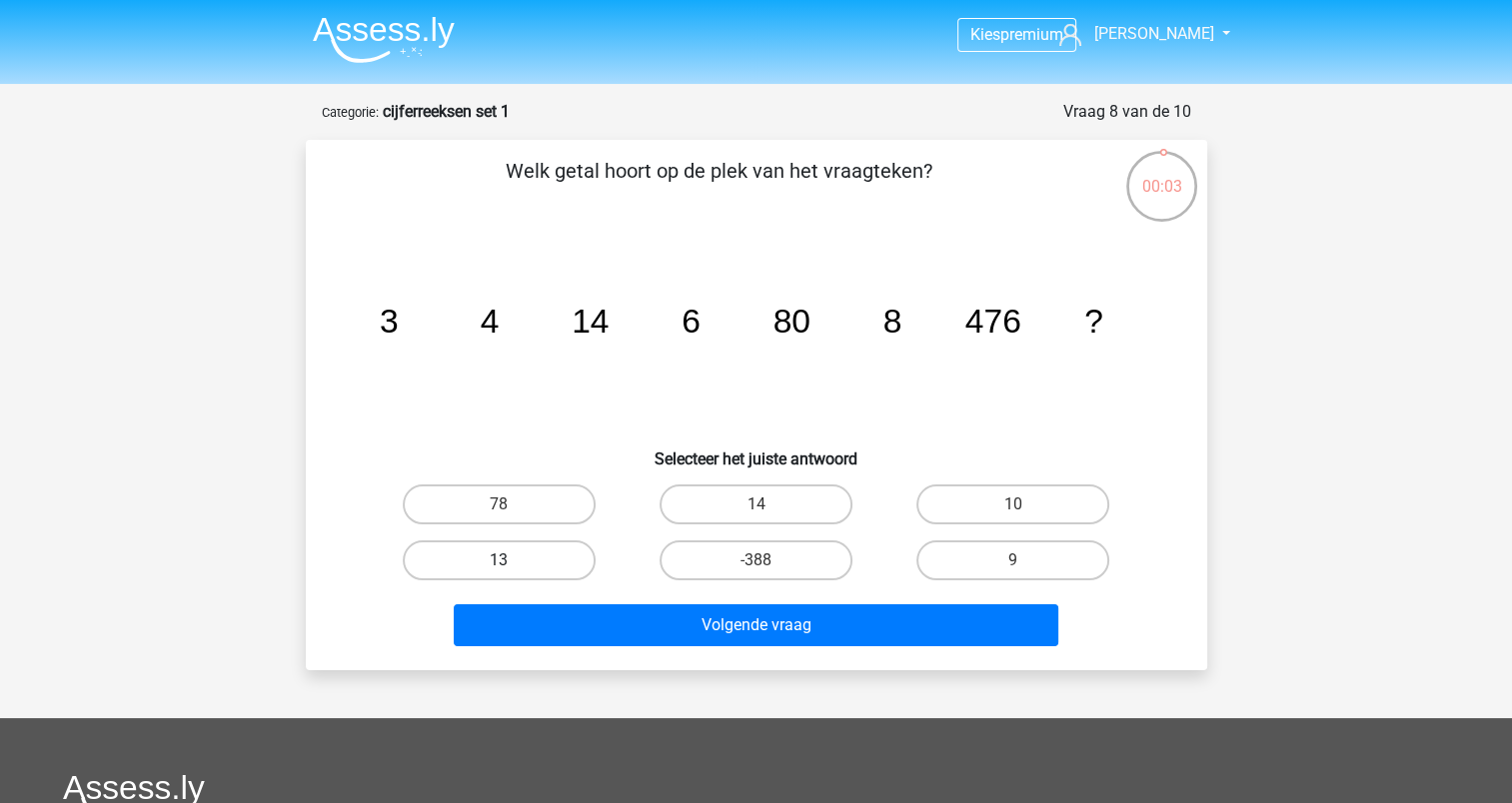
click at [516, 556] on label "13" at bounding box center [499, 560] width 193 height 40
click at [512, 560] on input "13" at bounding box center [505, 566] width 13 height 13
radio input "true"
click at [476, 490] on label "78" at bounding box center [499, 505] width 193 height 40
click at [499, 505] on input "78" at bounding box center [505, 511] width 13 height 13
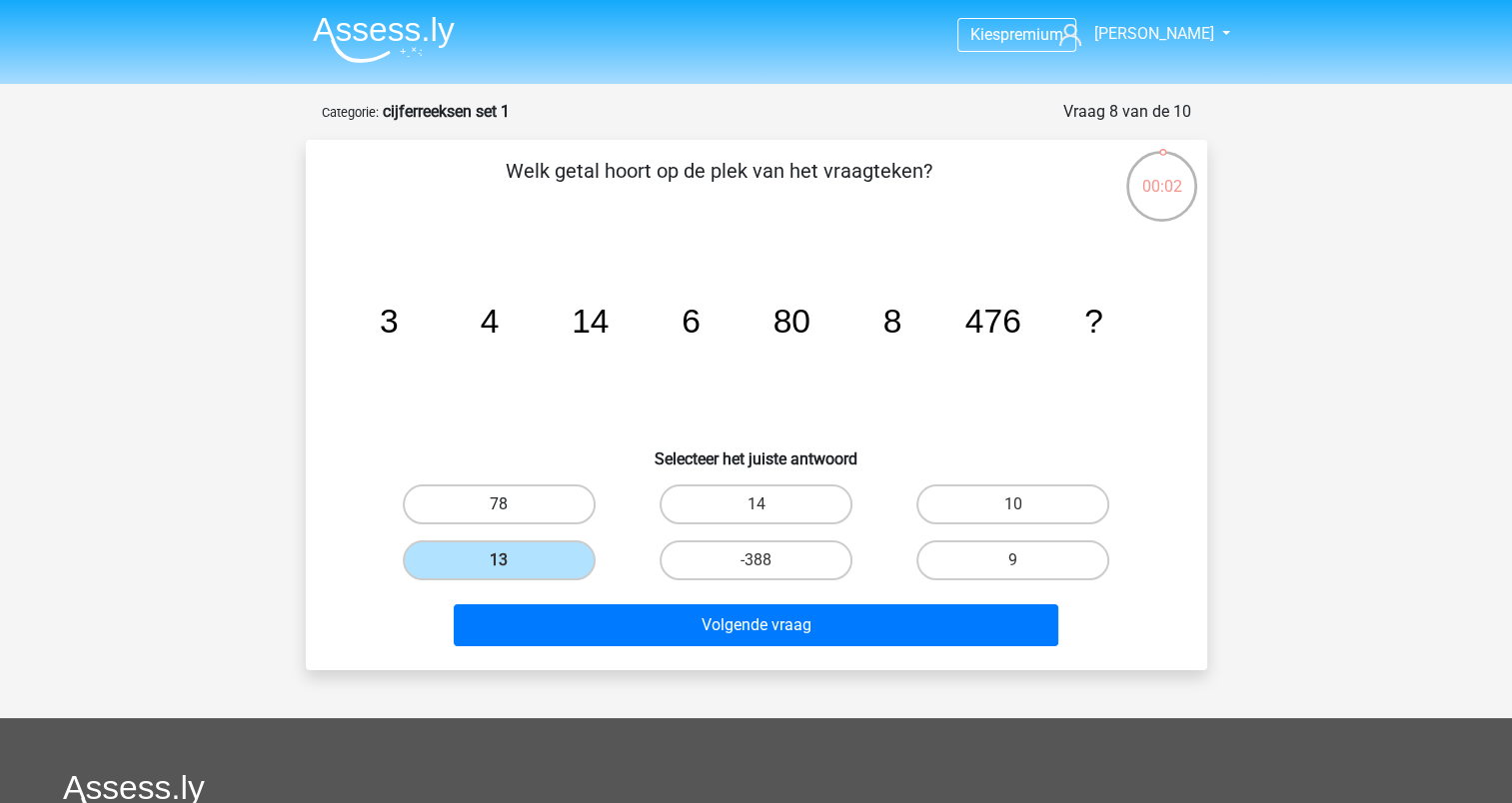
radio input "true"
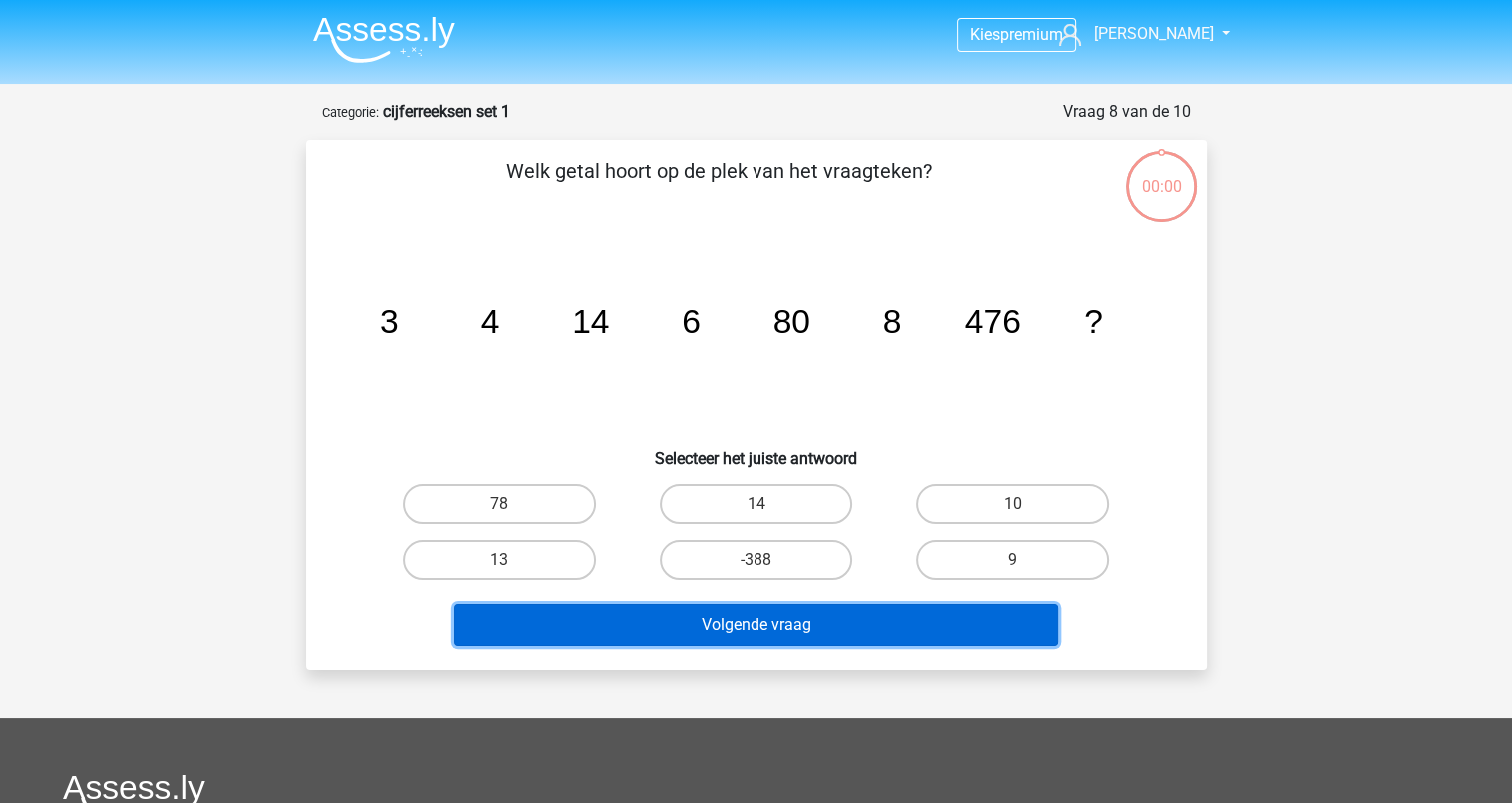
click at [719, 619] on button "Volgende vraag" at bounding box center [756, 625] width 604 height 42
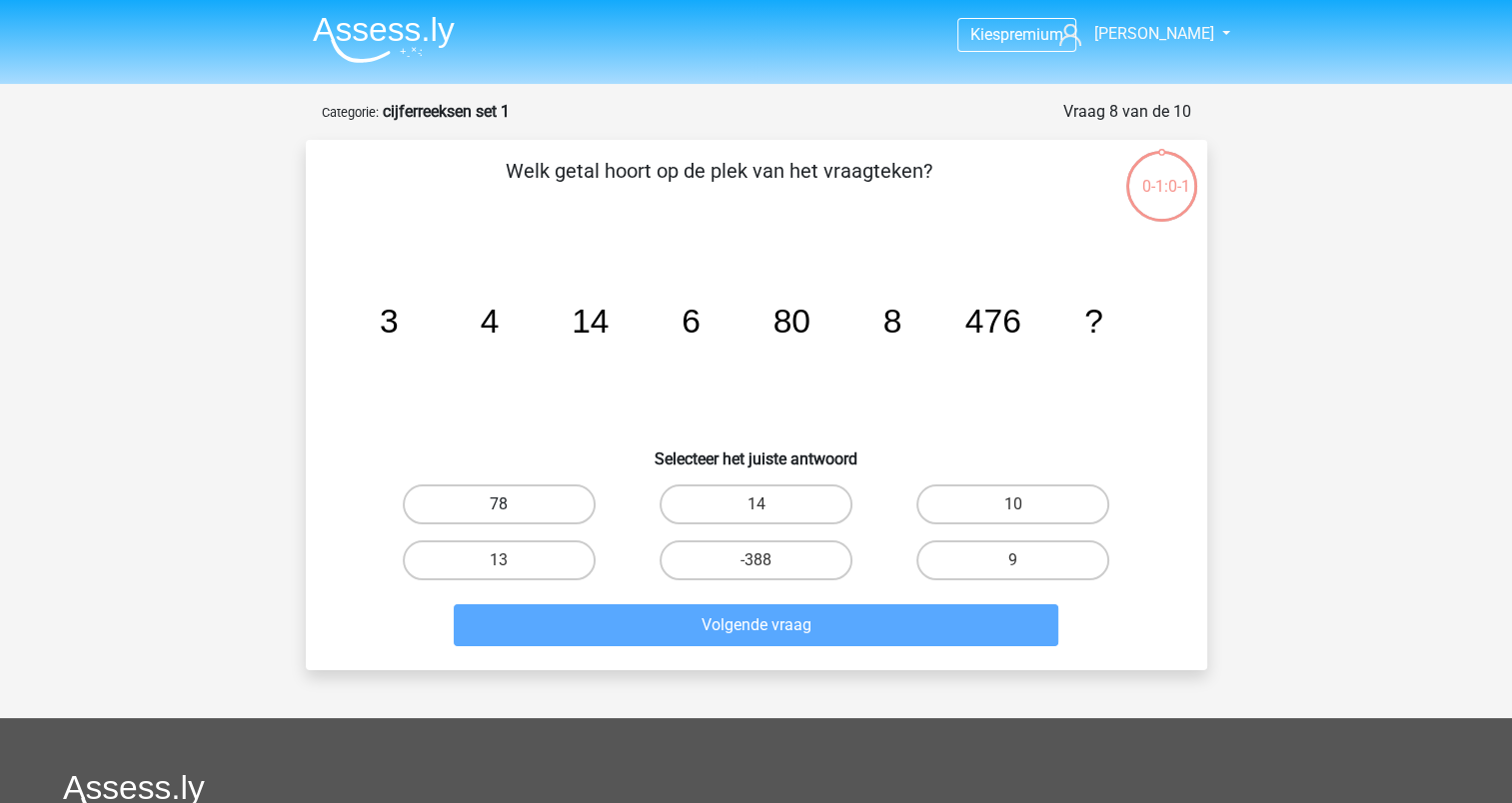
click at [516, 499] on label "78" at bounding box center [499, 505] width 193 height 40
click at [512, 505] on input "78" at bounding box center [505, 511] width 13 height 13
radio input "true"
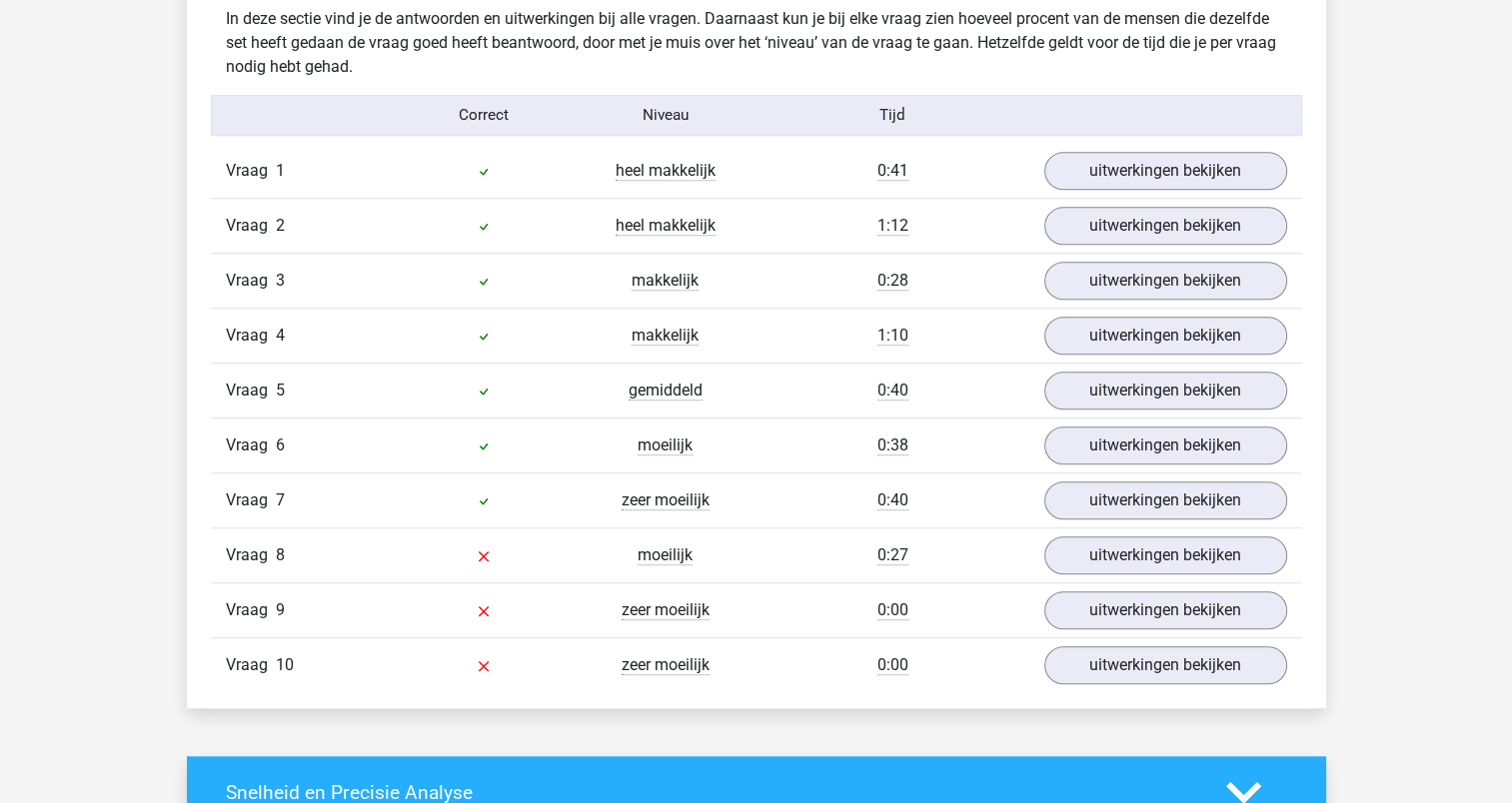
scroll to position [1599, 0]
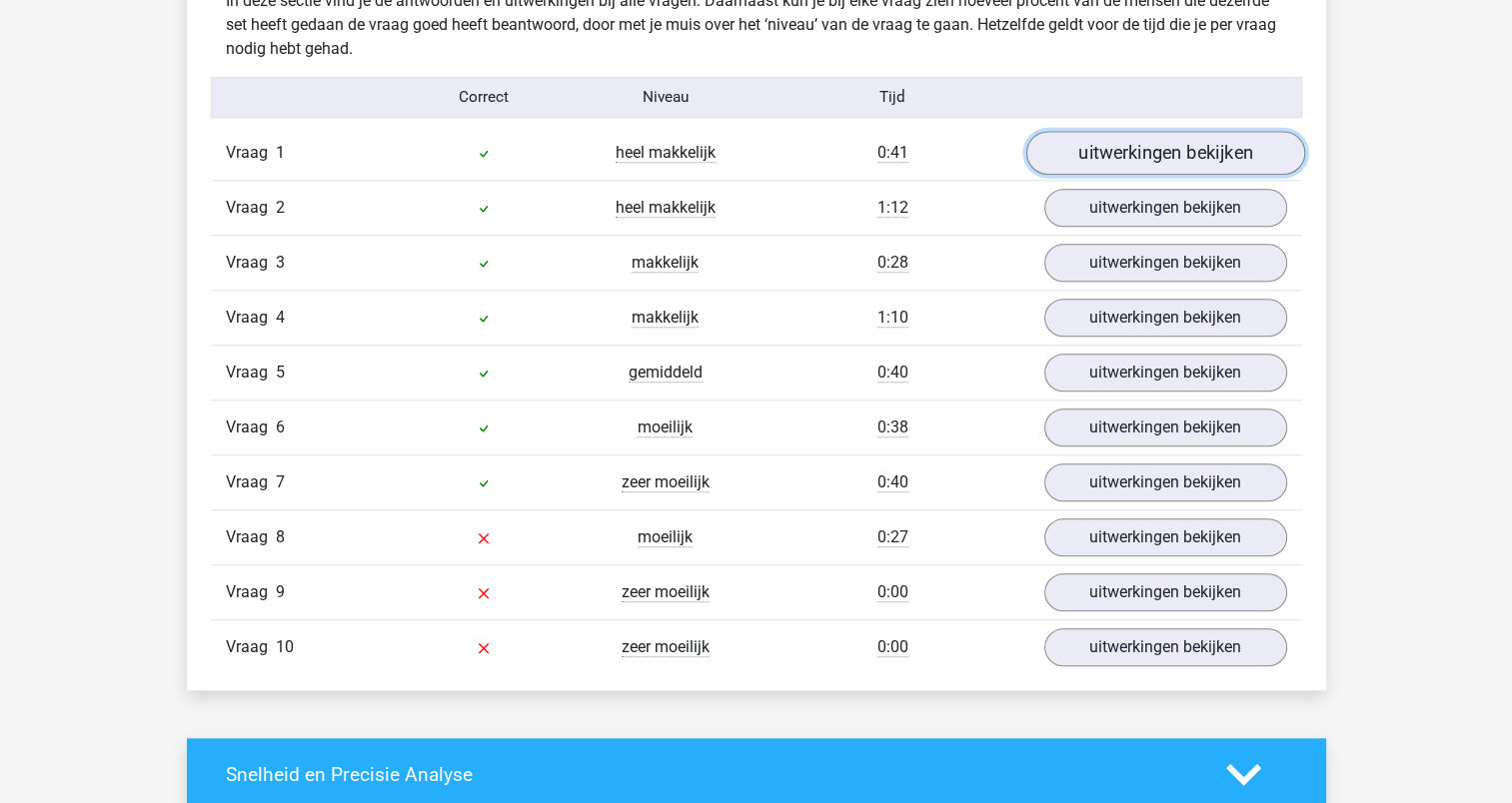
click at [1148, 148] on link "uitwerkingen bekijken" at bounding box center [1164, 153] width 279 height 44
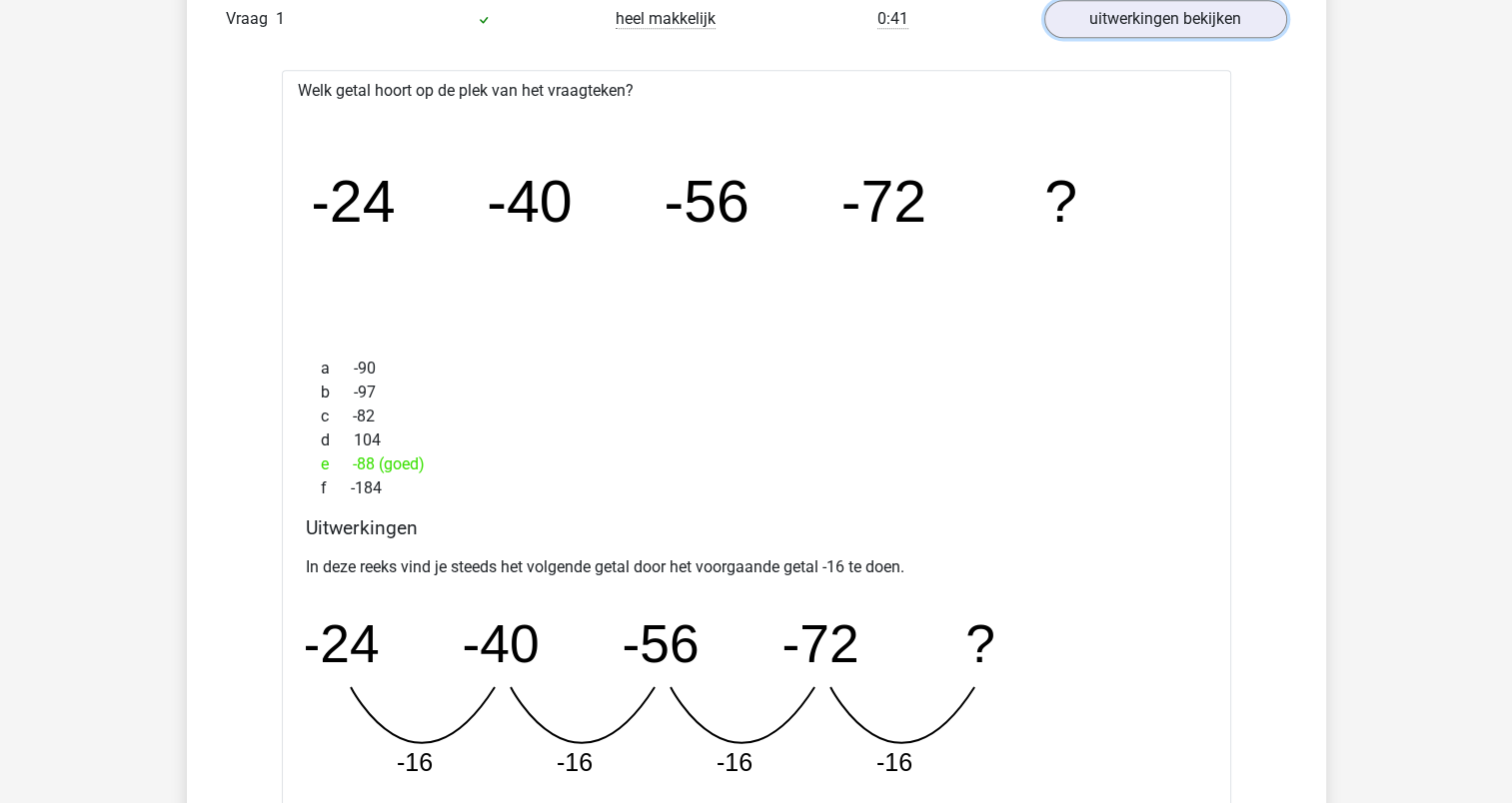
scroll to position [1698, 0]
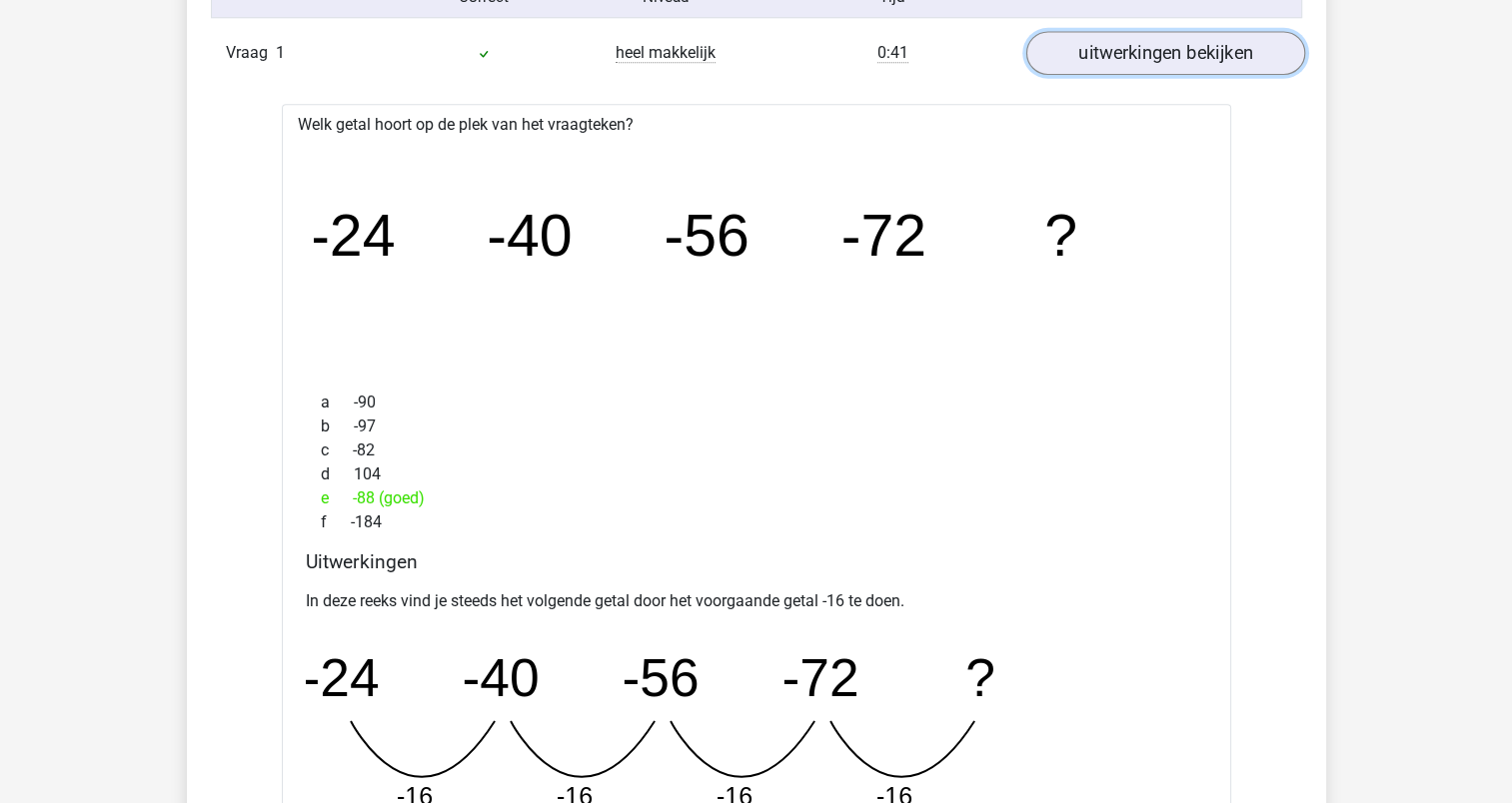
click at [1150, 57] on link "uitwerkingen bekijken" at bounding box center [1164, 53] width 279 height 44
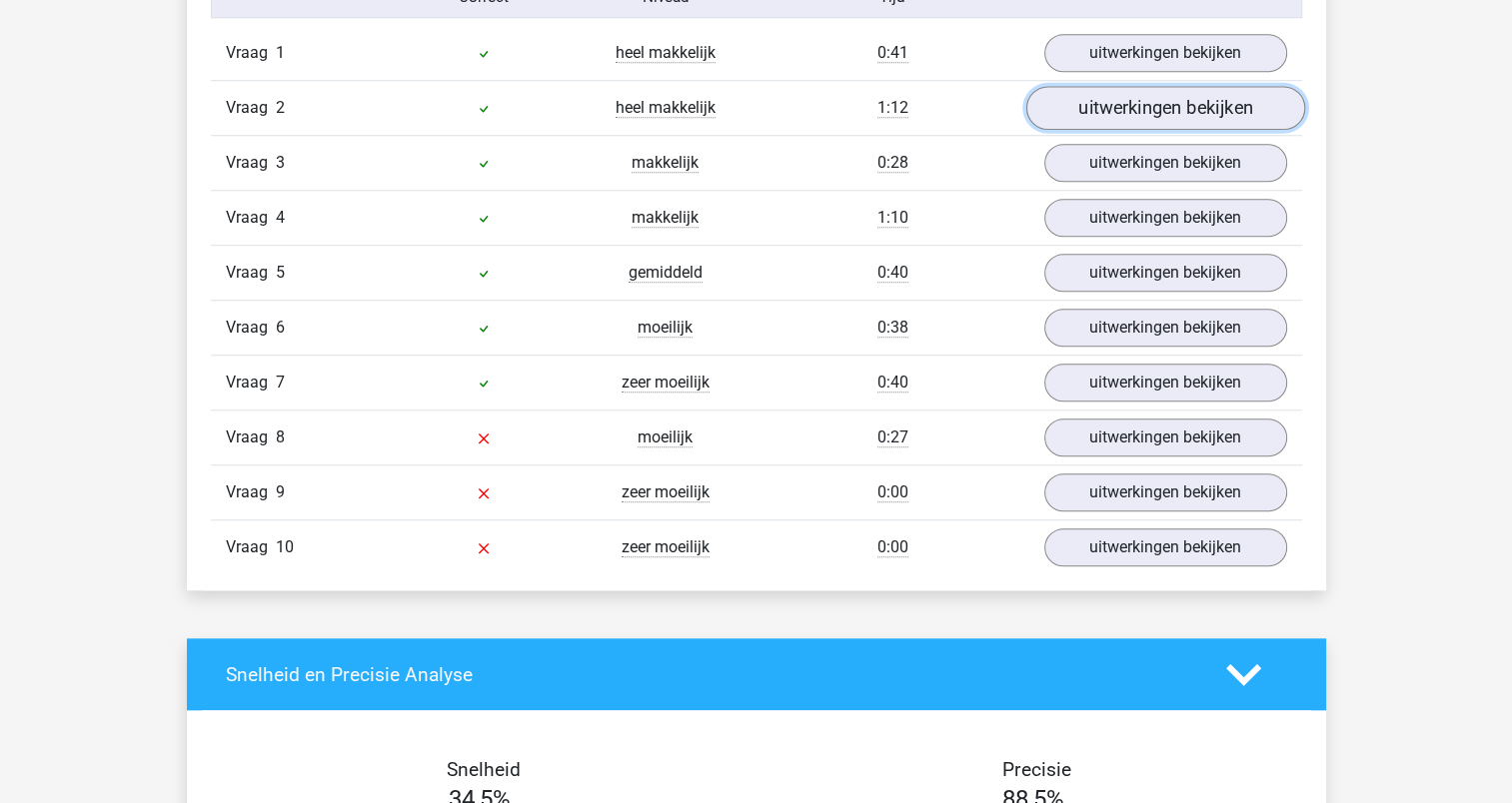
click at [1148, 102] on link "uitwerkingen bekijken" at bounding box center [1164, 108] width 279 height 44
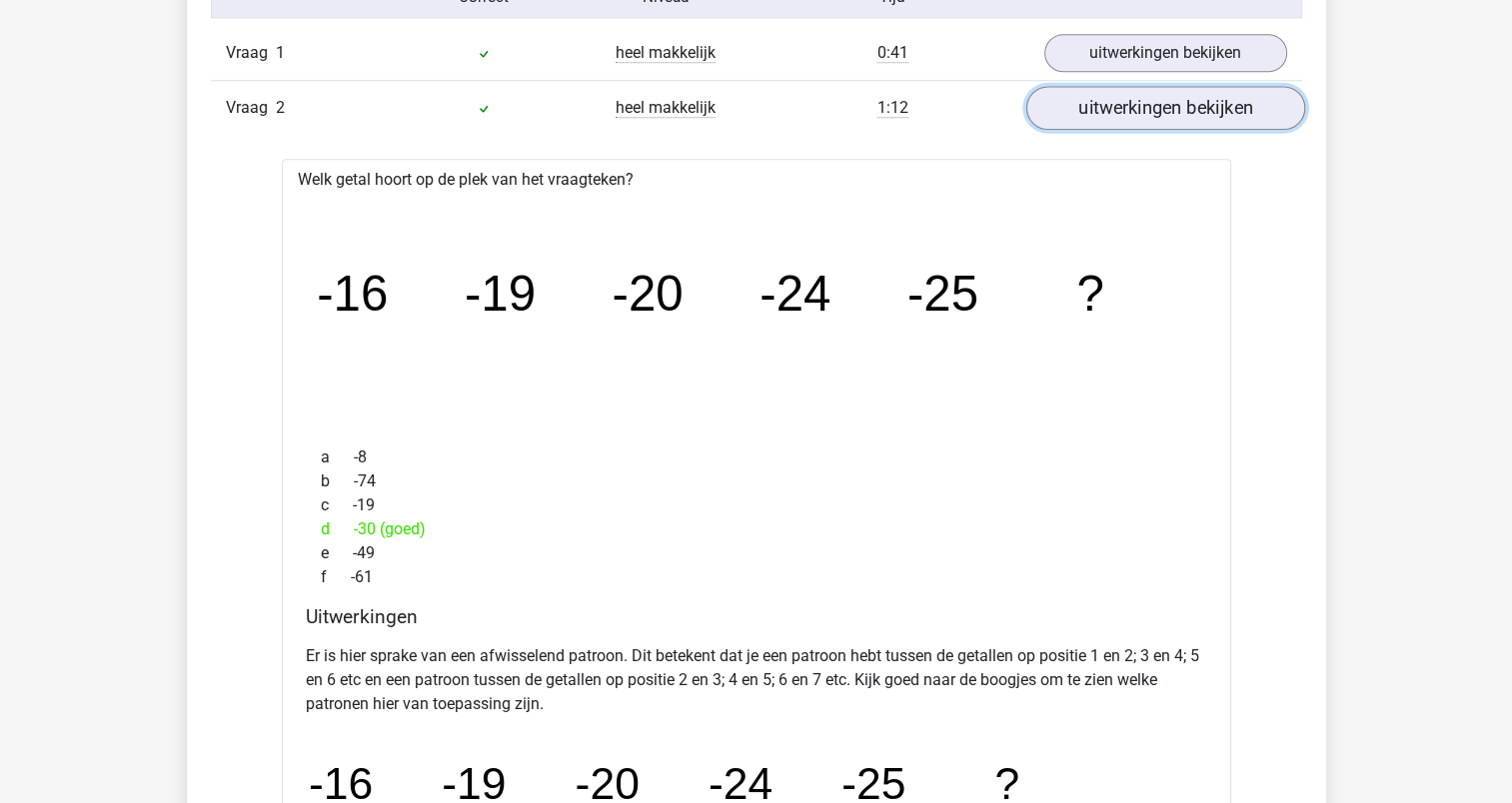
click at [1157, 107] on link "uitwerkingen bekijken" at bounding box center [1164, 108] width 279 height 44
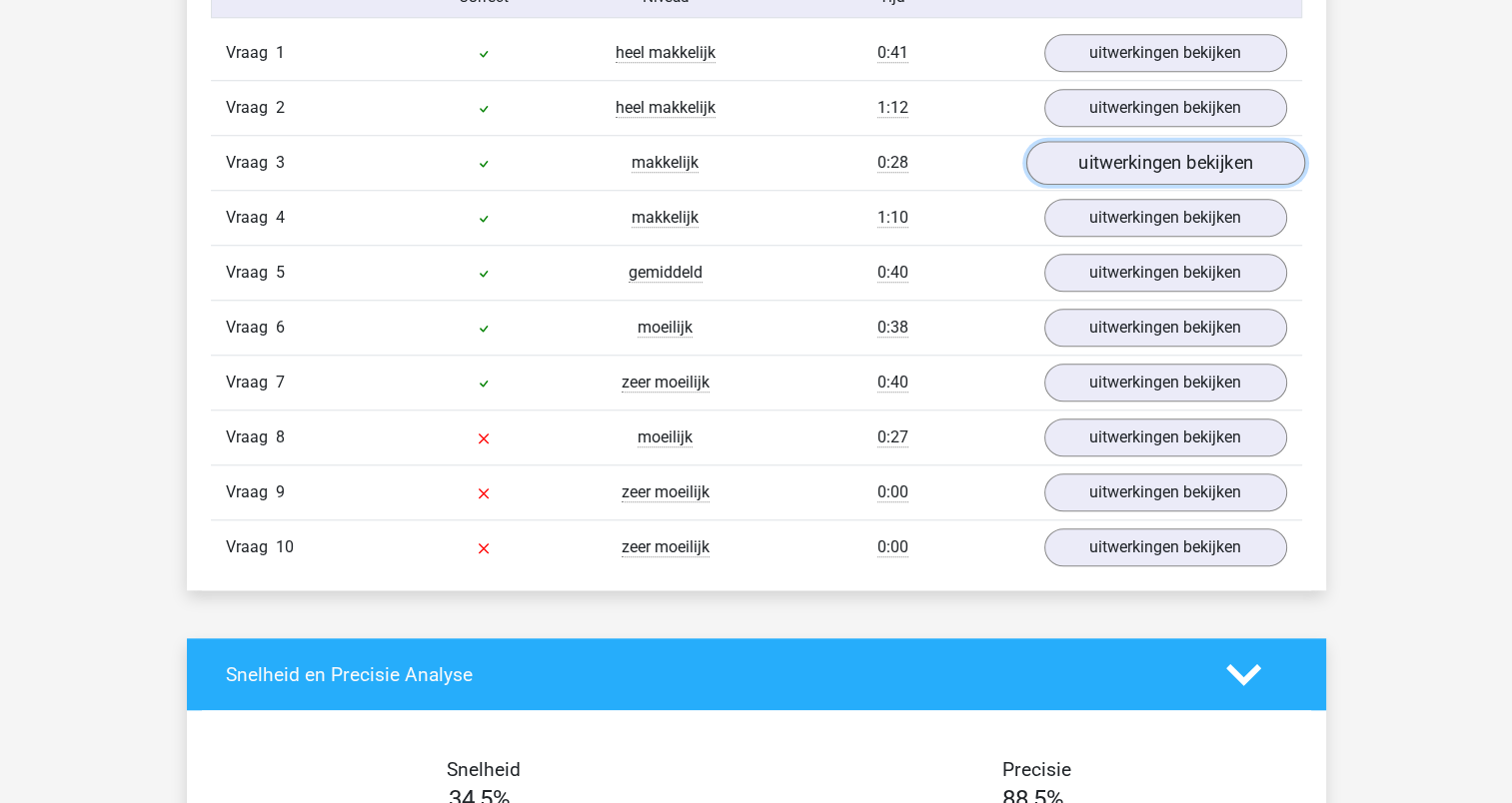
click at [1135, 160] on link "uitwerkingen bekijken" at bounding box center [1164, 163] width 279 height 44
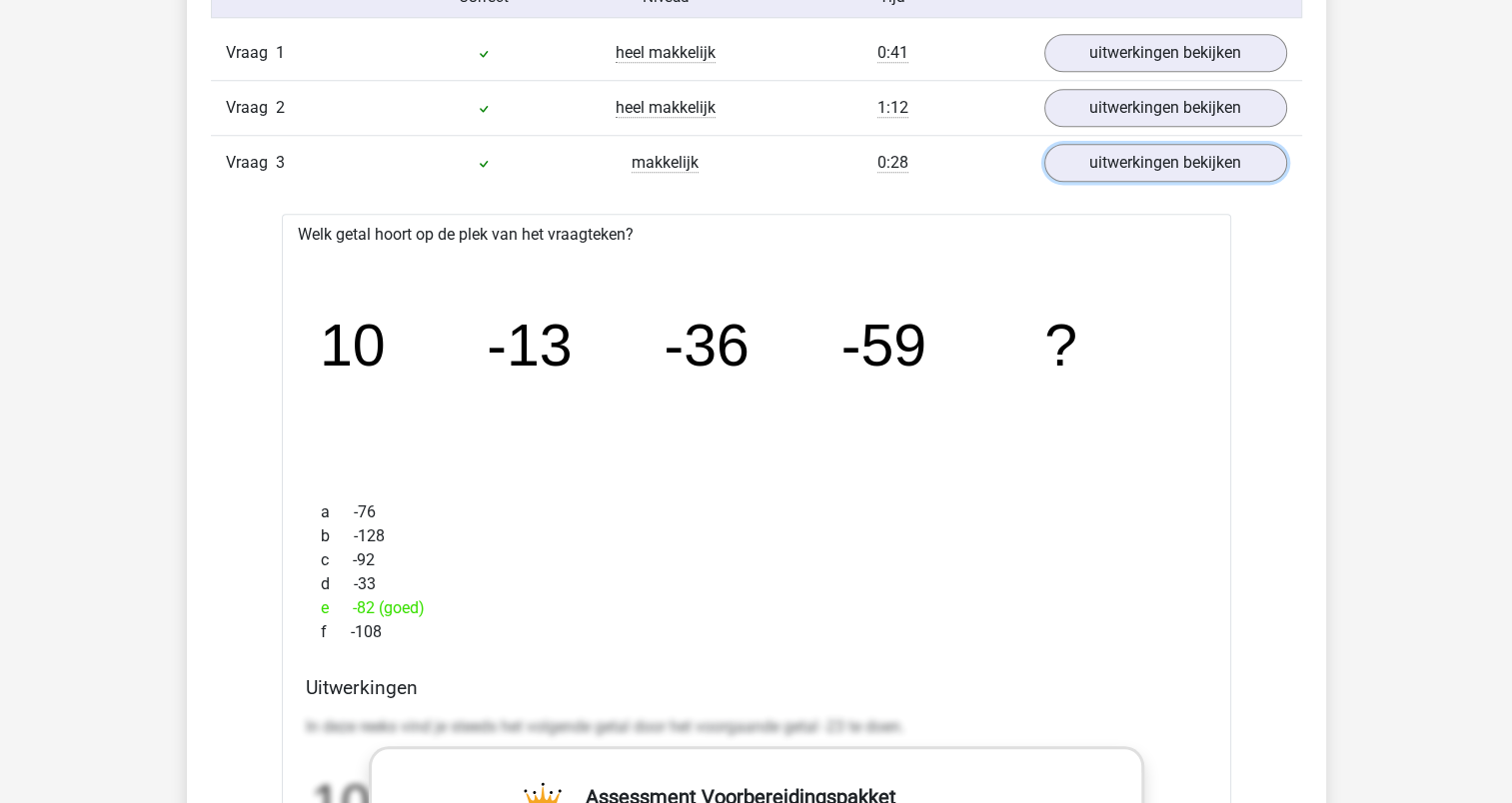
click at [1135, 164] on link "uitwerkingen bekijken" at bounding box center [1165, 163] width 243 height 38
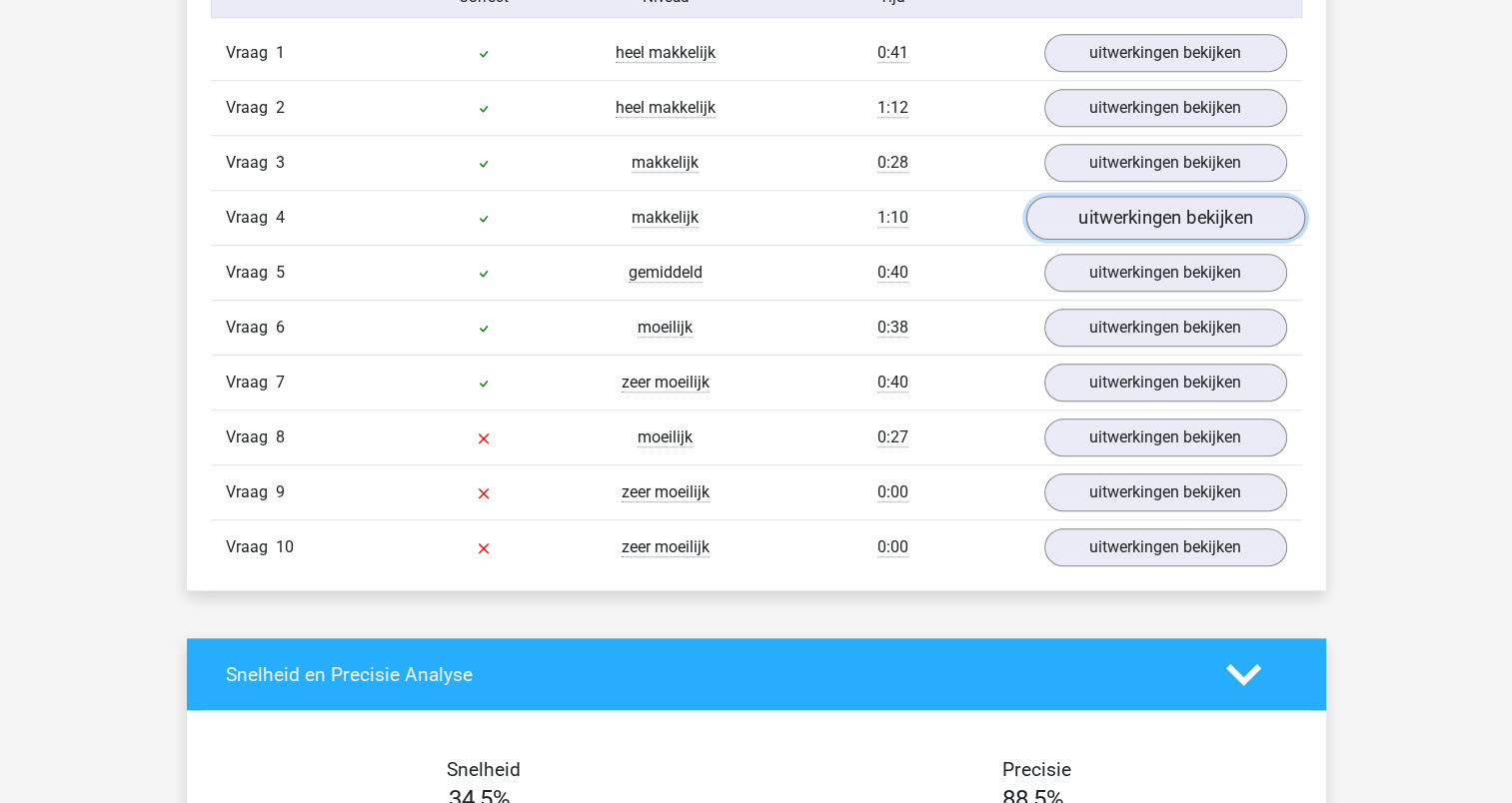
click at [1135, 216] on link "uitwerkingen bekijken" at bounding box center [1164, 218] width 279 height 44
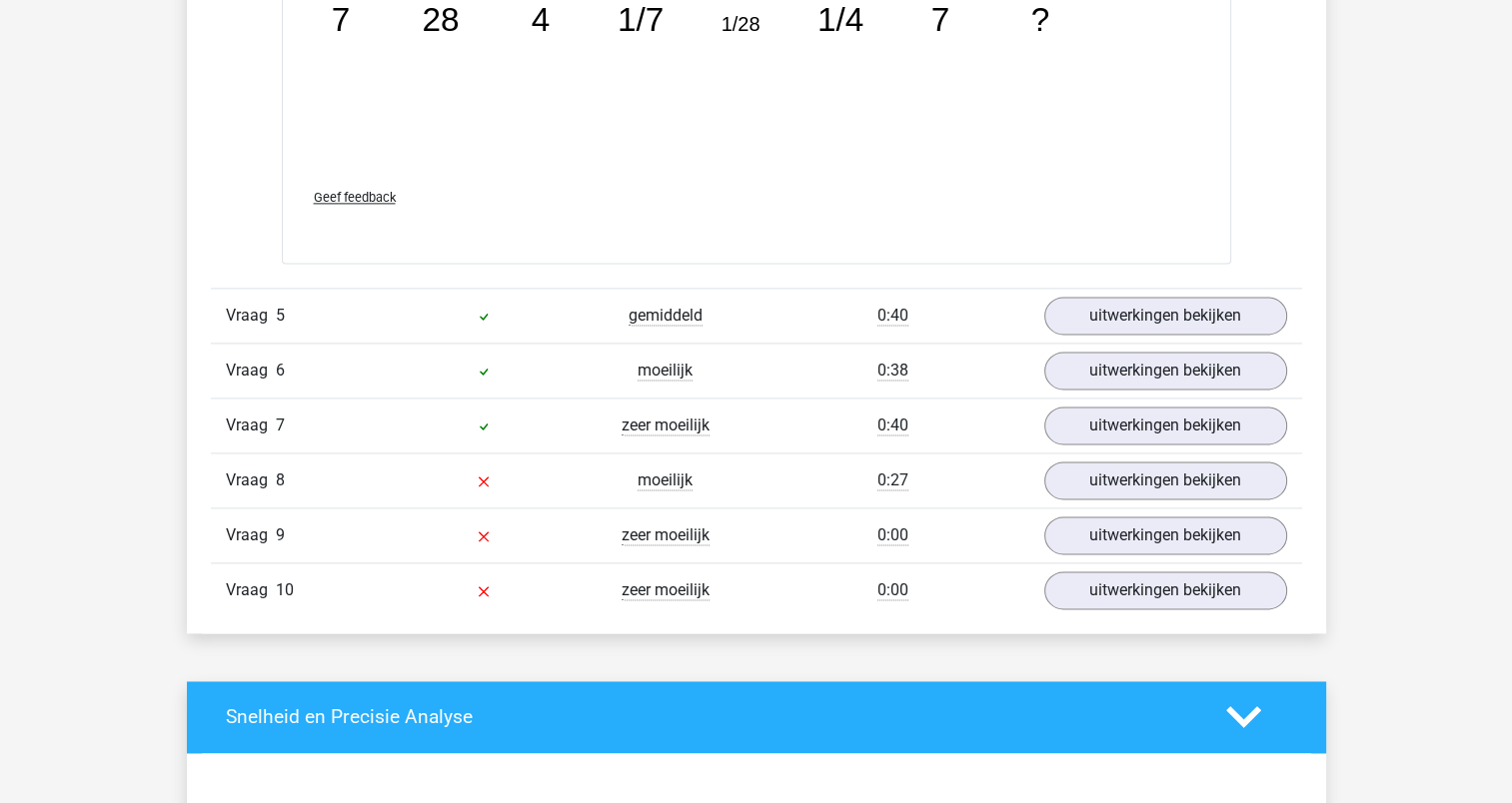
scroll to position [2697, 0]
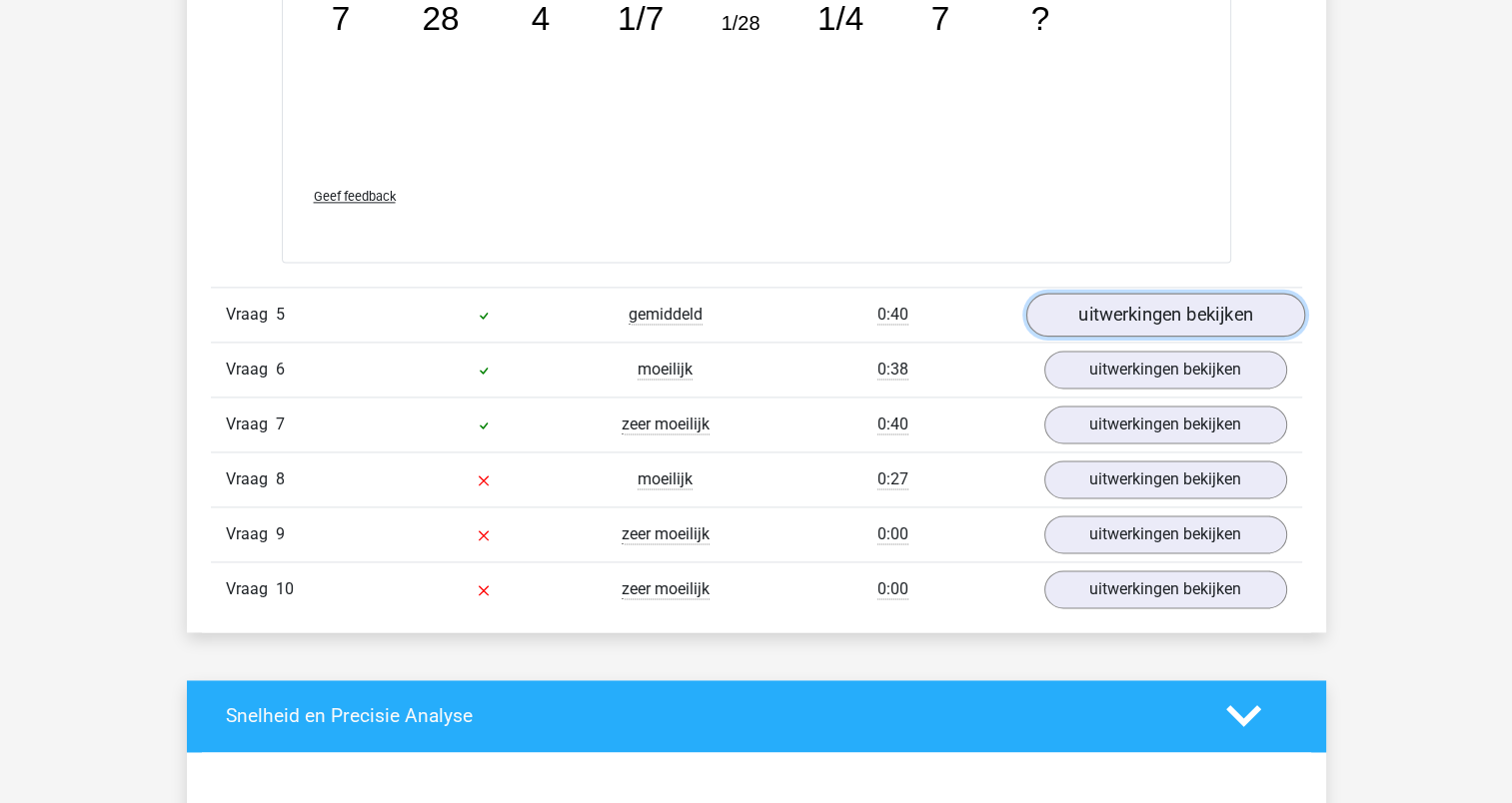
click at [1155, 296] on link "uitwerkingen bekijken" at bounding box center [1164, 315] width 279 height 44
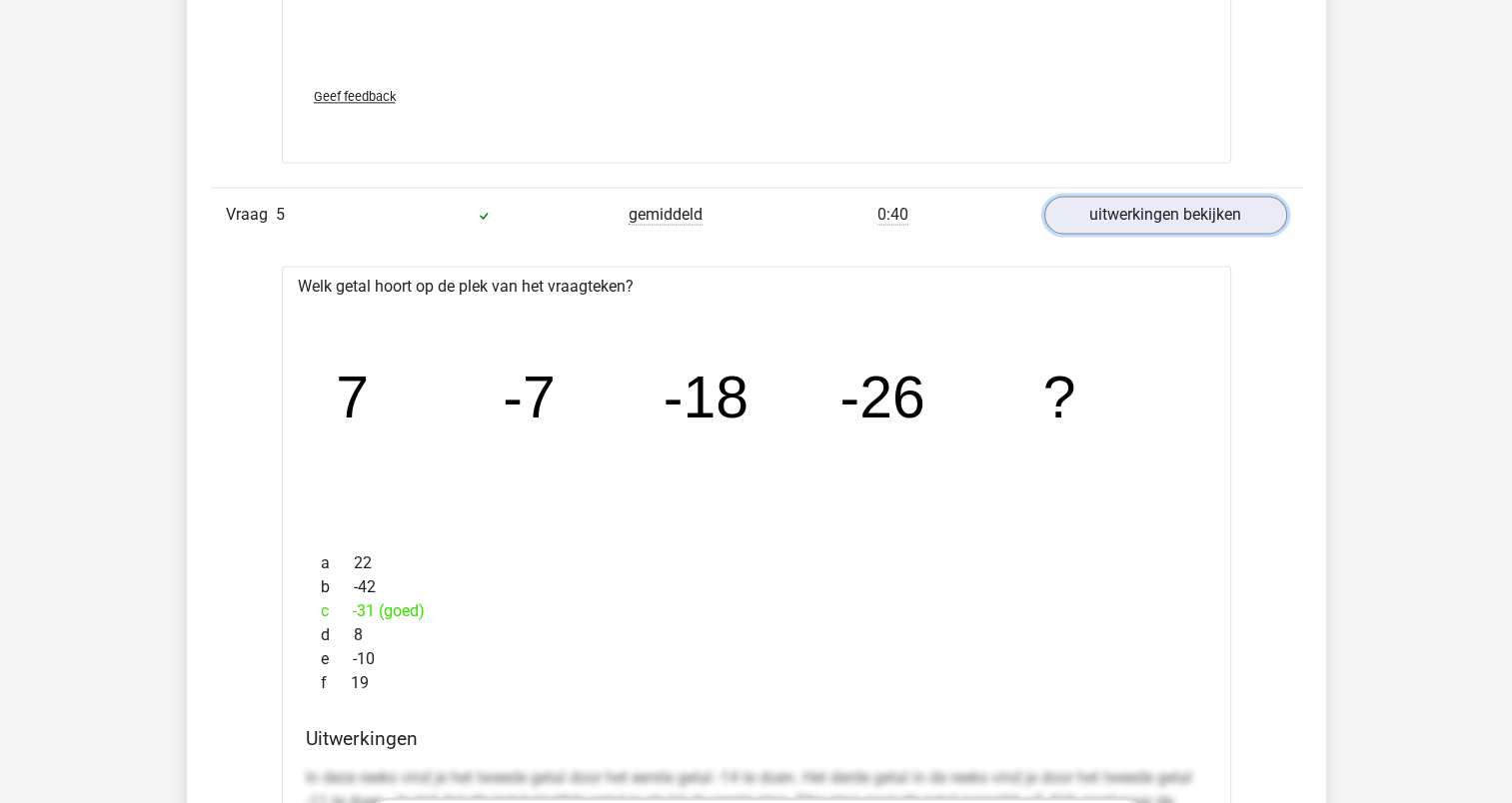
scroll to position [2797, 0]
click at [1155, 216] on link "uitwerkingen bekijken" at bounding box center [1164, 215] width 279 height 44
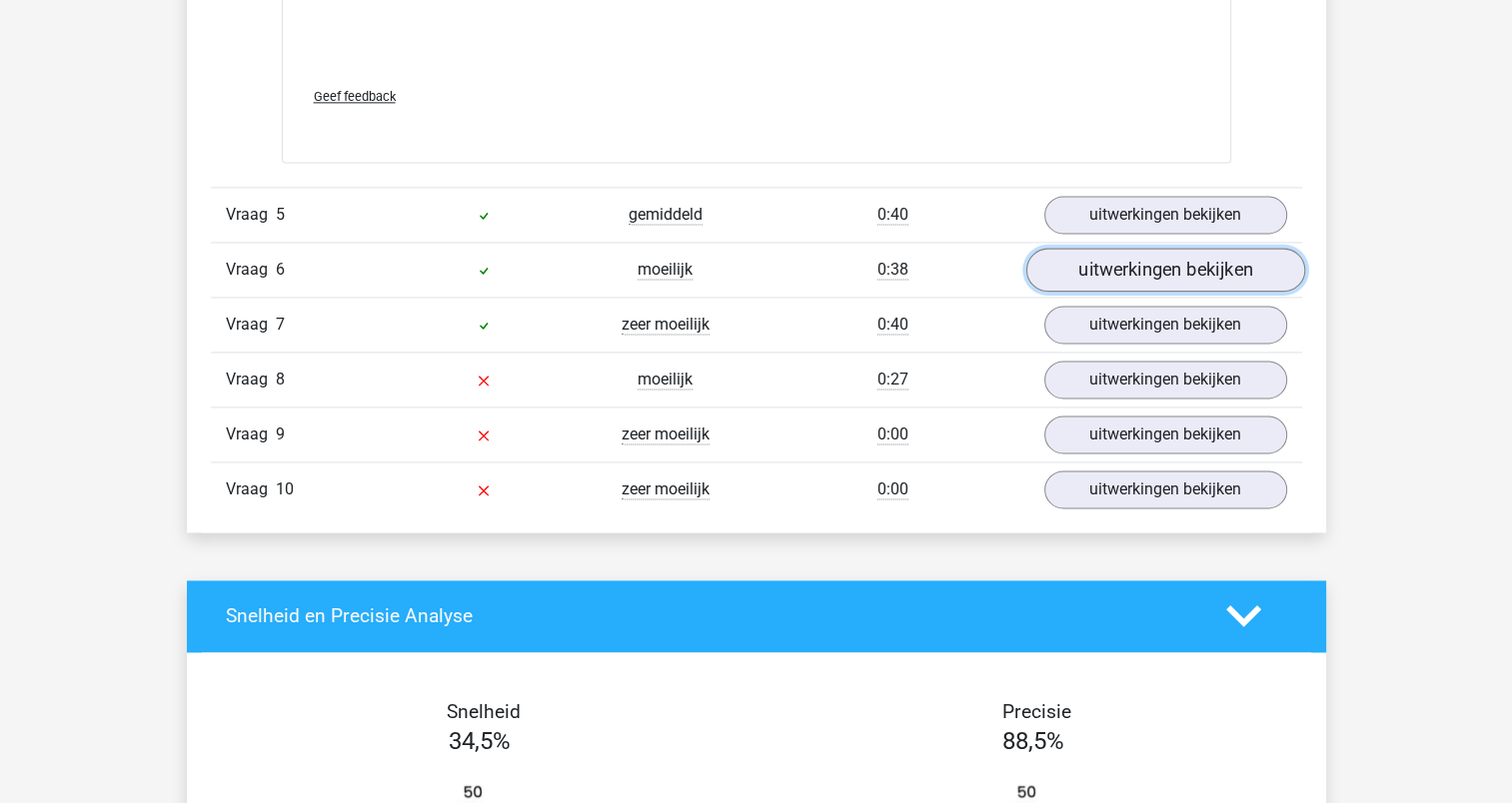
click at [1139, 265] on link "uitwerkingen bekijken" at bounding box center [1164, 270] width 279 height 44
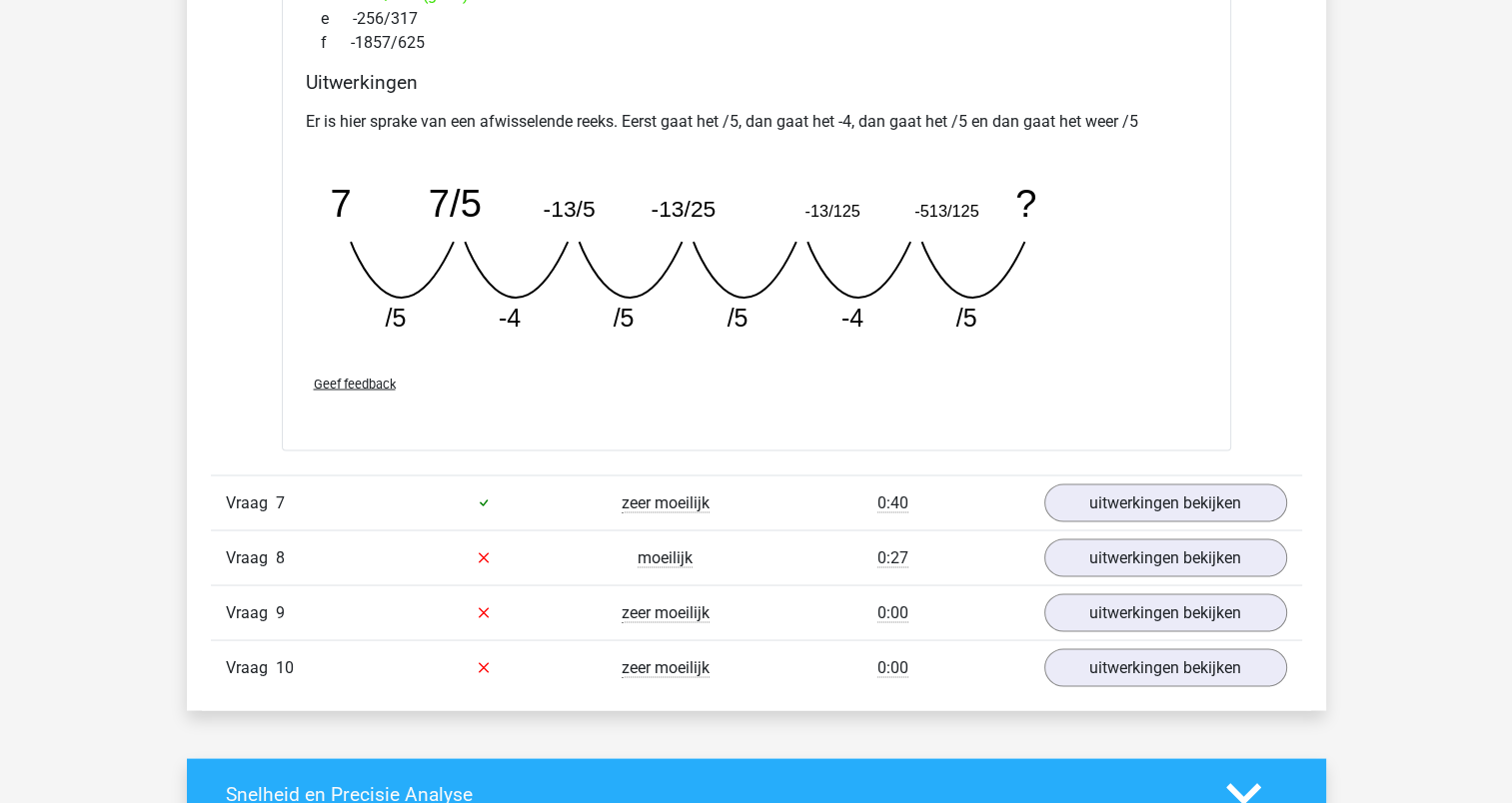
scroll to position [3497, 0]
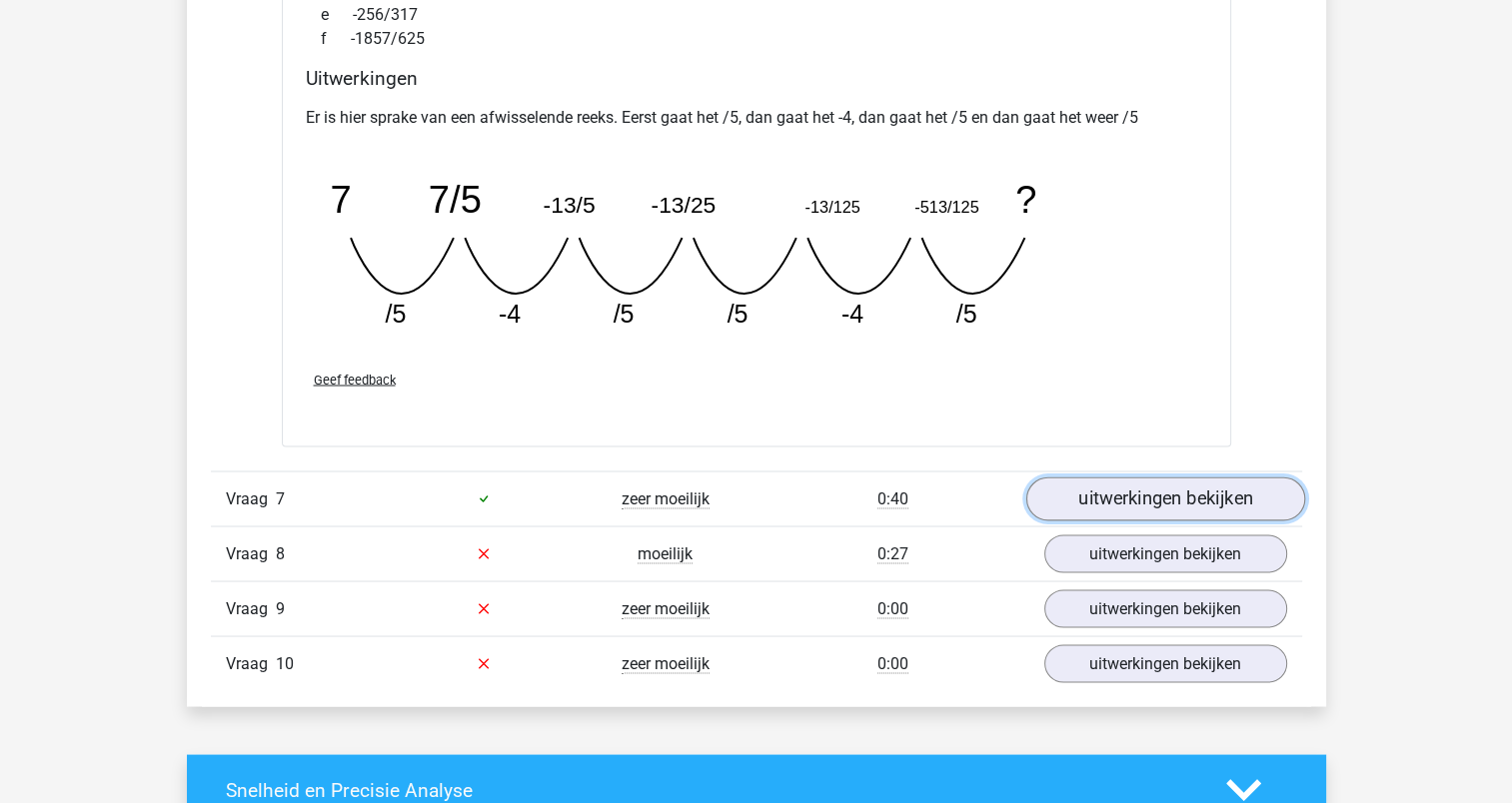
click at [1124, 495] on link "uitwerkingen bekijken" at bounding box center [1164, 499] width 279 height 44
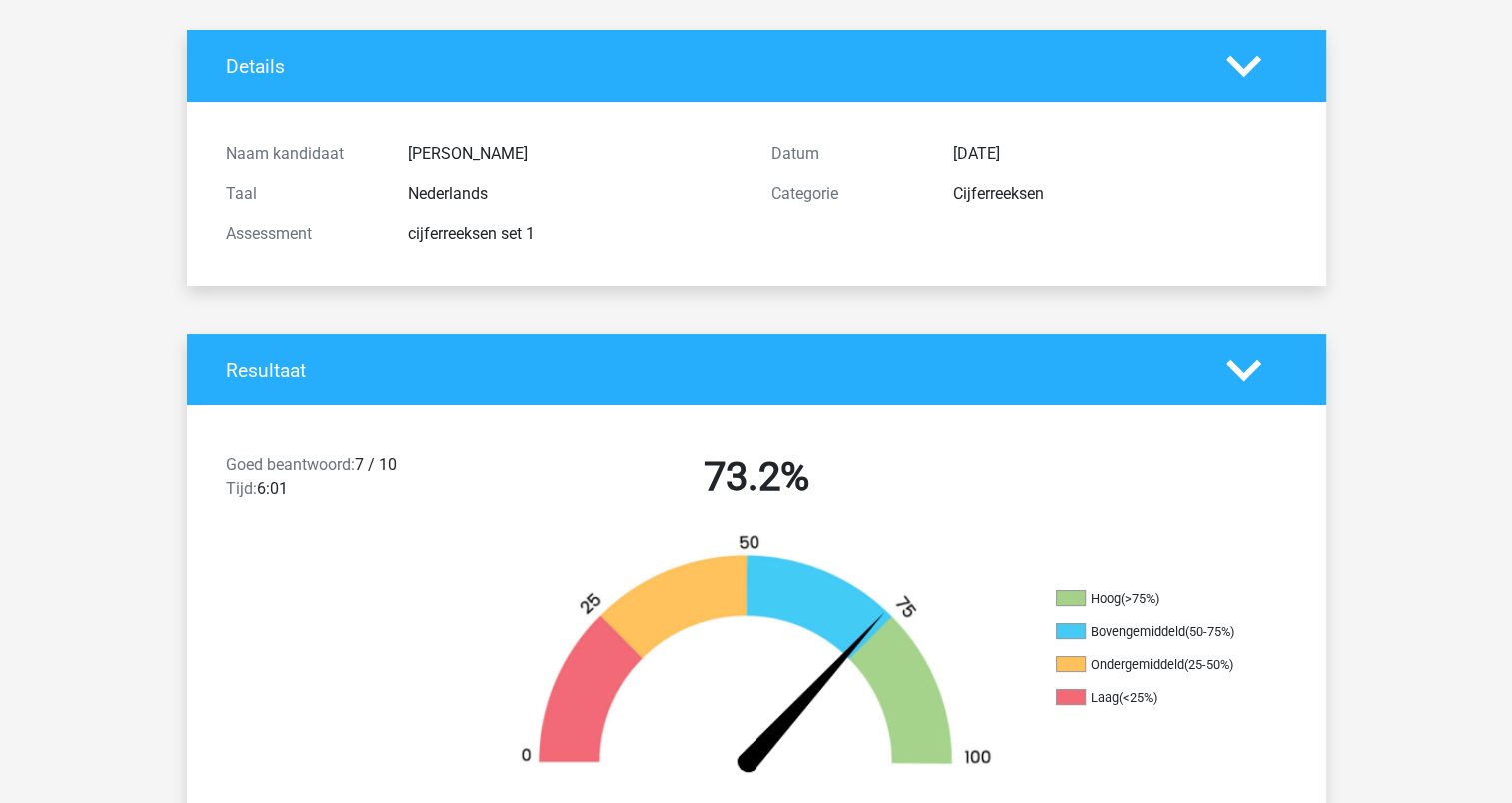
scroll to position [0, 0]
